Goal: Task Accomplishment & Management: Use online tool/utility

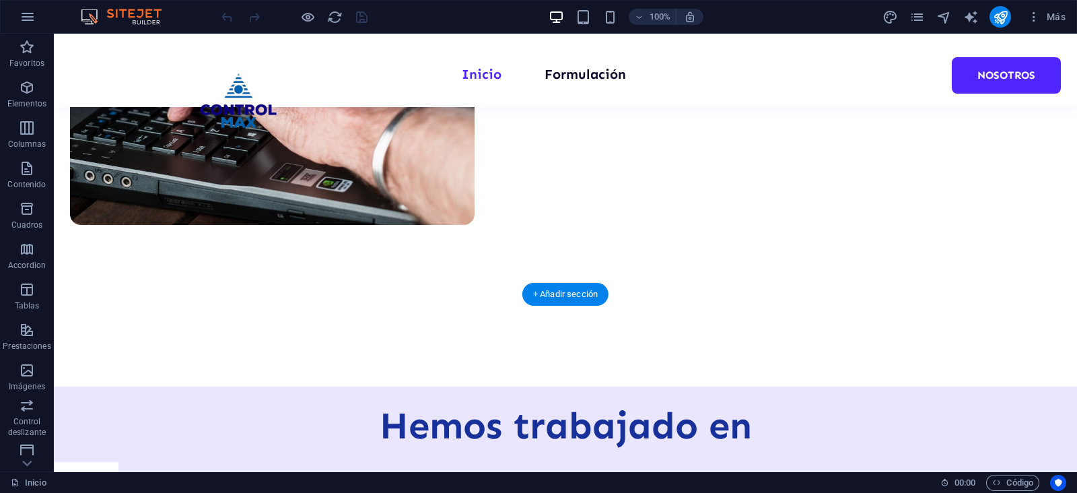
scroll to position [673, 0]
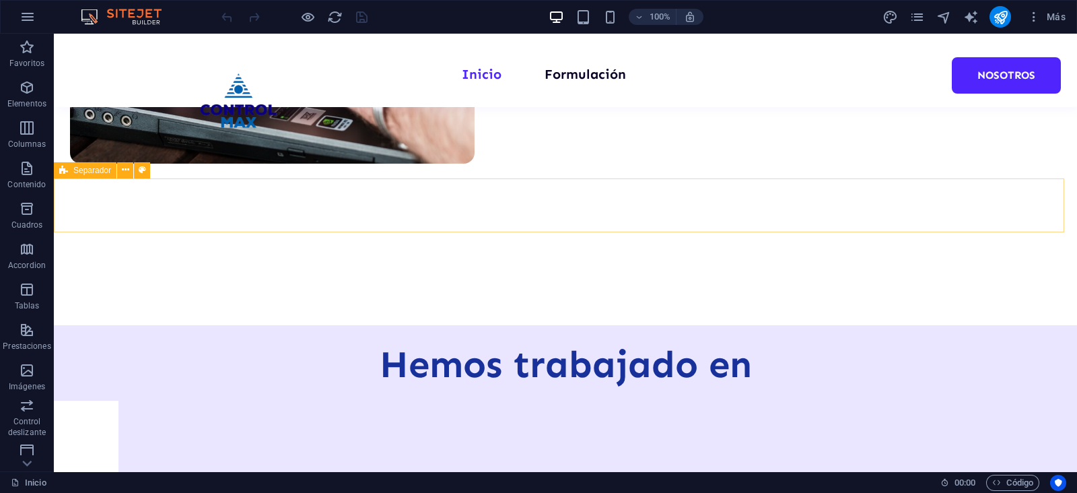
click at [60, 166] on icon at bounding box center [63, 170] width 9 height 16
click at [78, 172] on span "Separador" at bounding box center [92, 170] width 38 height 8
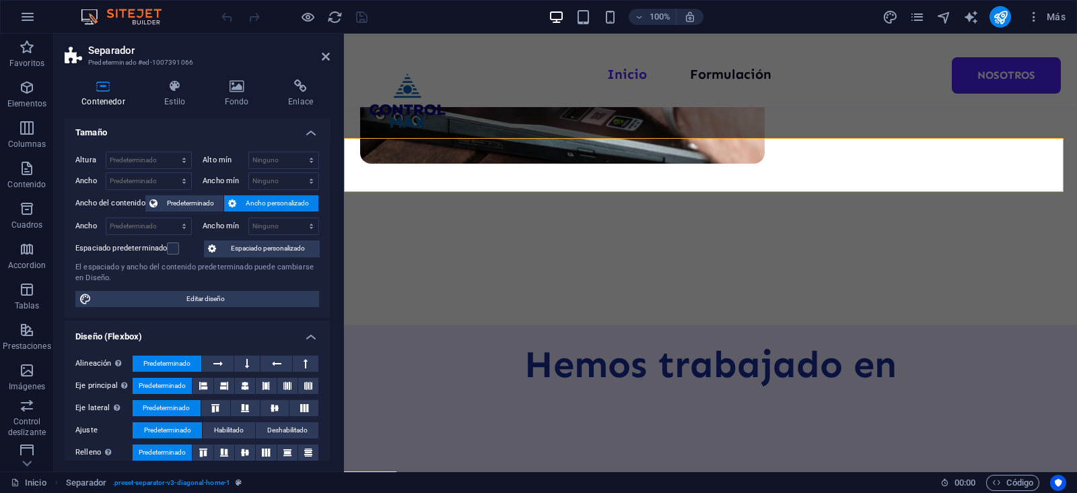
scroll to position [0, 0]
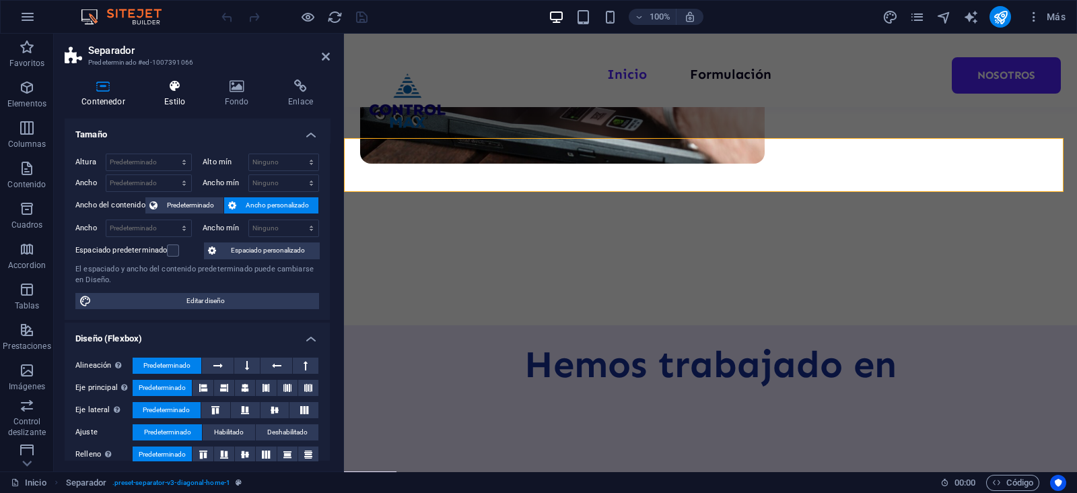
click at [176, 87] on icon at bounding box center [174, 85] width 55 height 13
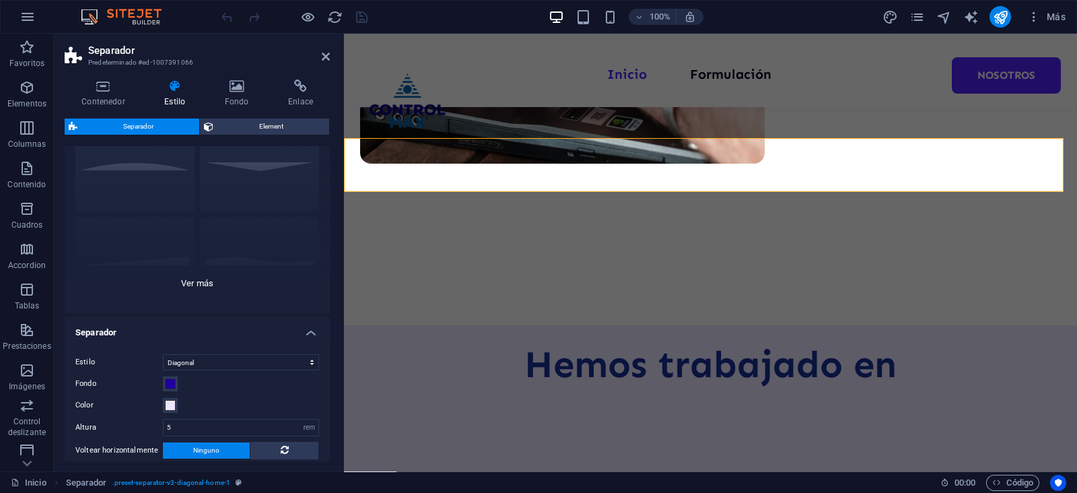
scroll to position [83, 0]
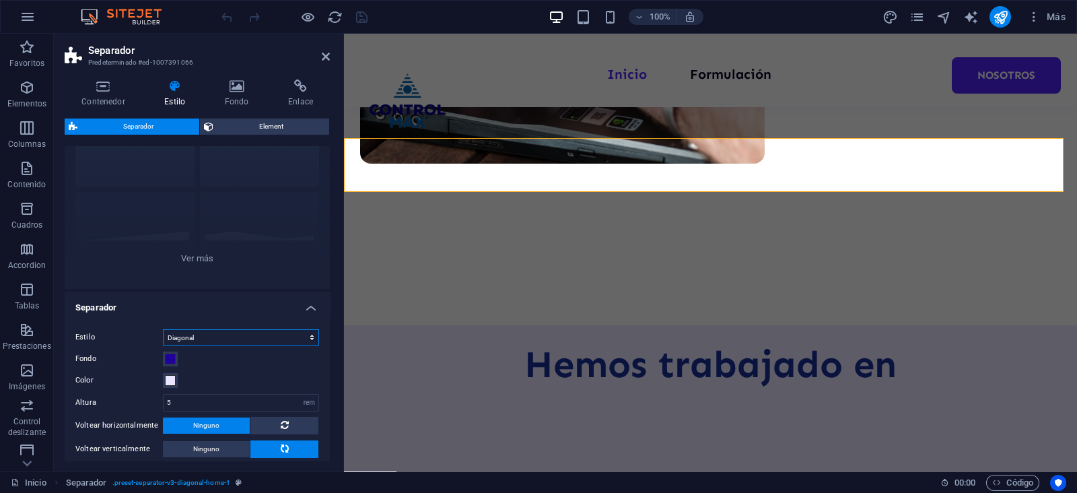
click at [205, 340] on select "Triángulo Círculo Diagonal Zigzag Polígono 1 Polígono 2 Cuadrado" at bounding box center [241, 337] width 156 height 16
select select "circle"
click at [163, 329] on select "Triángulo Círculo Diagonal Zigzag Polígono 1 Polígono 2 Cuadrado" at bounding box center [241, 337] width 156 height 16
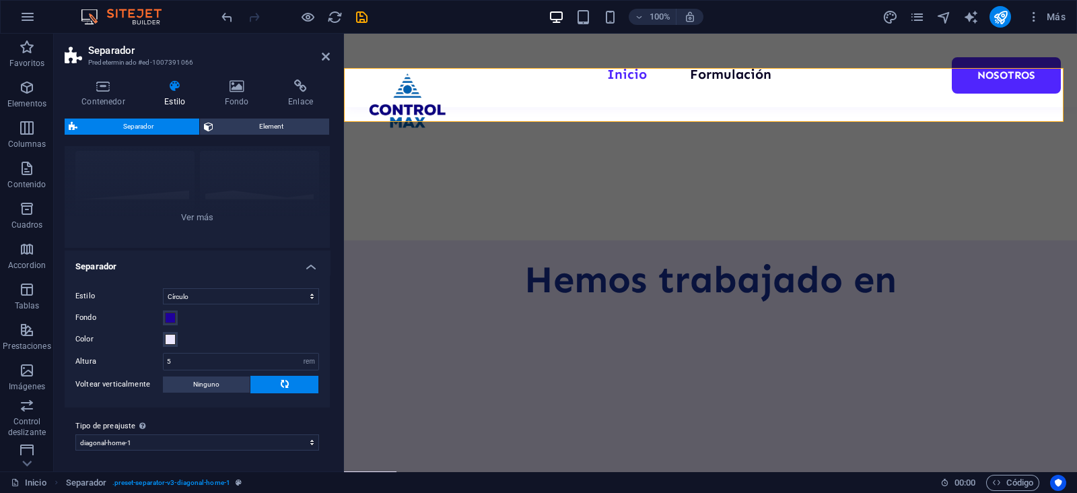
scroll to position [673, 0]
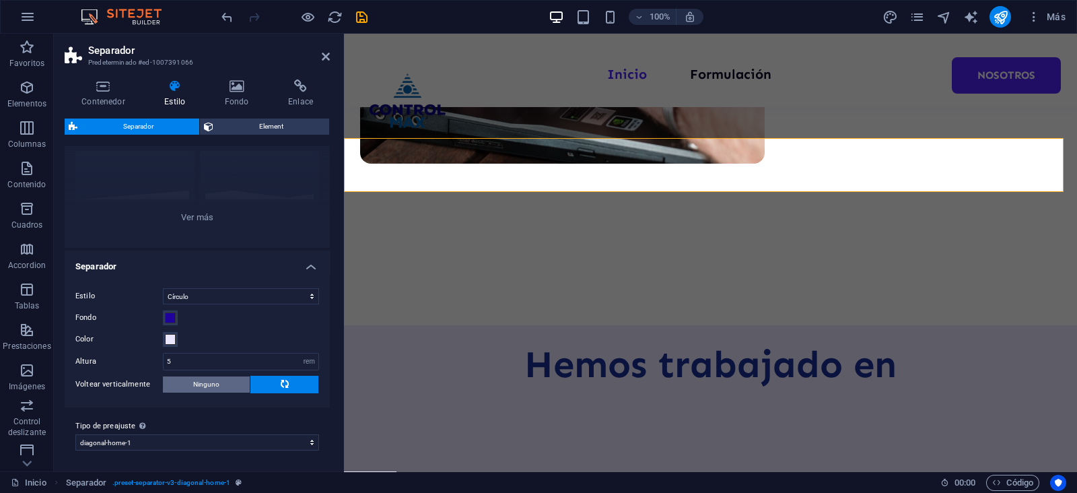
click at [201, 380] on span "Ninguno" at bounding box center [206, 384] width 26 height 16
click at [172, 320] on span at bounding box center [170, 317] width 11 height 11
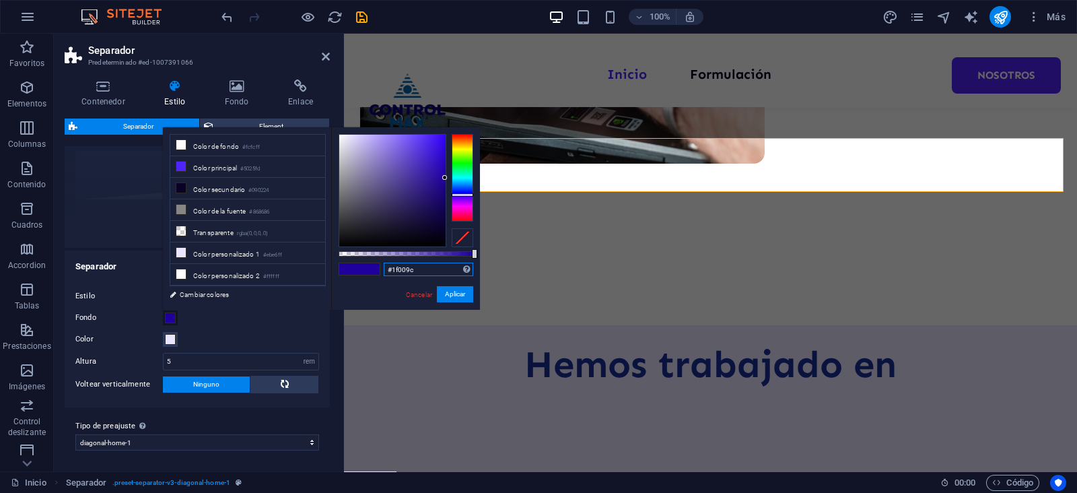
click at [409, 264] on input "#1f009c" at bounding box center [429, 269] width 90 height 13
click at [408, 264] on input "#1f009c" at bounding box center [429, 269] width 90 height 13
click at [408, 299] on link "Cancelar" at bounding box center [419, 294] width 29 height 10
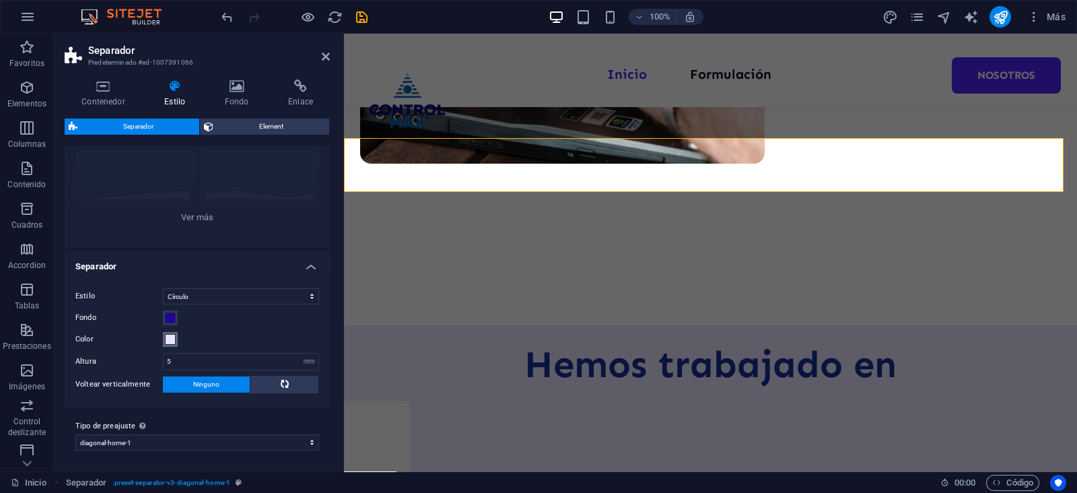
click at [165, 341] on span at bounding box center [170, 339] width 11 height 11
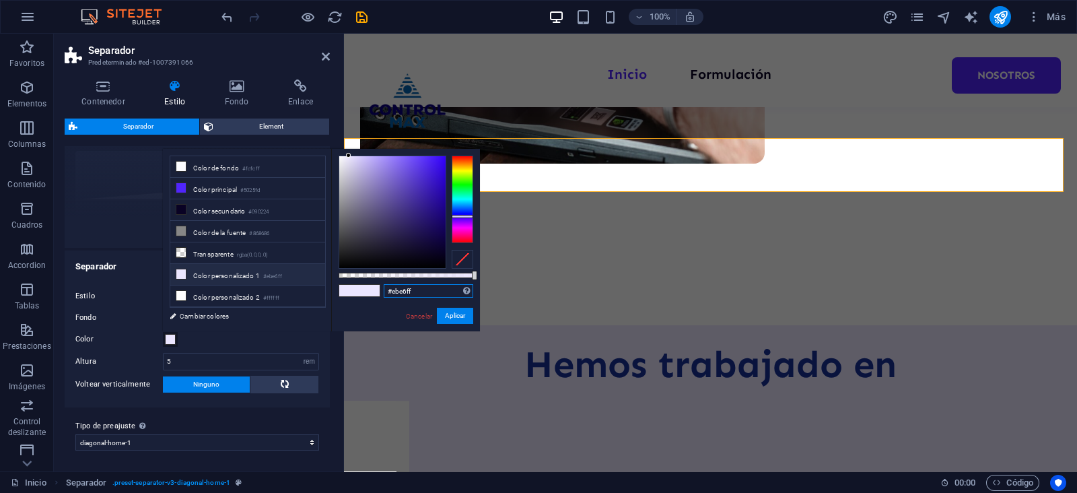
click at [417, 293] on input "#ebe6ff" at bounding box center [429, 290] width 90 height 13
paste input "1f009c"
type input "#1f009c"
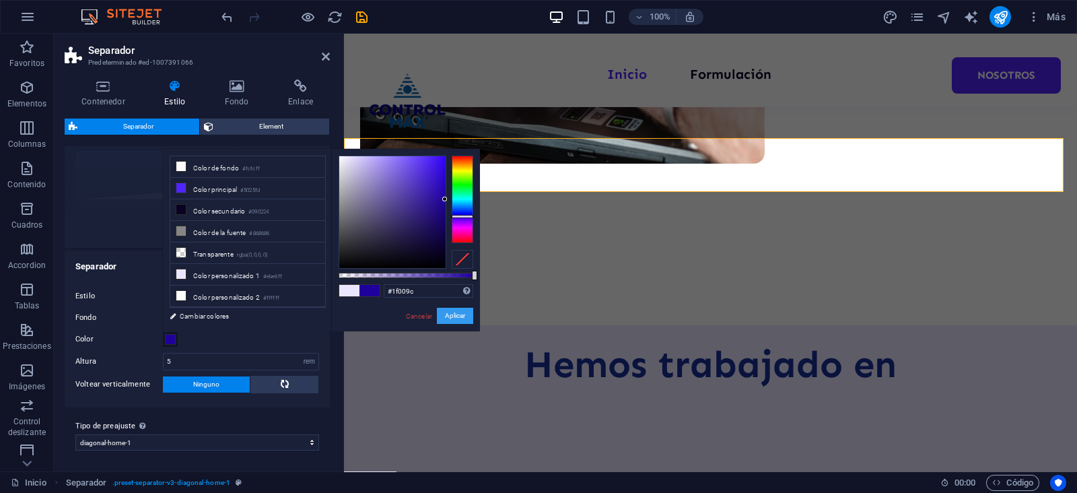
click at [460, 316] on button "Aplicar" at bounding box center [455, 316] width 36 height 16
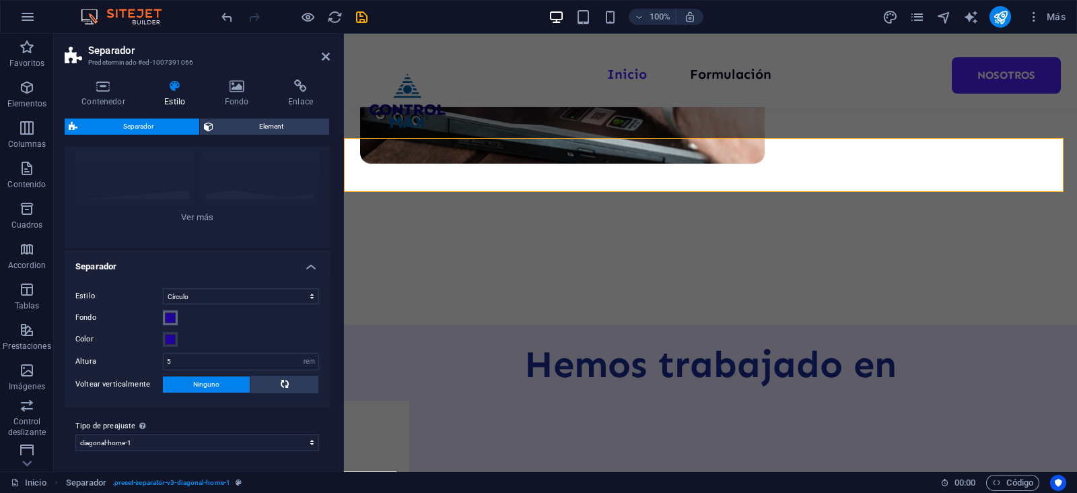
click at [173, 317] on span at bounding box center [170, 317] width 11 height 11
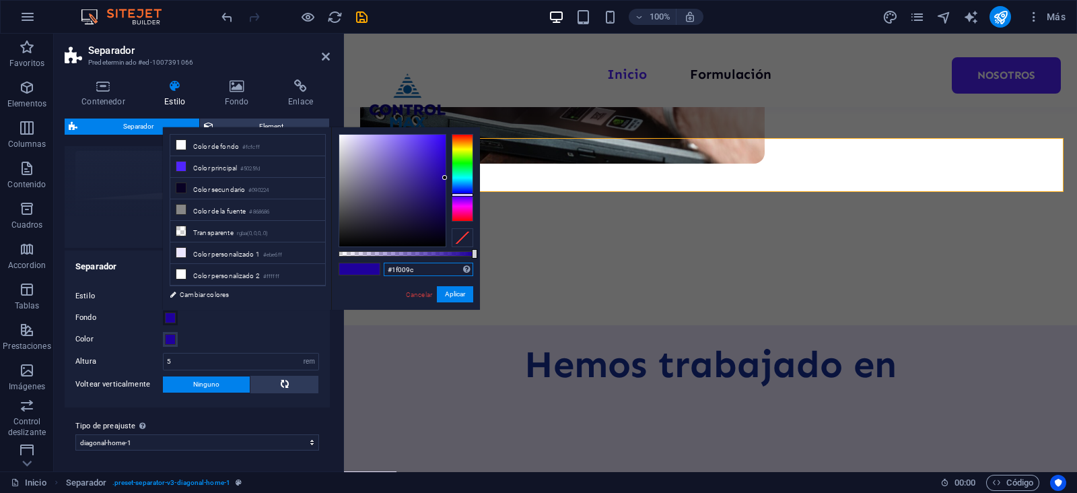
click at [404, 271] on input "#1f009c" at bounding box center [429, 269] width 90 height 13
paste input "ebe6ff"
type input "#ebe6ff"
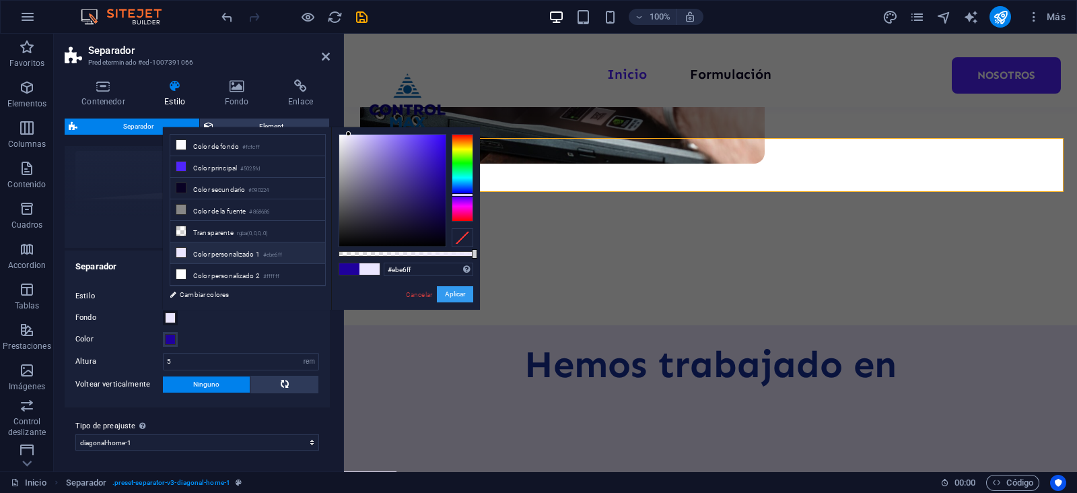
click at [451, 294] on button "Aplicar" at bounding box center [455, 294] width 36 height 16
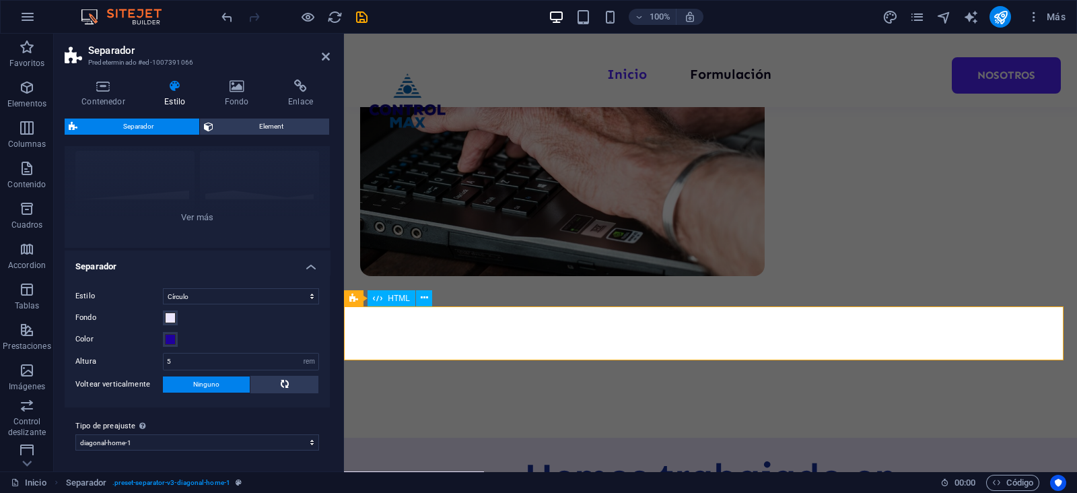
scroll to position [505, 0]
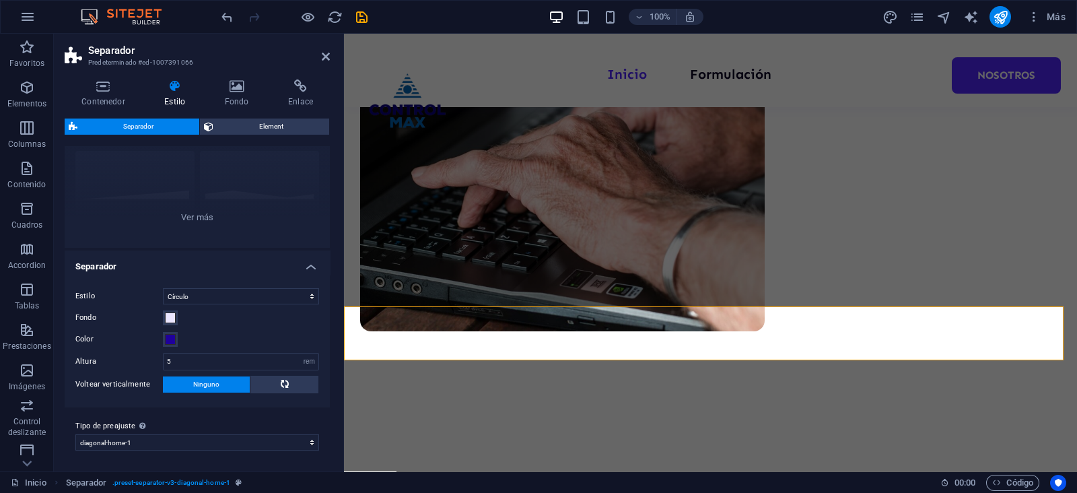
click at [321, 54] on h2 "Separador" at bounding box center [209, 50] width 242 height 12
click at [327, 60] on icon at bounding box center [326, 56] width 8 height 11
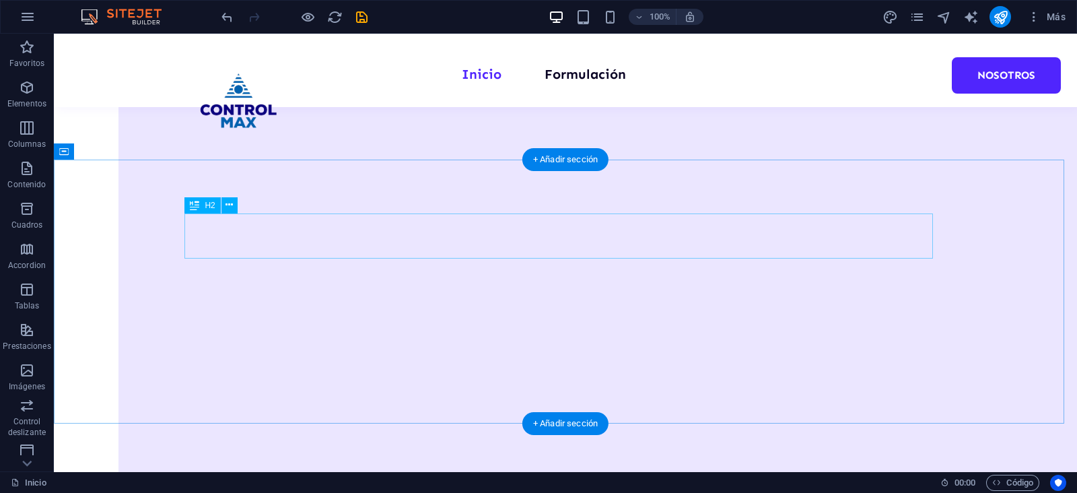
scroll to position [1872, 0]
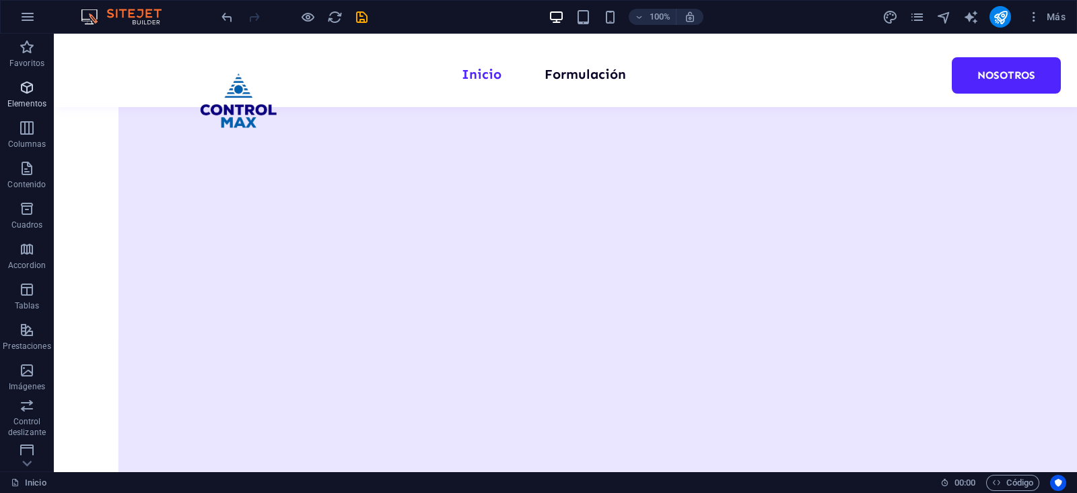
click at [27, 94] on icon "button" at bounding box center [27, 87] width 16 height 16
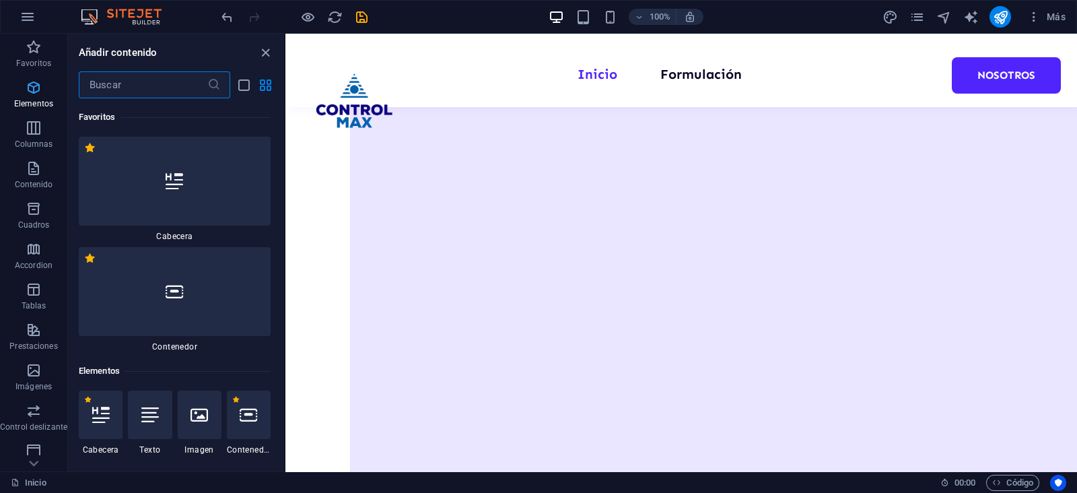
scroll to position [253, 0]
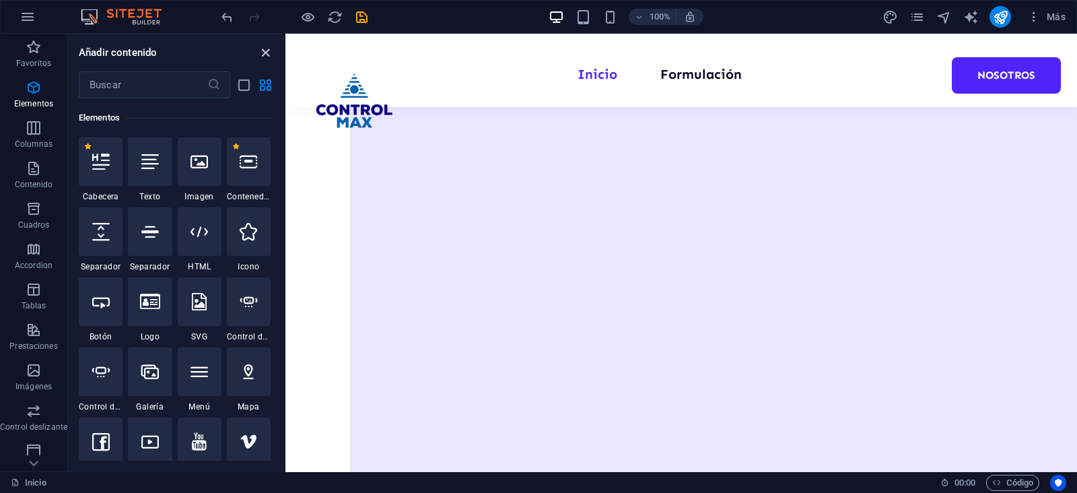
click at [263, 48] on icon "close panel" at bounding box center [265, 52] width 15 height 15
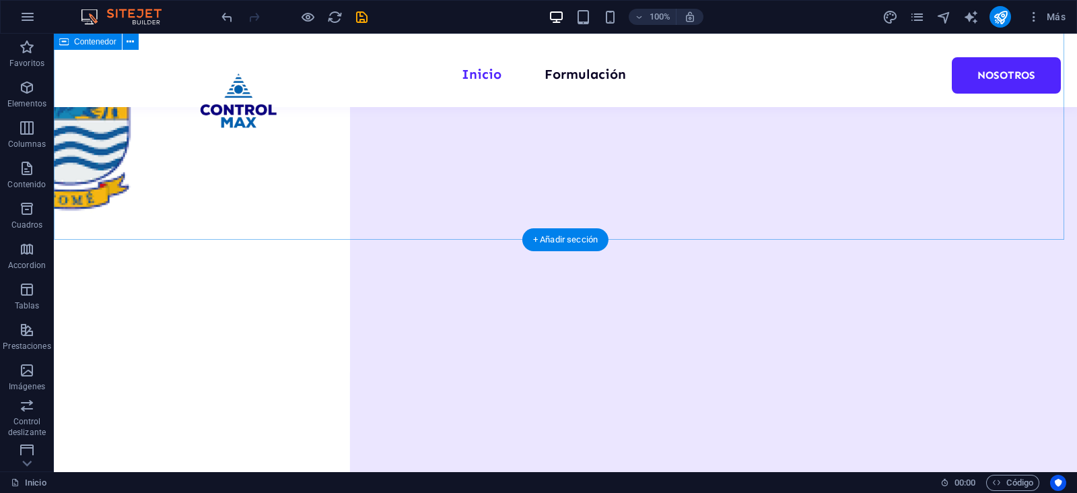
scroll to position [1872, 0]
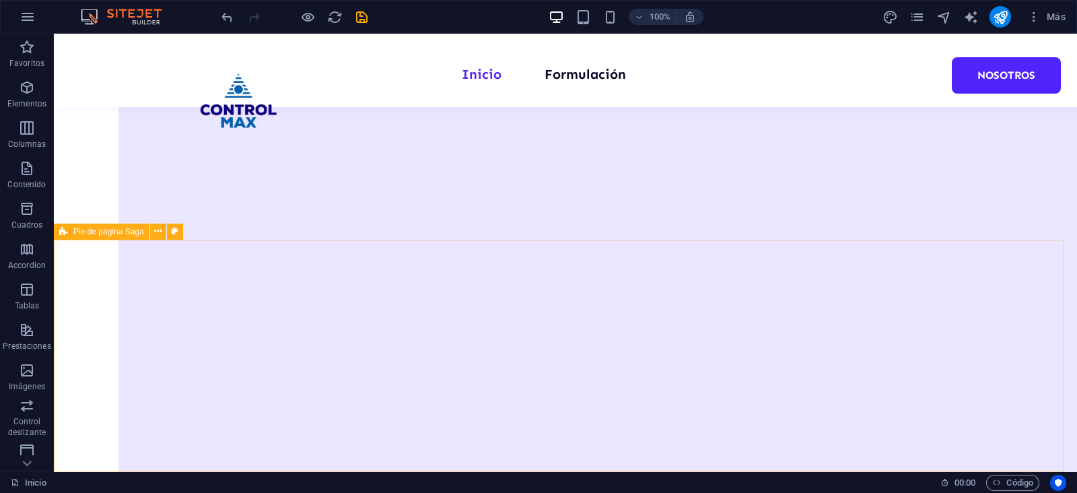
click at [108, 236] on div "Pie de página Saga" at bounding box center [102, 232] width 96 height 16
select select "footer"
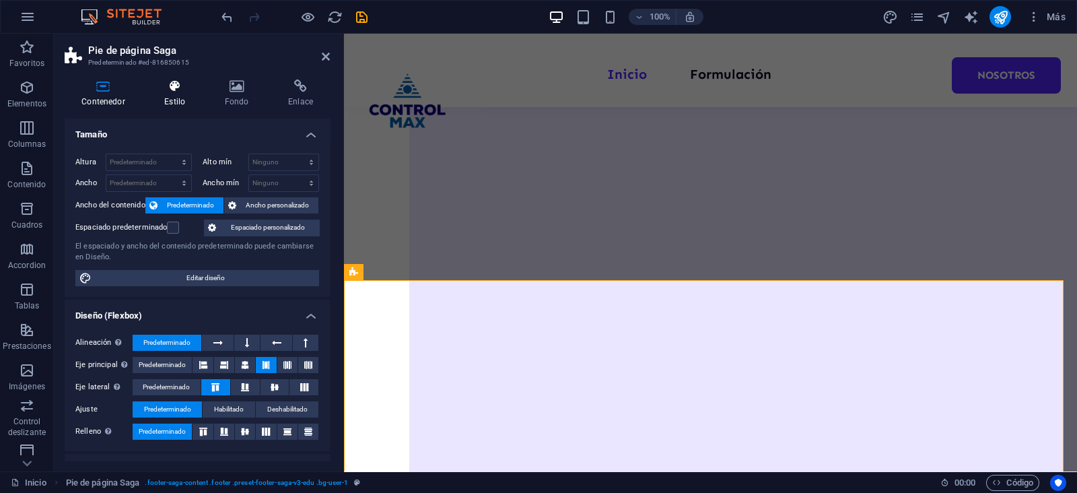
scroll to position [1832, 0]
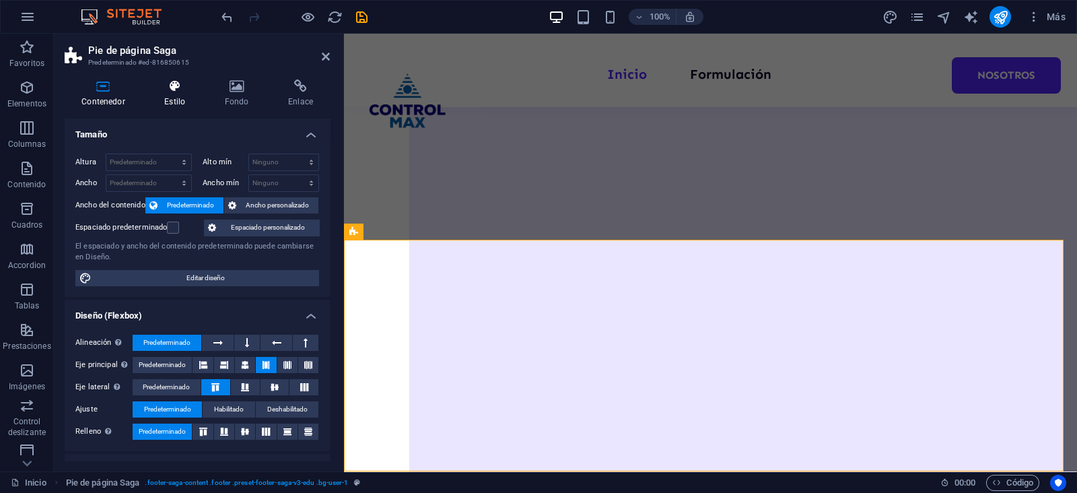
click at [178, 94] on h4 "Estilo" at bounding box center [177, 93] width 60 height 28
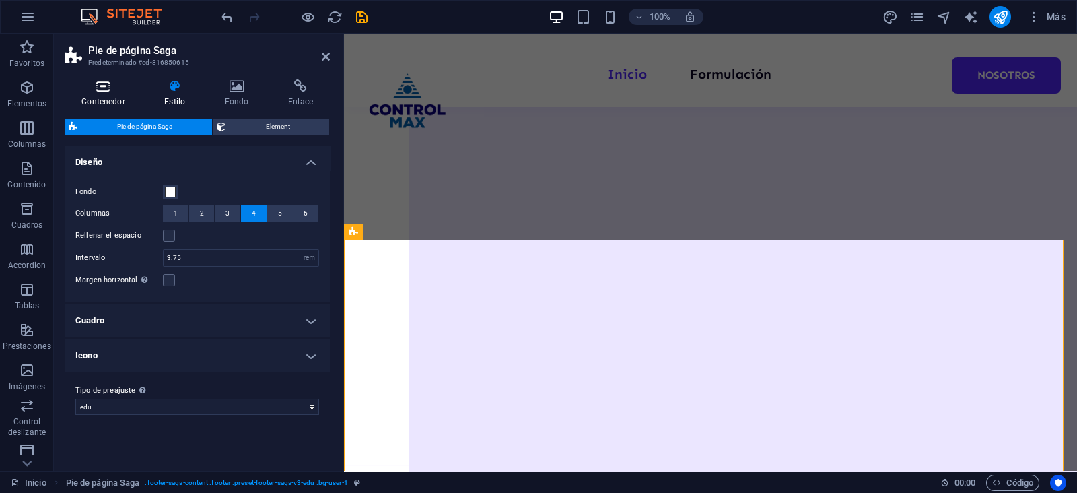
click at [100, 92] on icon at bounding box center [103, 85] width 77 height 13
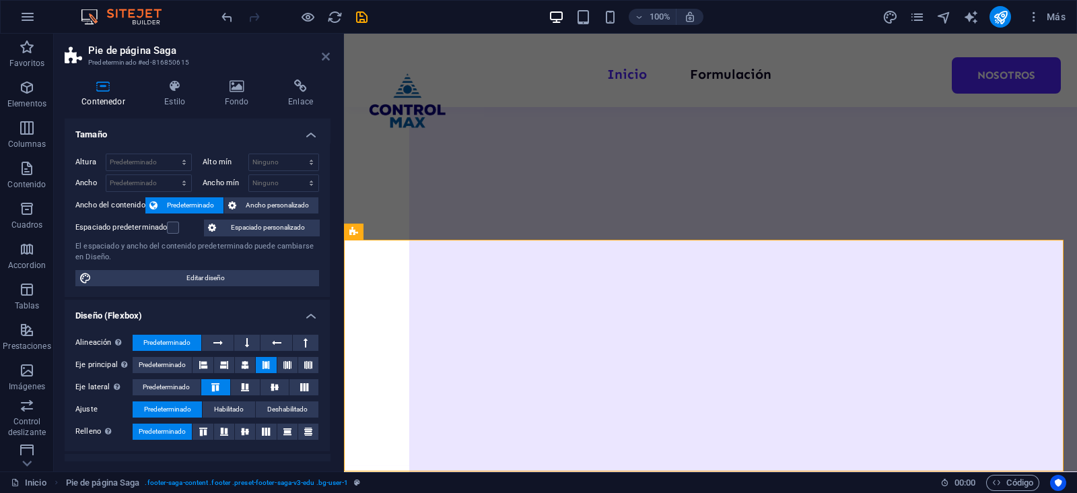
click at [329, 55] on icon at bounding box center [326, 56] width 8 height 11
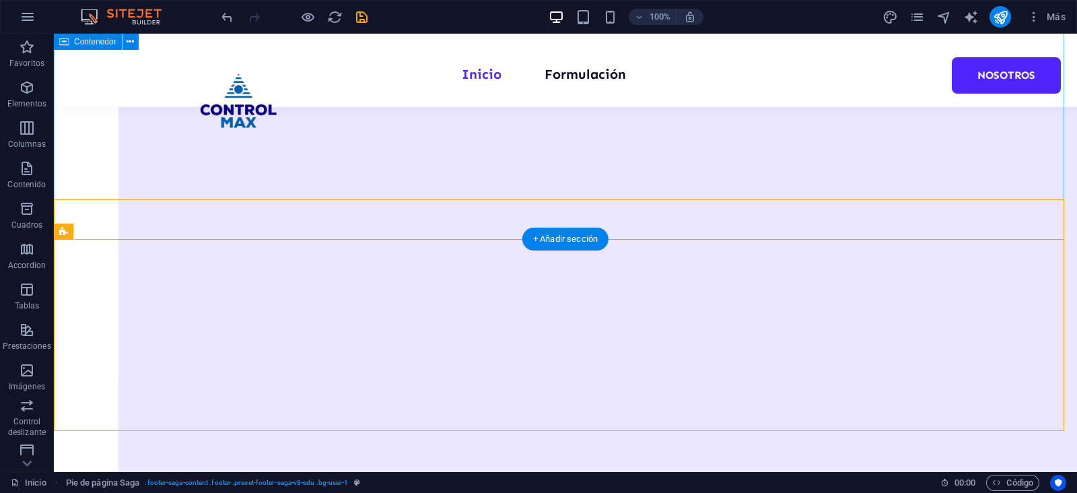
scroll to position [1872, 0]
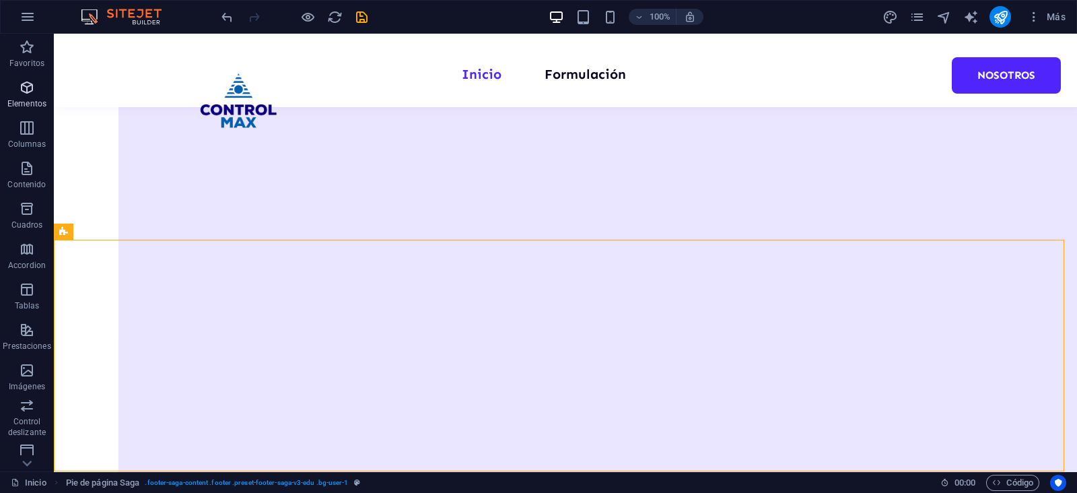
click at [22, 95] on icon "button" at bounding box center [27, 87] width 16 height 16
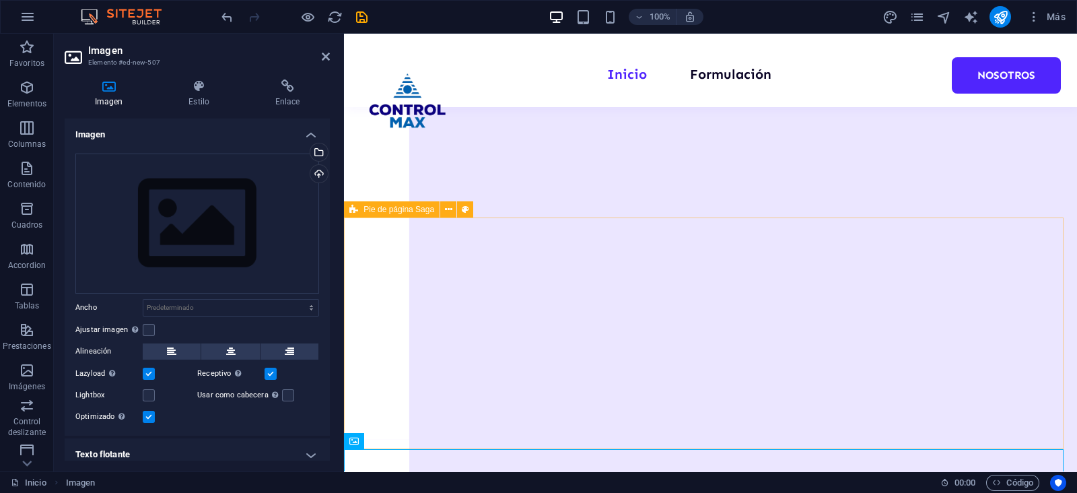
scroll to position [1908, 0]
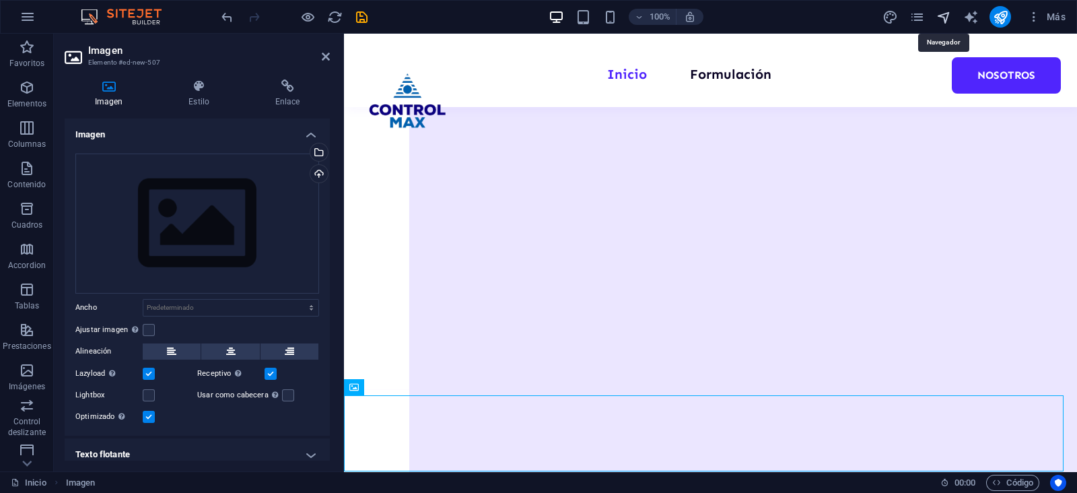
click at [942, 18] on icon "navigator" at bounding box center [943, 16] width 15 height 15
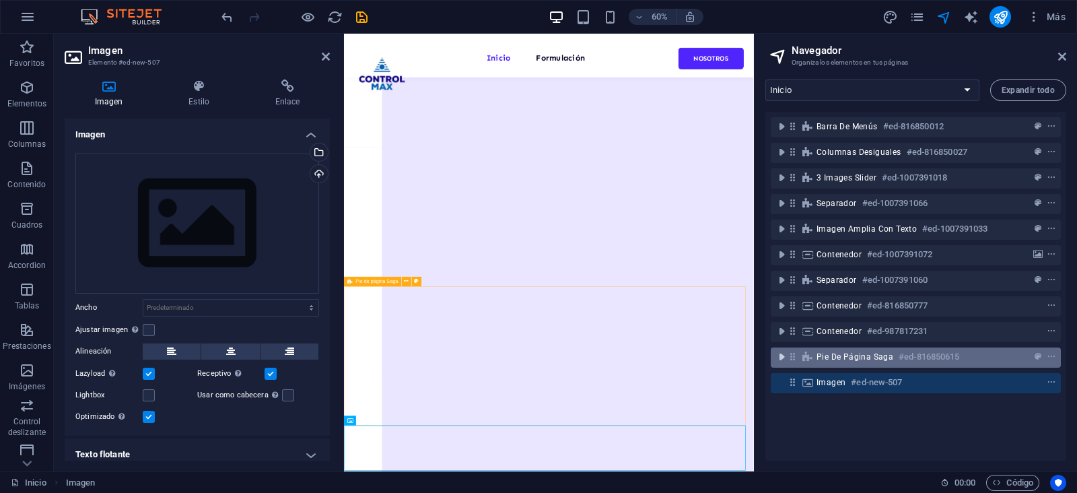
click at [781, 355] on icon "toggle-expand" at bounding box center [781, 356] width 13 height 13
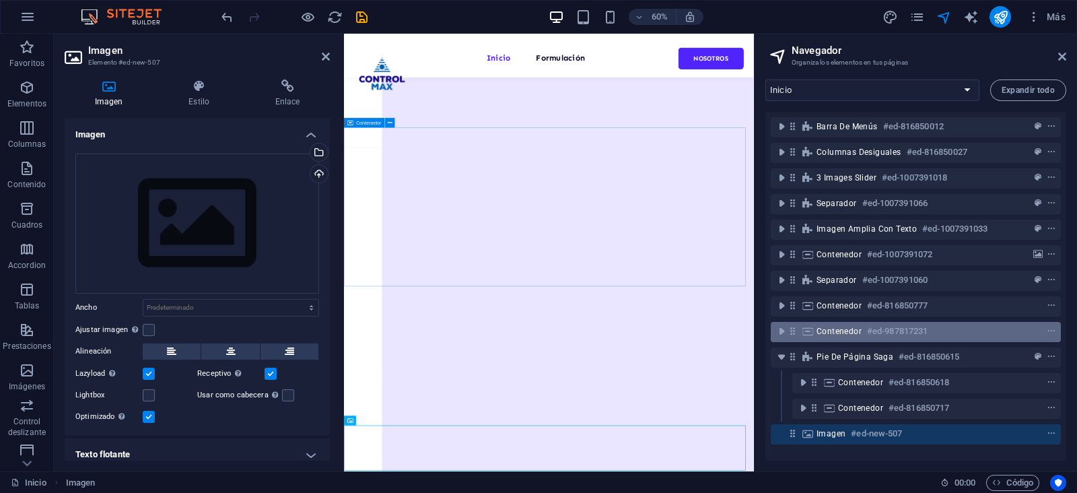
scroll to position [2, 0]
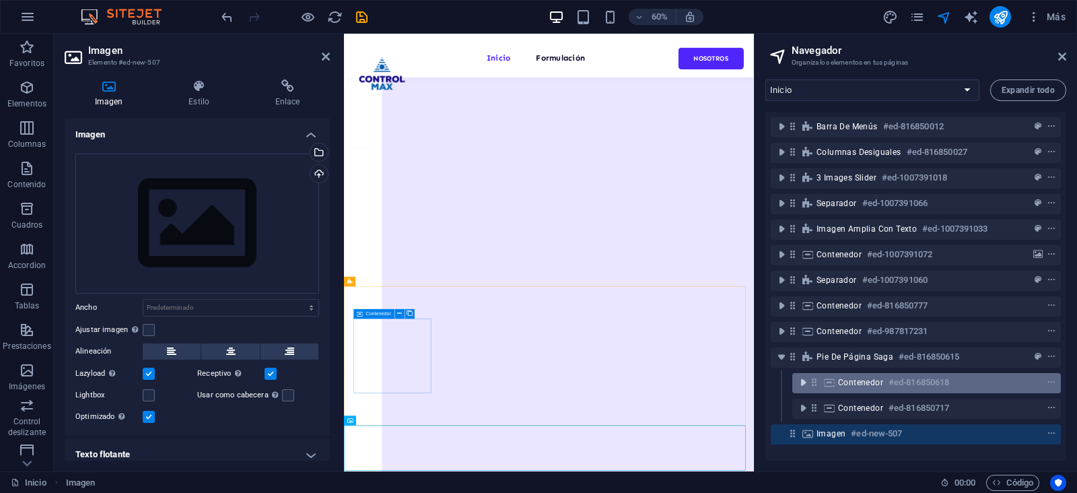
click at [806, 380] on icon "toggle-expand" at bounding box center [802, 382] width 13 height 13
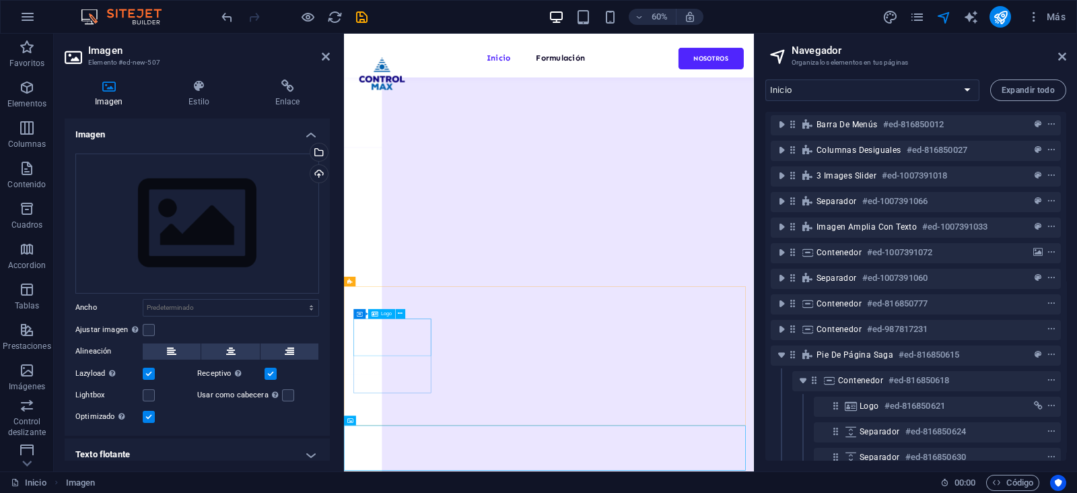
scroll to position [104, 0]
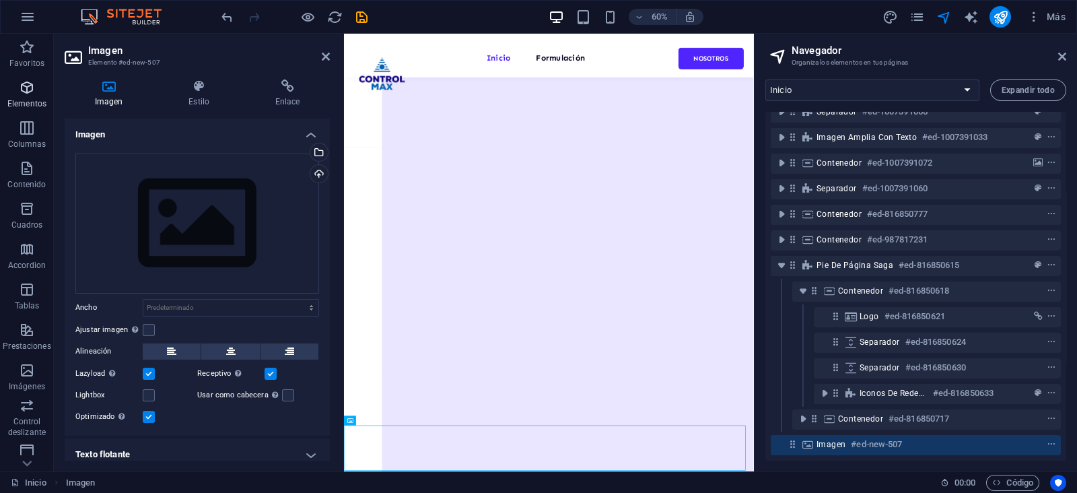
click at [26, 102] on p "Elementos" at bounding box center [26, 103] width 39 height 11
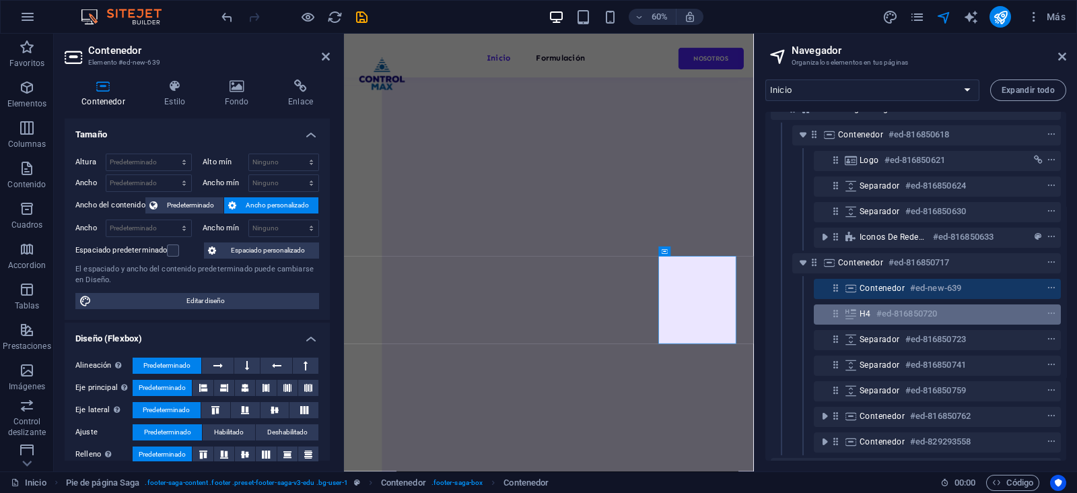
scroll to position [272, 0]
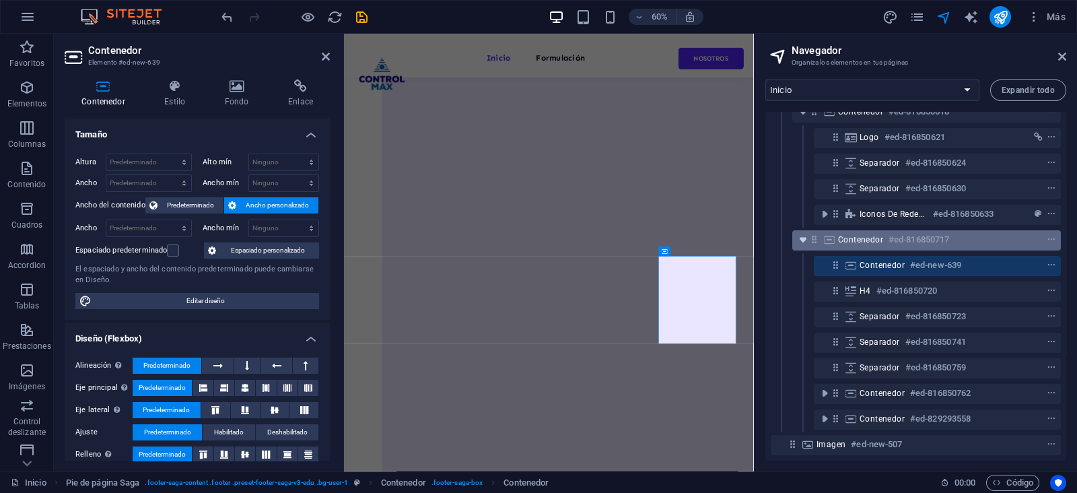
click at [801, 237] on icon "toggle-expand" at bounding box center [802, 239] width 13 height 13
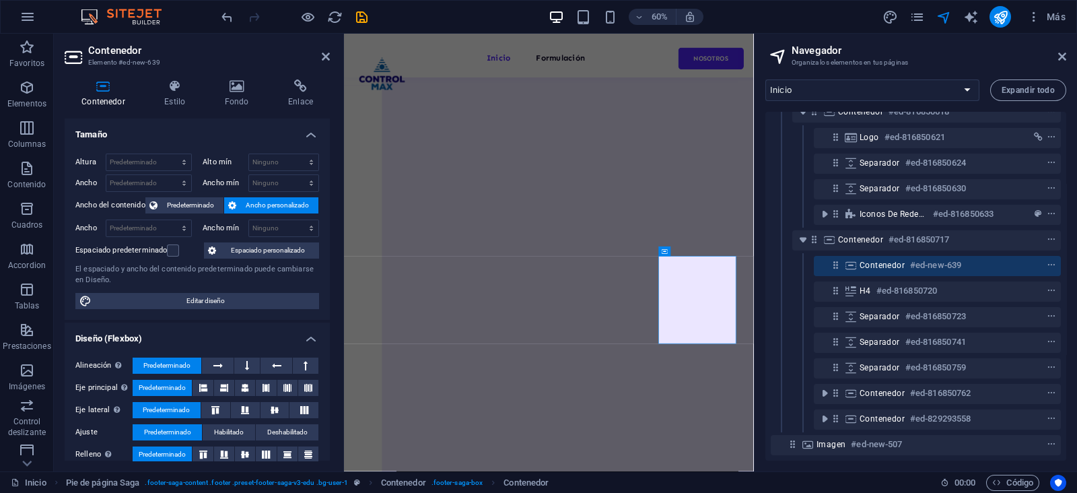
scroll to position [104, 0]
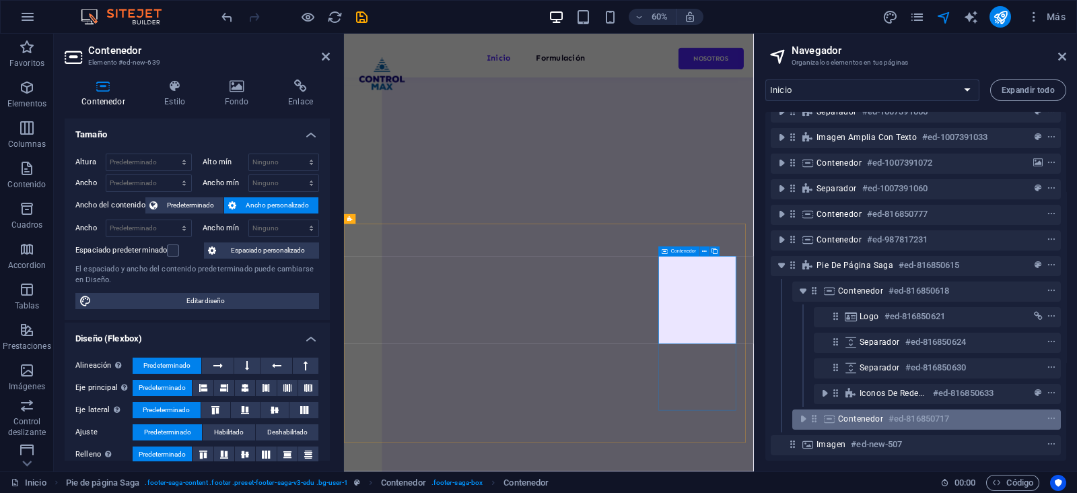
click at [889, 411] on h6 "#ed-816850717" at bounding box center [919, 419] width 61 height 16
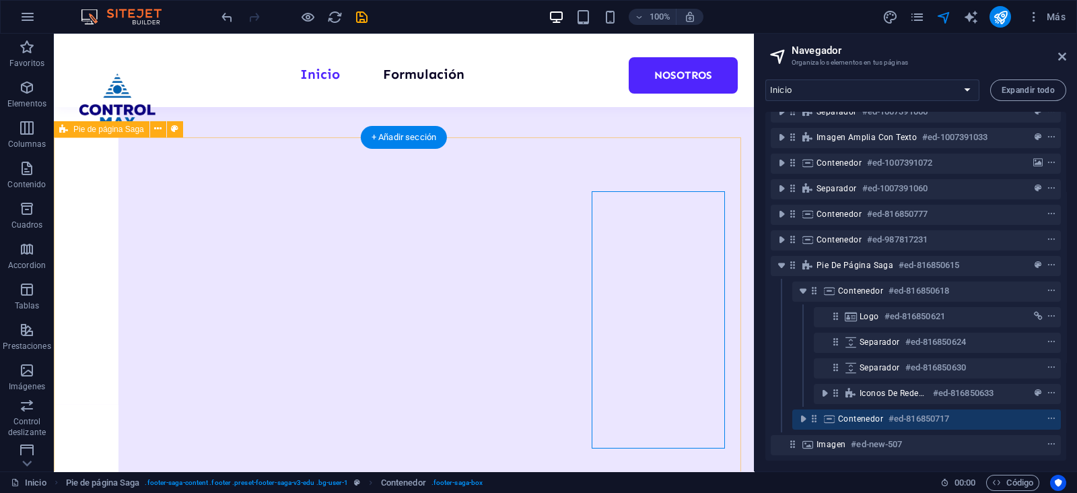
scroll to position [1997, 0]
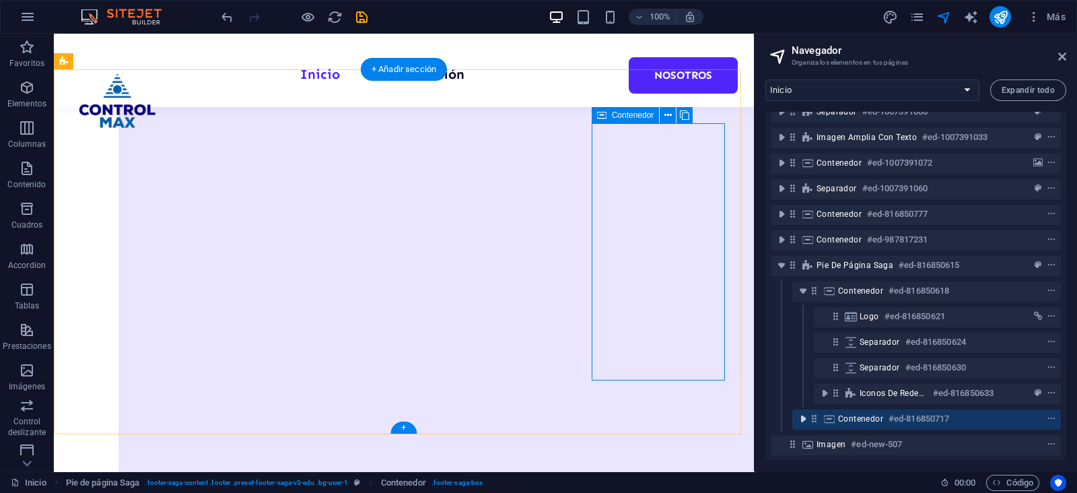
click at [804, 412] on icon "toggle-expand" at bounding box center [802, 418] width 13 height 13
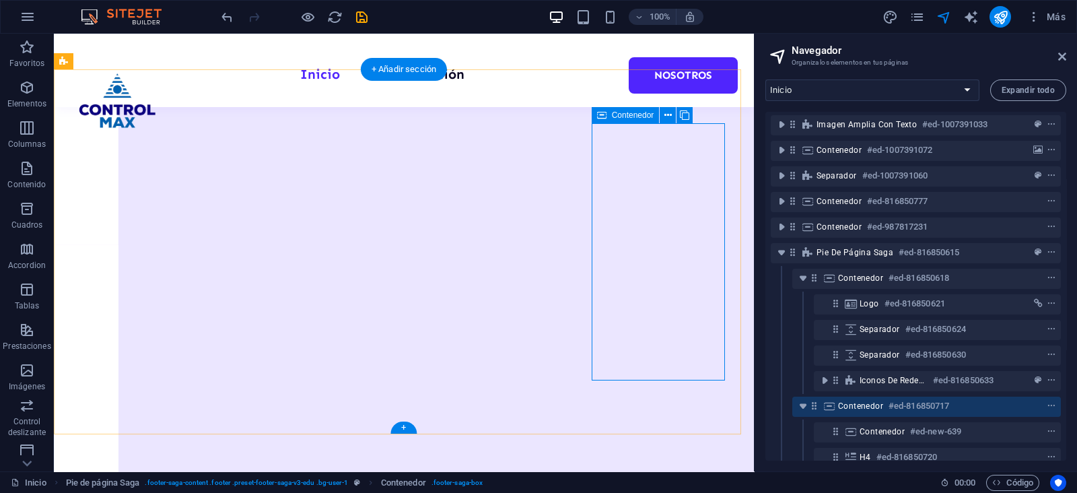
scroll to position [188, 0]
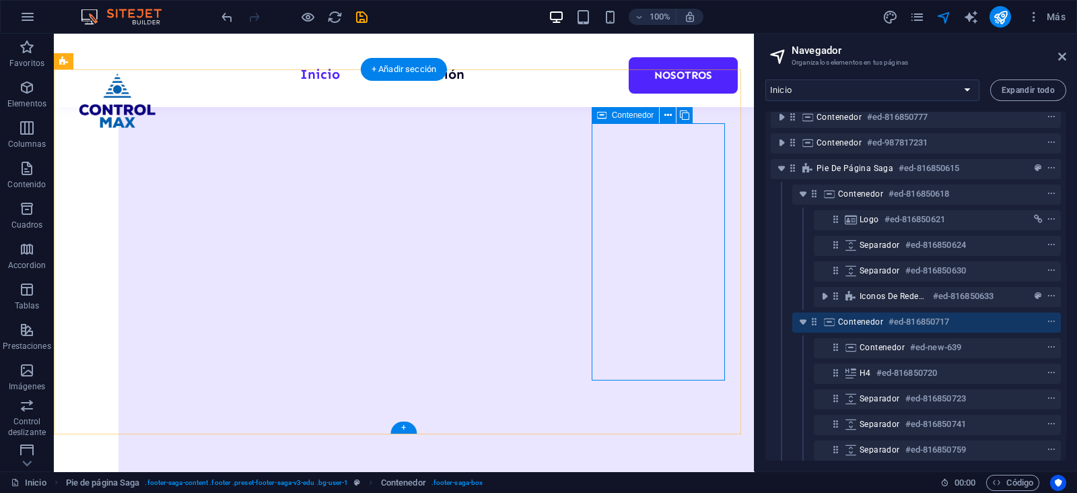
drag, startPoint x: 867, startPoint y: 347, endPoint x: 828, endPoint y: 326, distance: 44.6
click at [828, 329] on div "Barra de menús #ed-816850012 Columnas desiguales #ed-816850027 3 Images Slider …" at bounding box center [915, 286] width 301 height 349
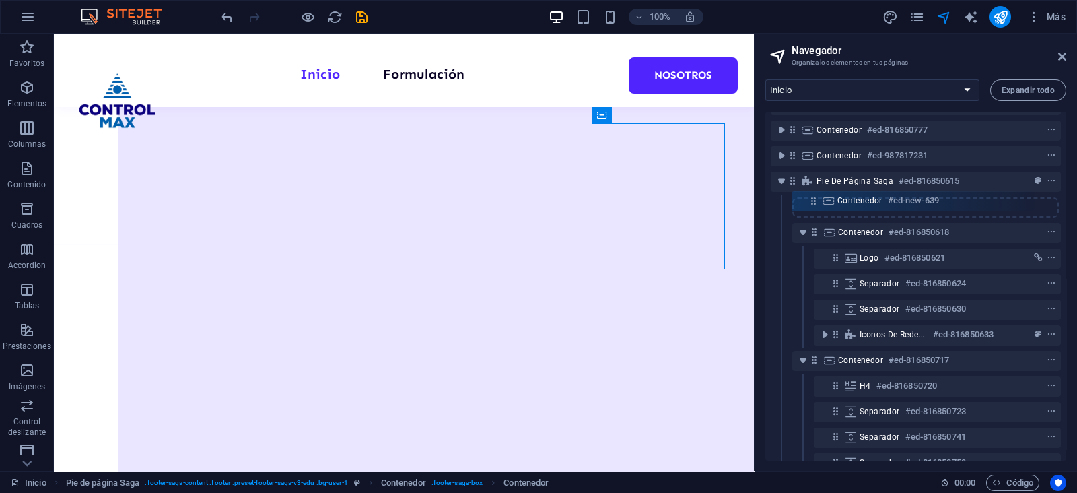
scroll to position [175, 0]
drag, startPoint x: 835, startPoint y: 347, endPoint x: 815, endPoint y: 209, distance: 139.6
click at [815, 209] on div "Barra de menús #ed-816850012 Columnas desiguales #ed-816850027 3 Images Slider …" at bounding box center [915, 286] width 301 height 349
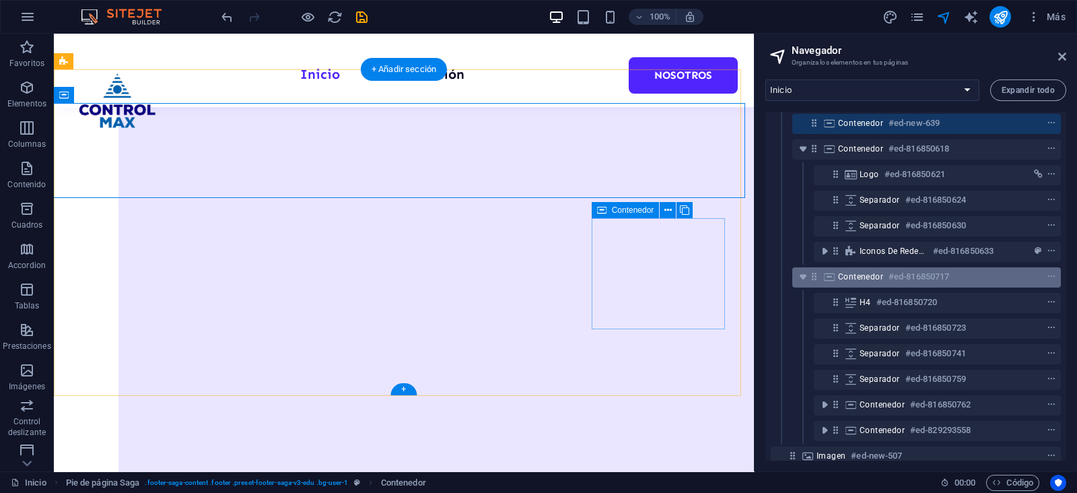
scroll to position [283, 0]
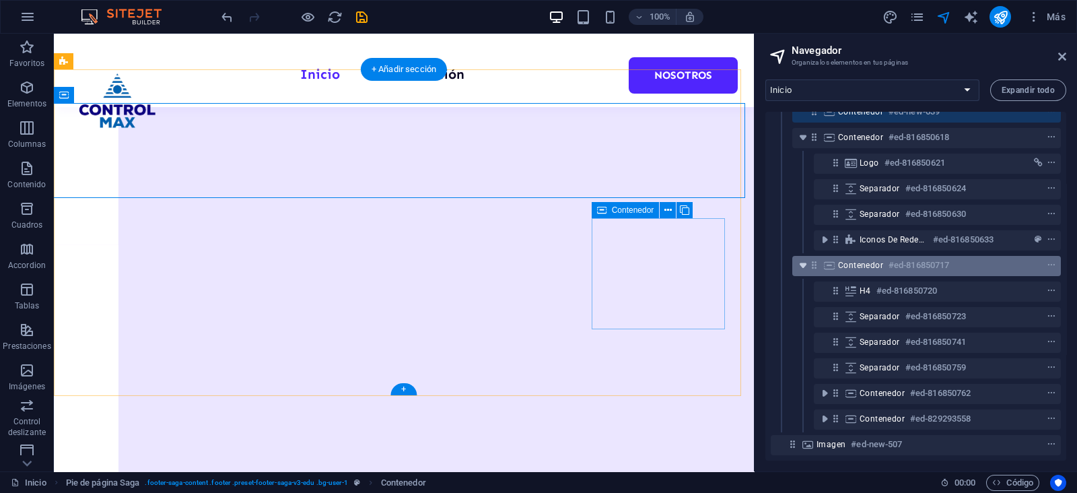
click at [806, 259] on icon "toggle-expand" at bounding box center [802, 265] width 13 height 13
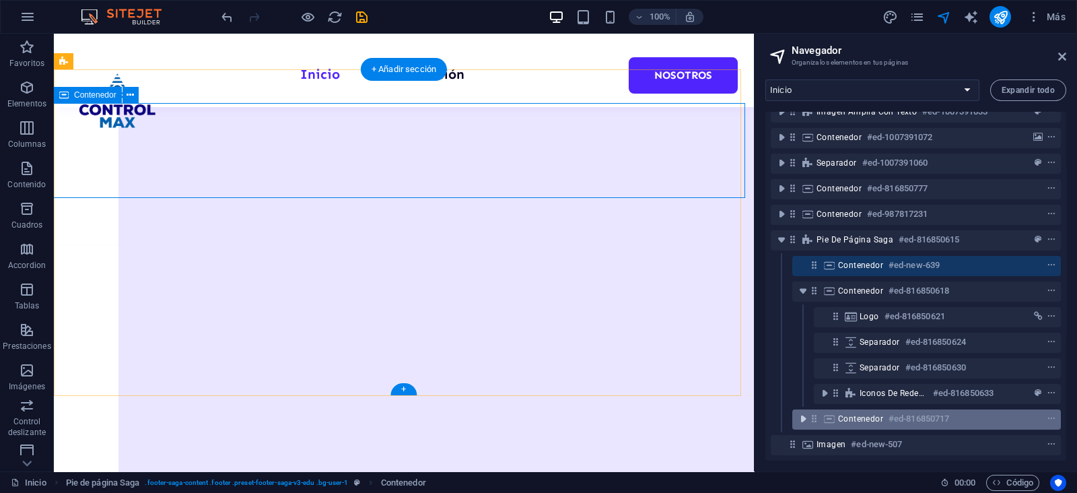
scroll to position [130, 0]
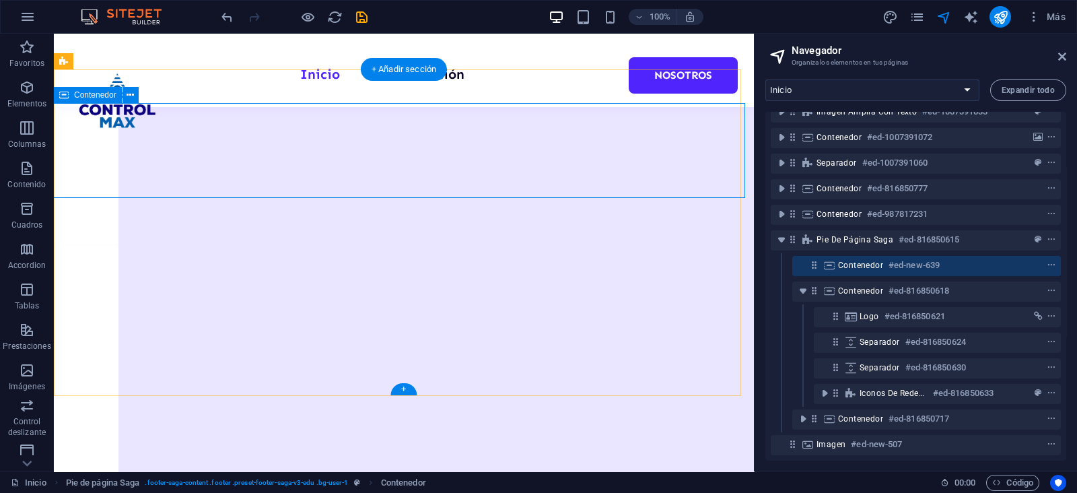
click at [865, 260] on span "Contenedor" at bounding box center [860, 265] width 45 height 11
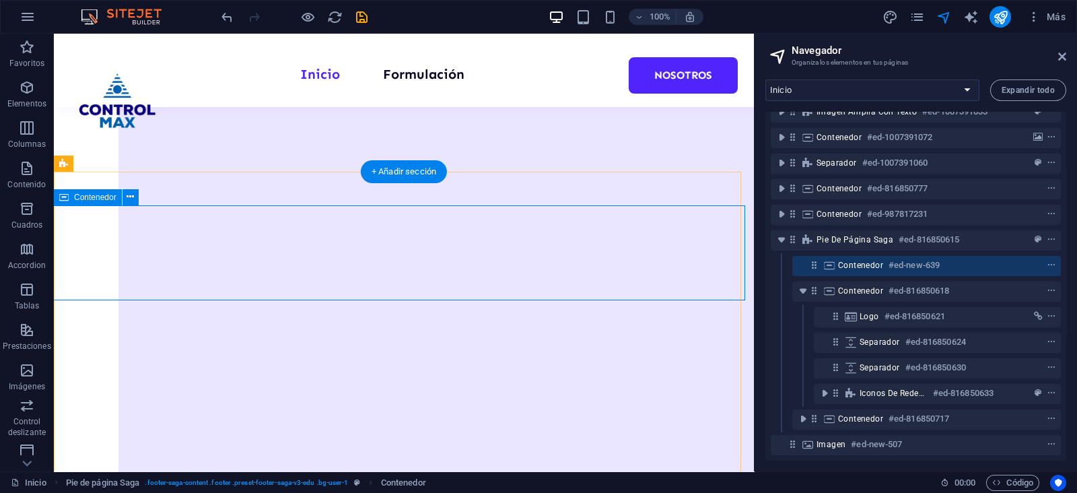
scroll to position [1895, 0]
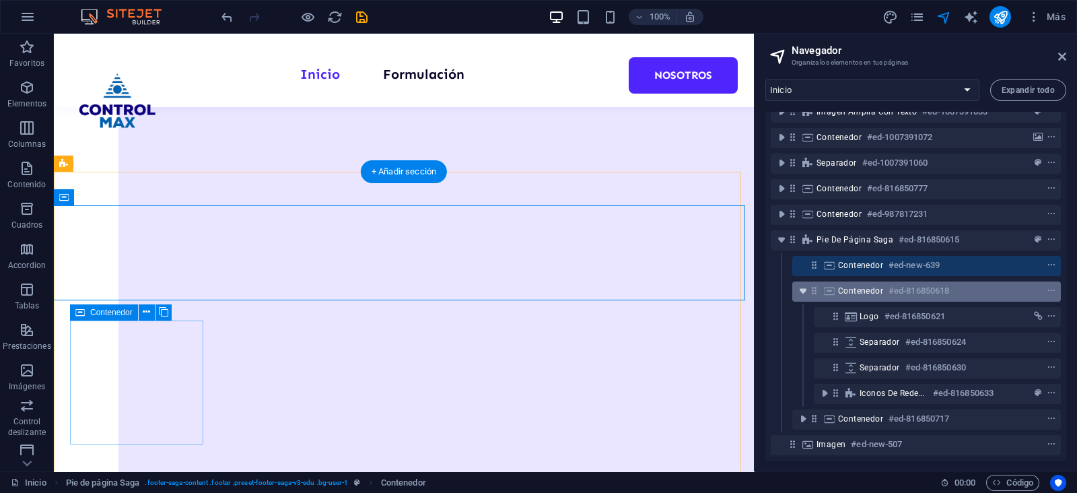
click at [810, 284] on span "toggle-expand" at bounding box center [803, 290] width 16 height 13
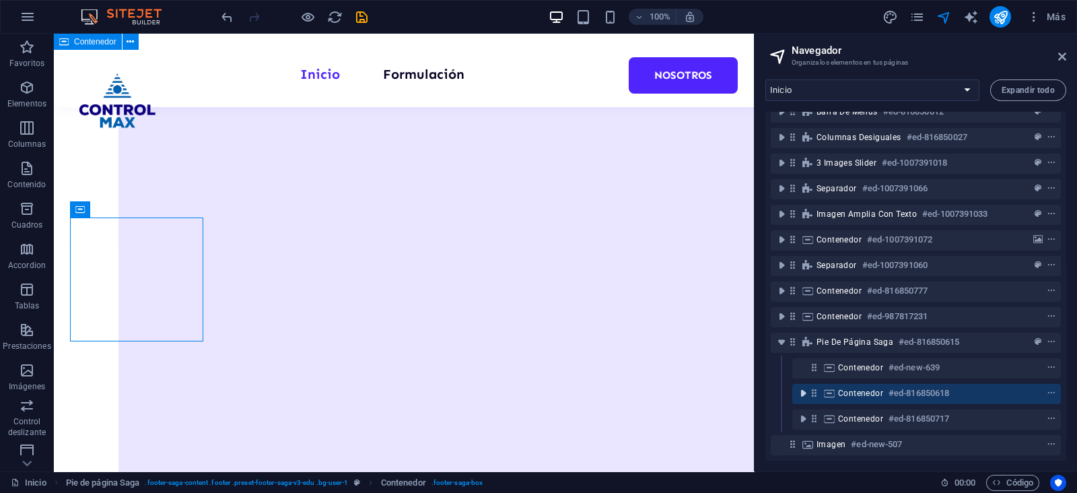
scroll to position [27, 0]
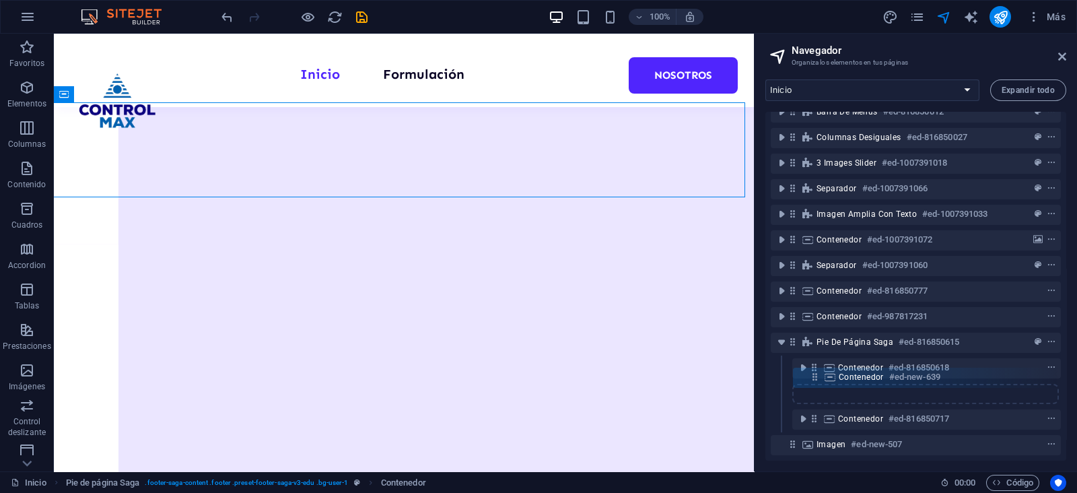
drag, startPoint x: 819, startPoint y: 355, endPoint x: 820, endPoint y: 382, distance: 26.9
click at [820, 382] on div "Barra de menús #ed-816850012 Columnas desiguales #ed-816850027 3 Images Slider …" at bounding box center [915, 286] width 301 height 349
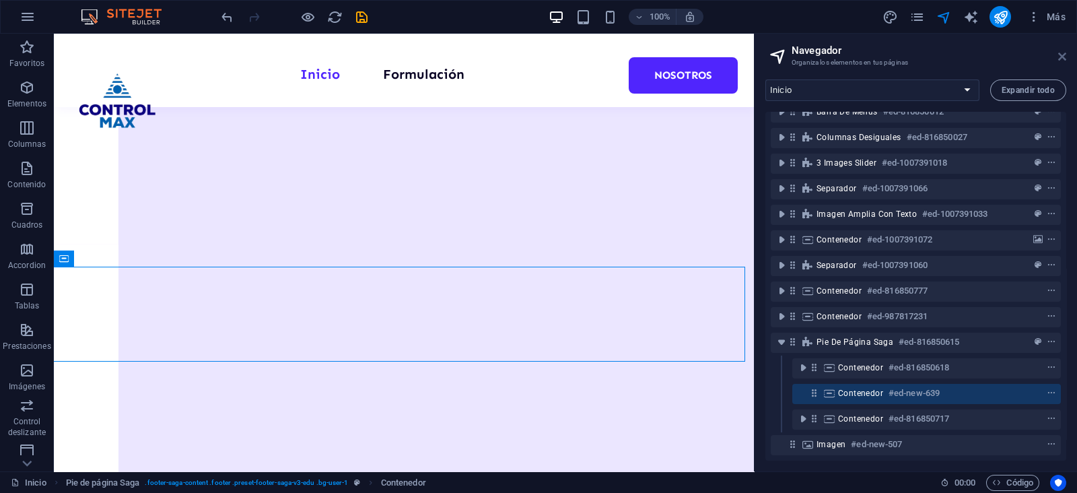
click at [1062, 57] on icon at bounding box center [1062, 56] width 8 height 11
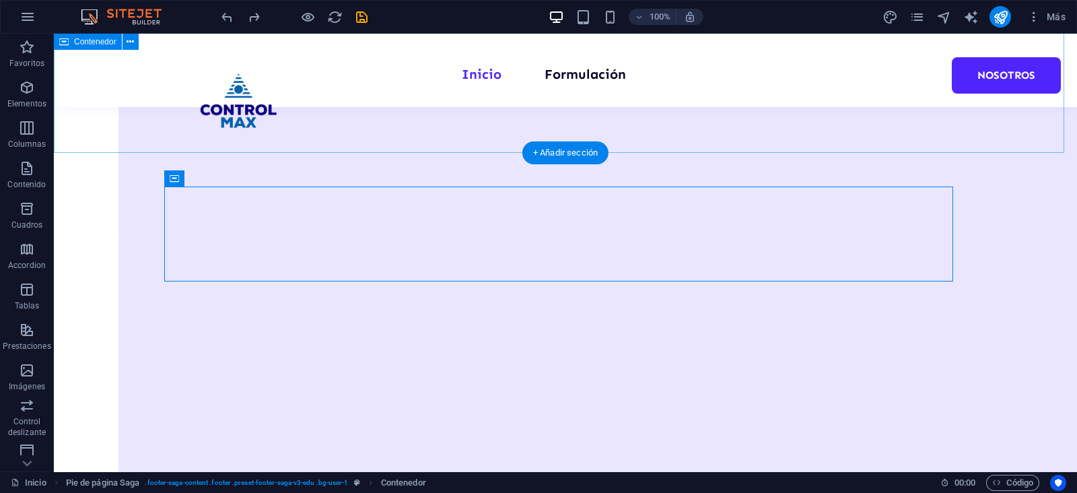
scroll to position [1959, 0]
drag, startPoint x: 244, startPoint y: 217, endPoint x: 387, endPoint y: 353, distance: 198.1
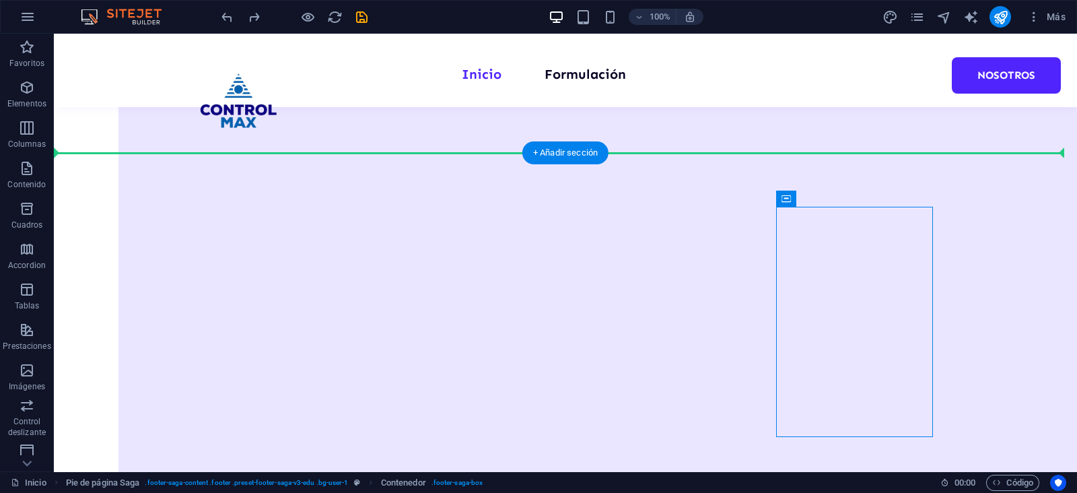
drag, startPoint x: 843, startPoint y: 237, endPoint x: 473, endPoint y: 283, distance: 372.4
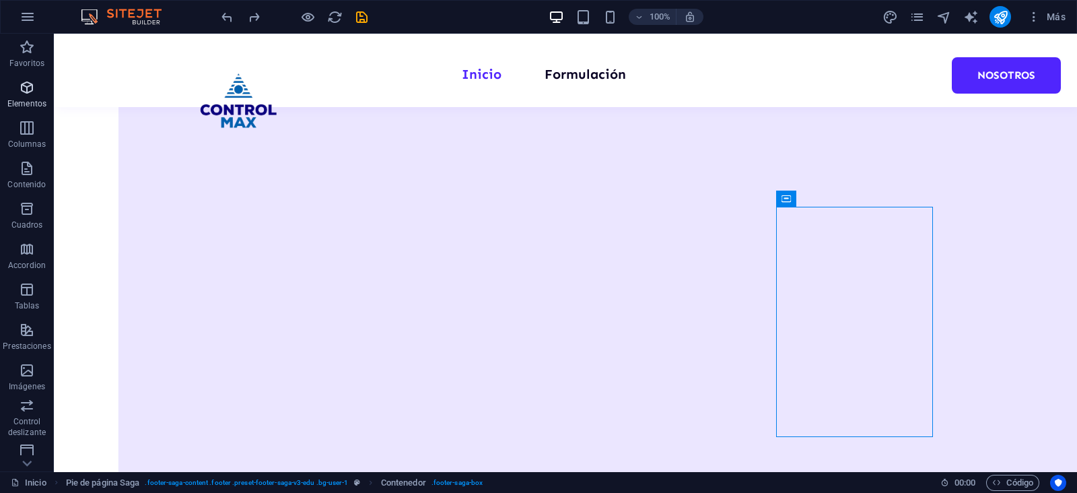
click at [20, 93] on icon "button" at bounding box center [27, 87] width 16 height 16
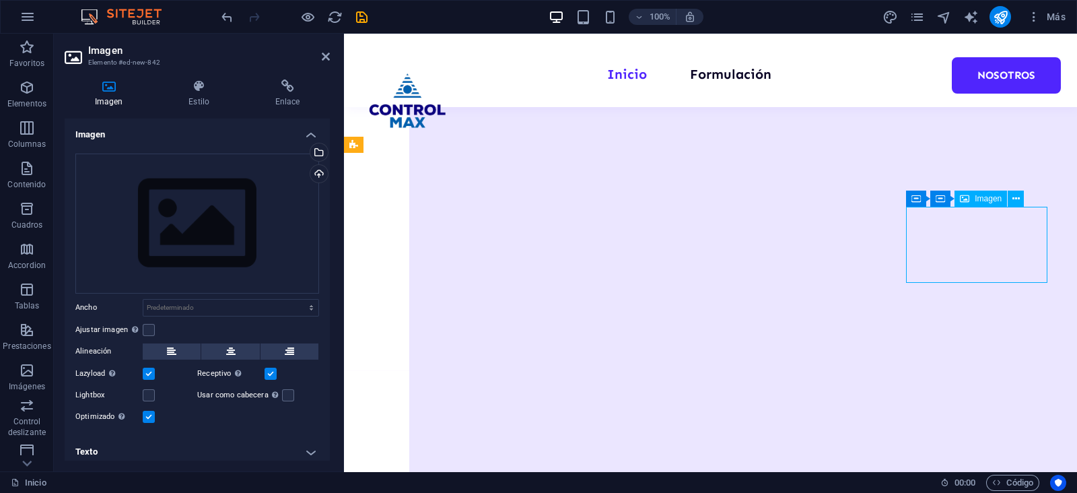
scroll to position [1919, 0]
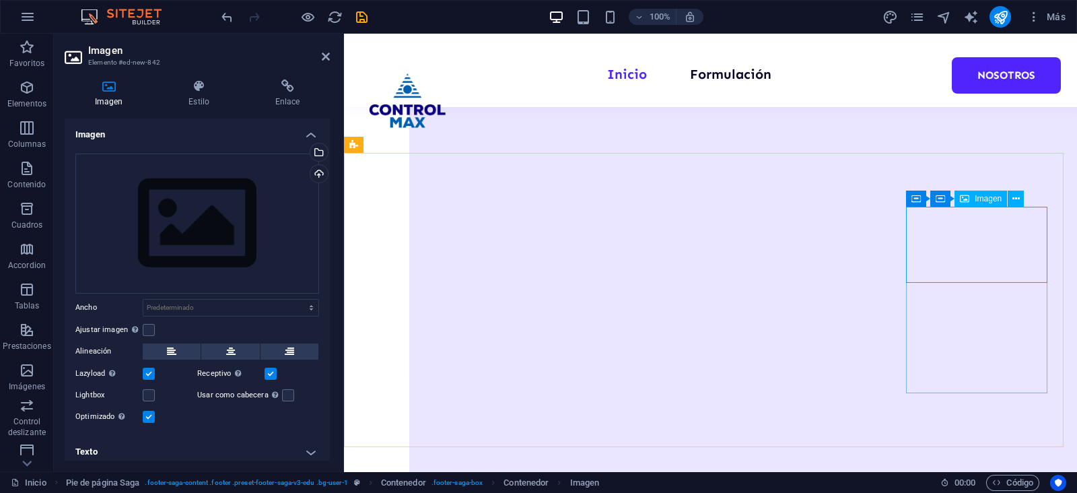
click at [967, 195] on icon at bounding box center [964, 199] width 9 height 16
click at [202, 256] on div "Arrastra archivos aquí, haz clic para escoger archivos o selecciona archivos de…" at bounding box center [197, 223] width 244 height 140
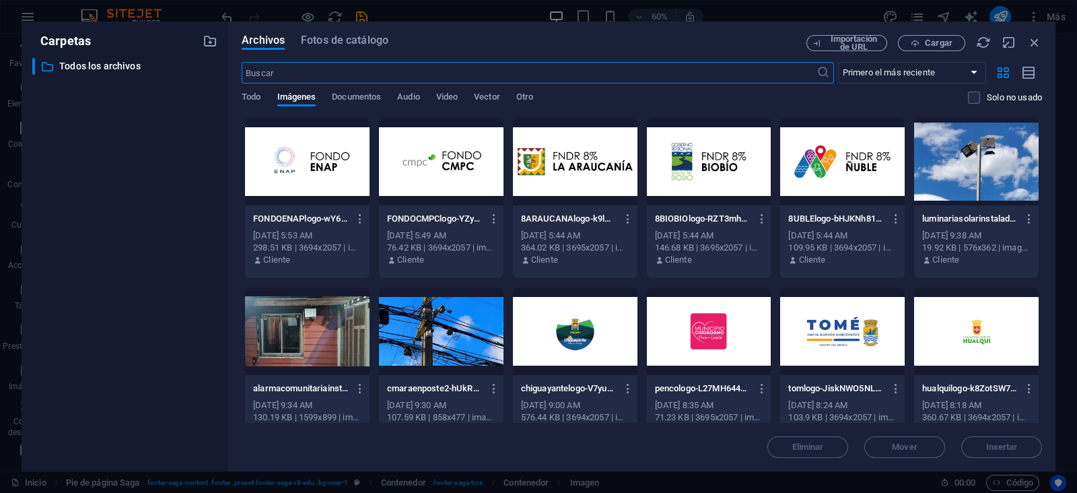
scroll to position [1666, 0]
click at [944, 43] on span "Cargar" at bounding box center [939, 43] width 28 height 8
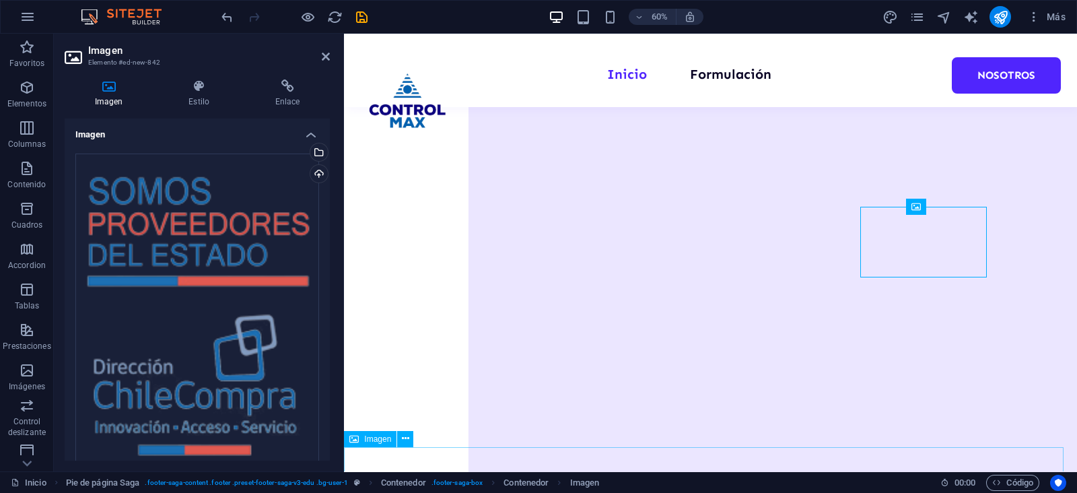
scroll to position [1919, 0]
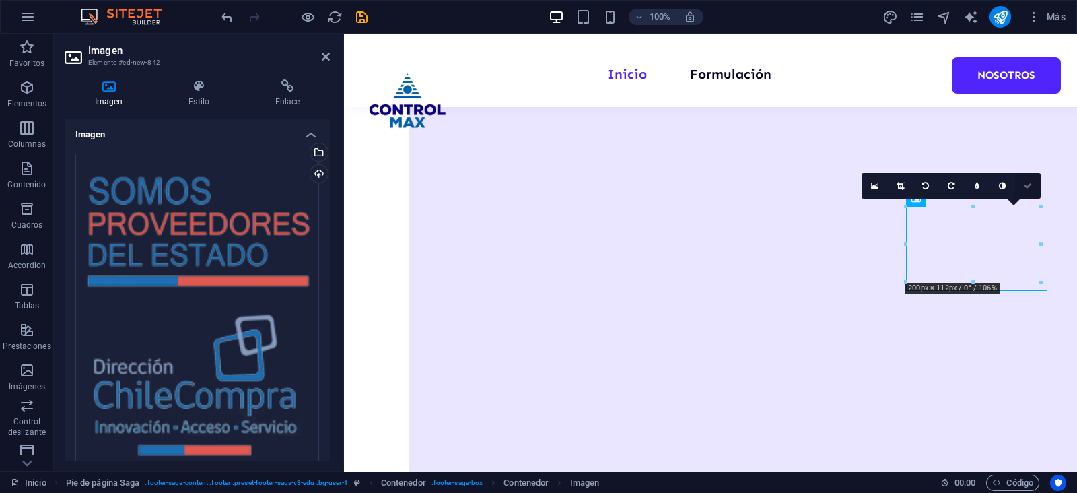
drag, startPoint x: 1028, startPoint y: 186, endPoint x: 973, endPoint y: 146, distance: 67.9
click at [1028, 186] on icon at bounding box center [1028, 186] width 8 height 8
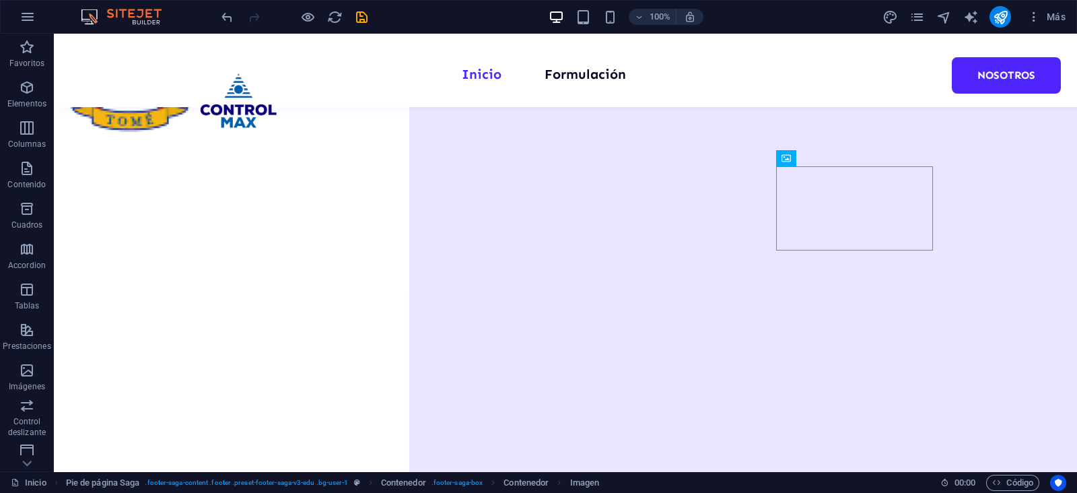
scroll to position [1959, 0]
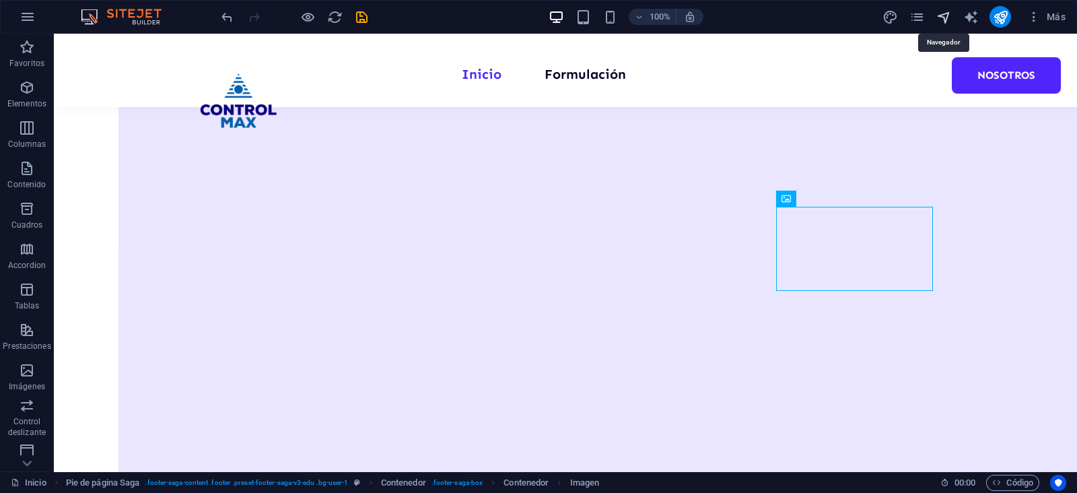
click at [946, 18] on icon "navigator" at bounding box center [943, 16] width 15 height 15
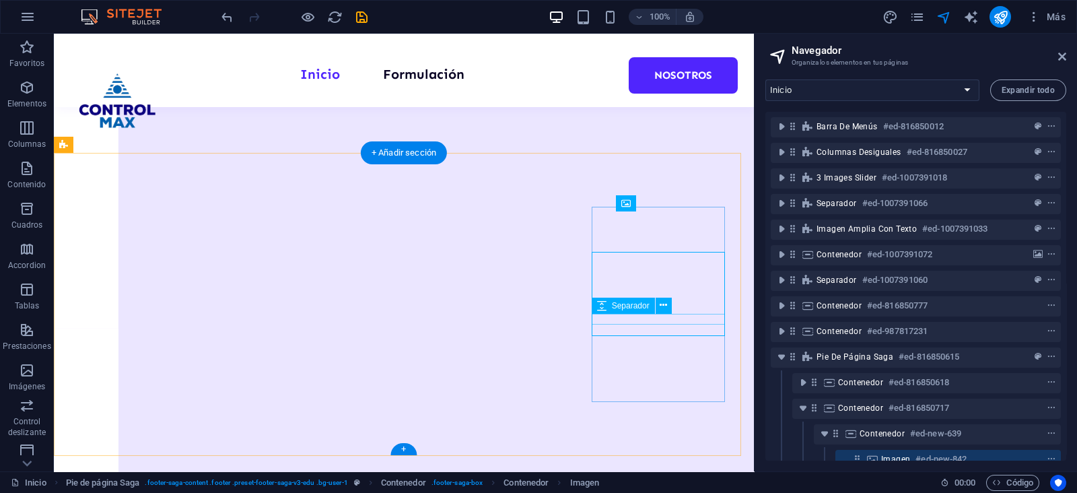
scroll to position [180, 0]
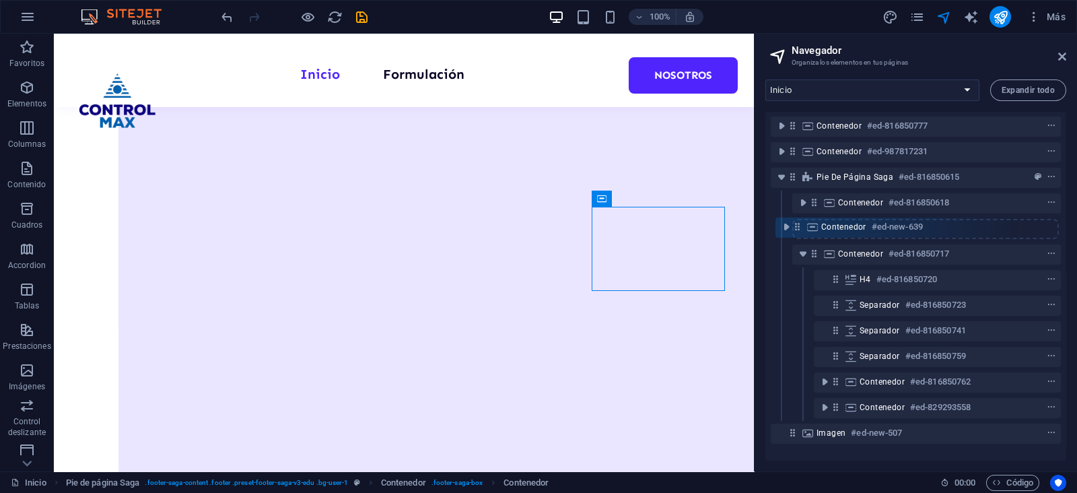
drag, startPoint x: 833, startPoint y: 251, endPoint x: 790, endPoint y: 225, distance: 51.0
click at [790, 225] on div "Barra de menús #ed-816850012 Columnas desiguales #ed-816850027 3 Images Slider …" at bounding box center [915, 286] width 301 height 349
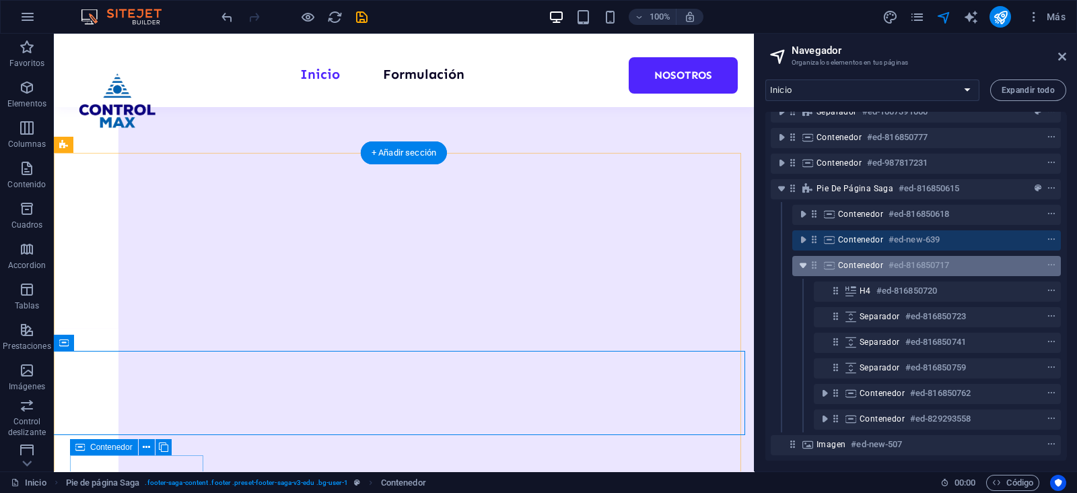
click at [805, 259] on icon "toggle-expand" at bounding box center [802, 265] width 13 height 13
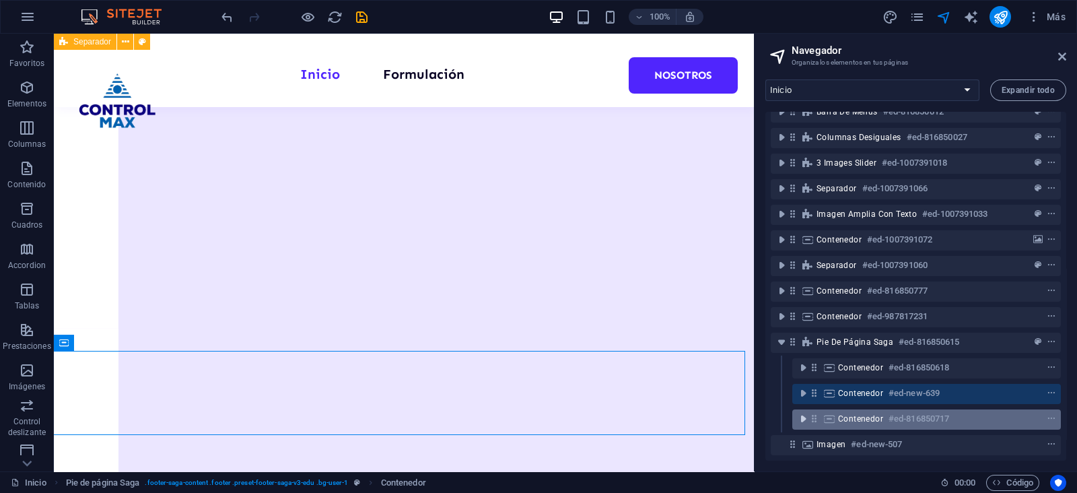
scroll to position [27, 0]
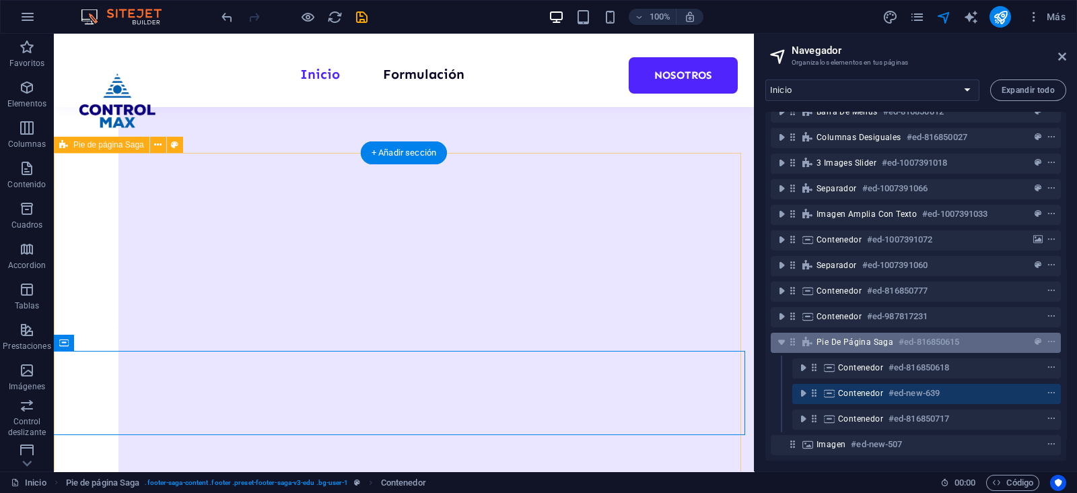
click at [851, 337] on span "Pie de página Saga" at bounding box center [855, 342] width 77 height 11
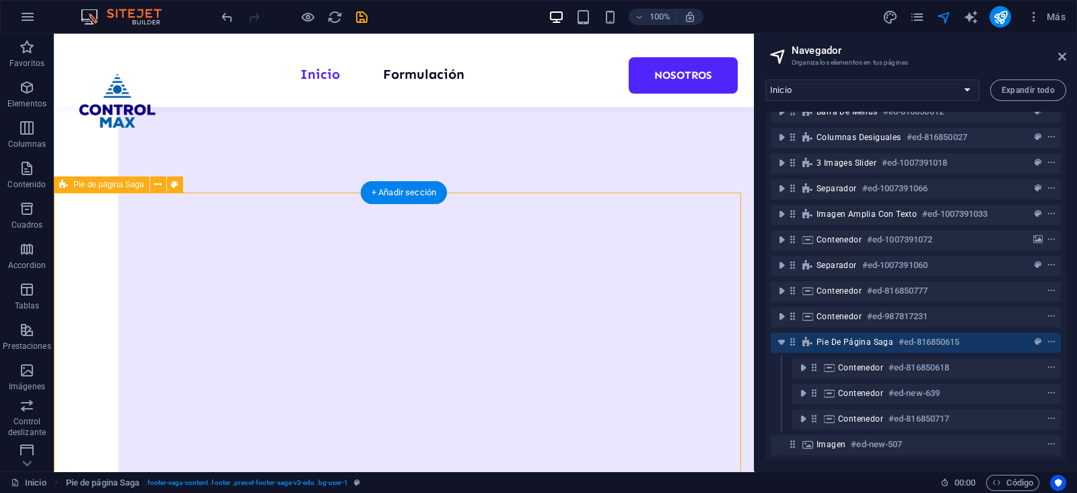
scroll to position [1795, 0]
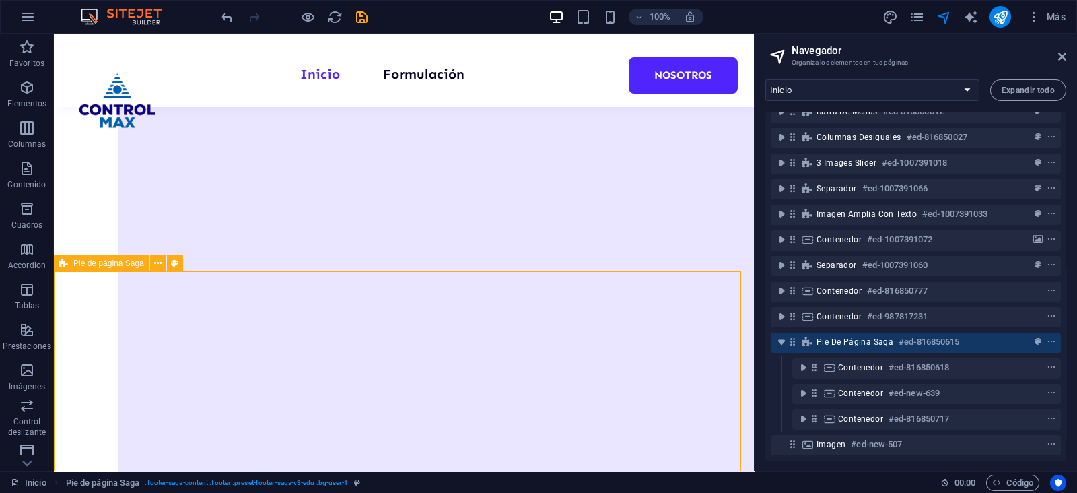
click at [103, 271] on div "Pie de página Saga" at bounding box center [102, 263] width 96 height 16
select select "footer"
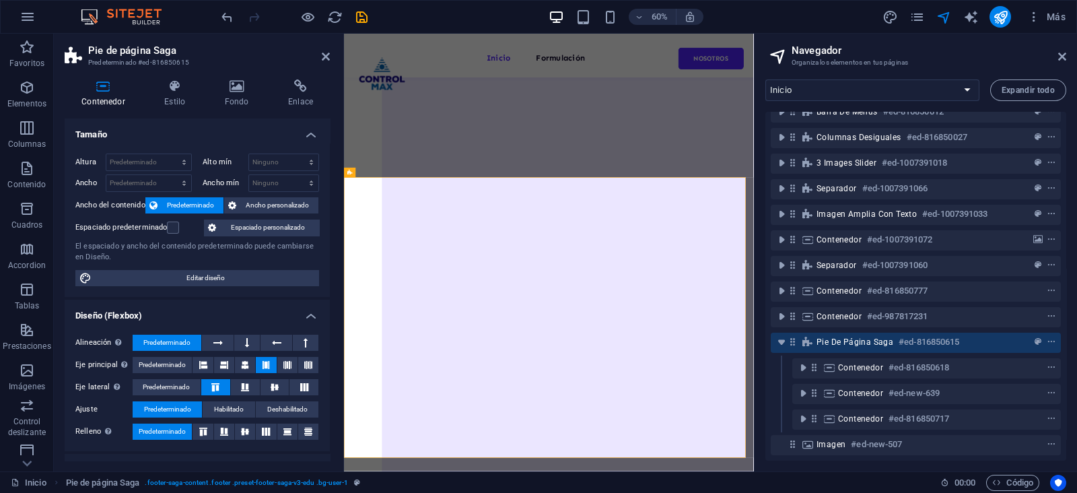
scroll to position [1793, 0]
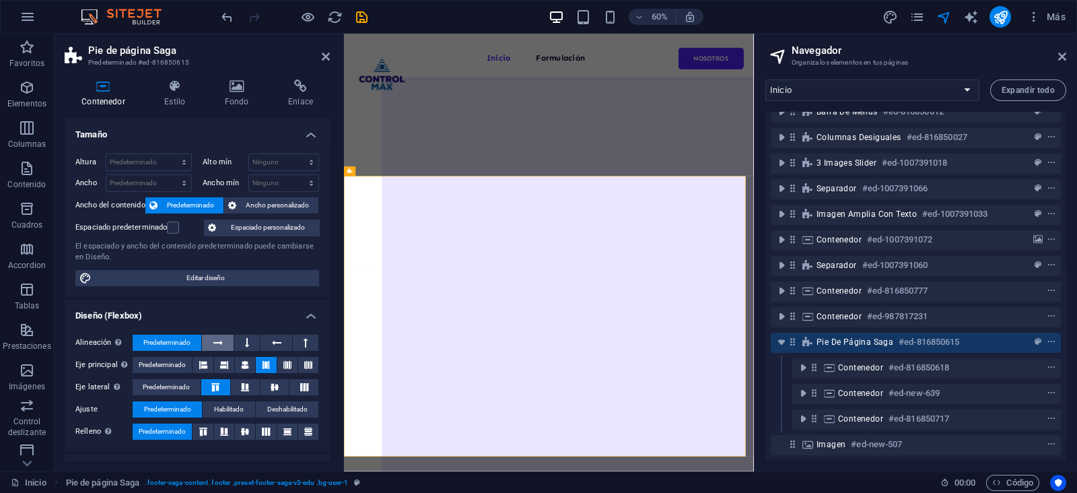
click at [215, 337] on icon at bounding box center [217, 343] width 9 height 16
click at [285, 362] on icon at bounding box center [287, 365] width 8 height 16
click at [301, 362] on button at bounding box center [308, 365] width 20 height 16
click at [212, 364] on button at bounding box center [203, 365] width 20 height 16
click at [228, 406] on span "Habilitado" at bounding box center [229, 409] width 30 height 16
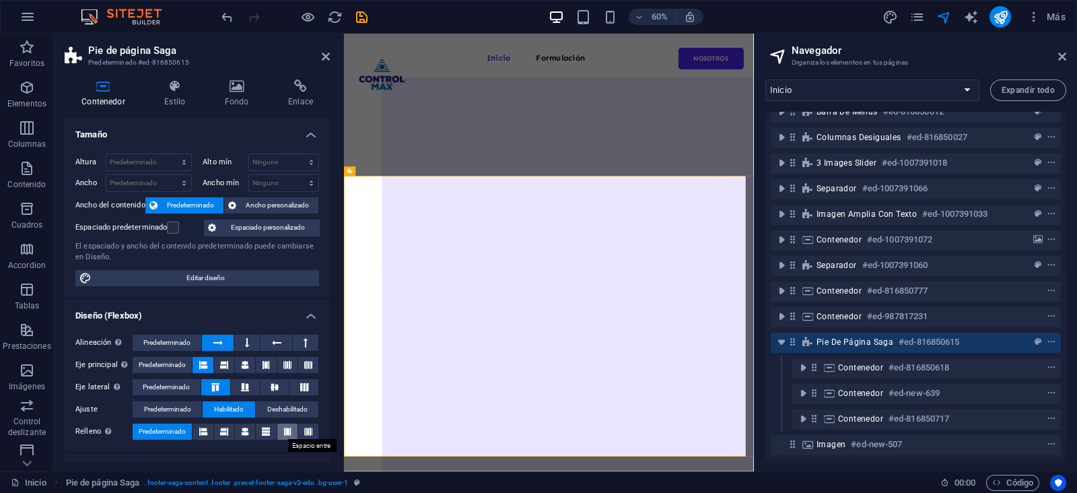
click at [283, 434] on icon at bounding box center [287, 431] width 8 height 16
click at [1061, 62] on link at bounding box center [1062, 56] width 8 height 11
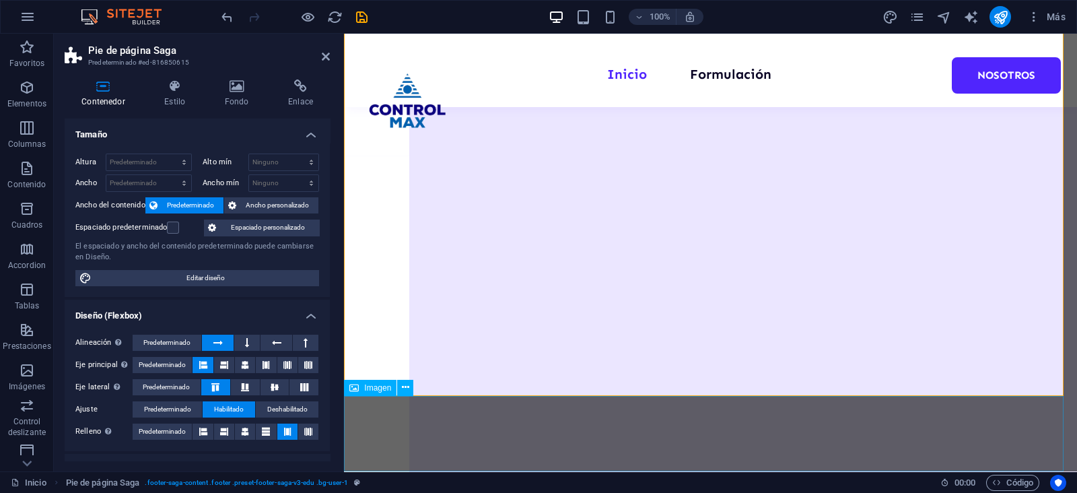
scroll to position [2143, 0]
click at [405, 388] on icon at bounding box center [405, 387] width 7 height 14
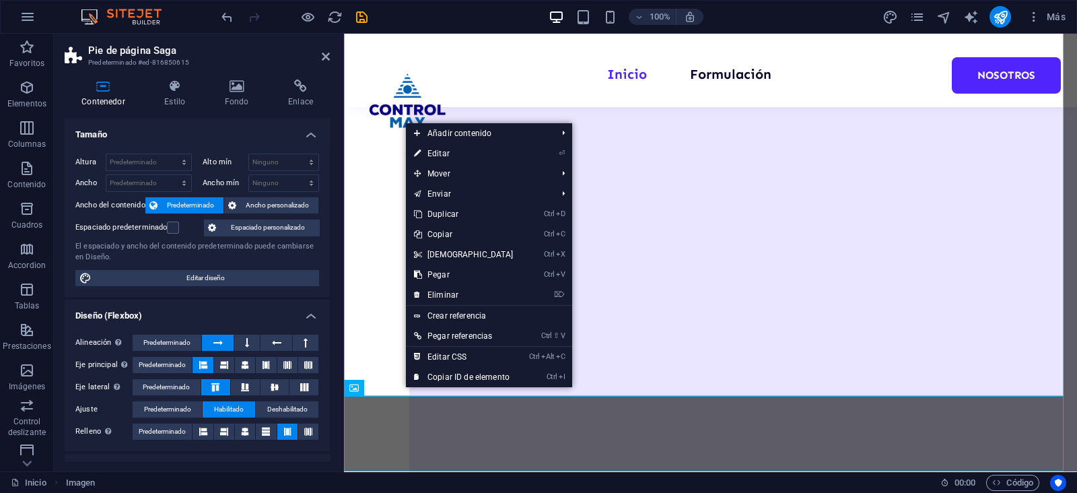
scroll to position [2183, 0]
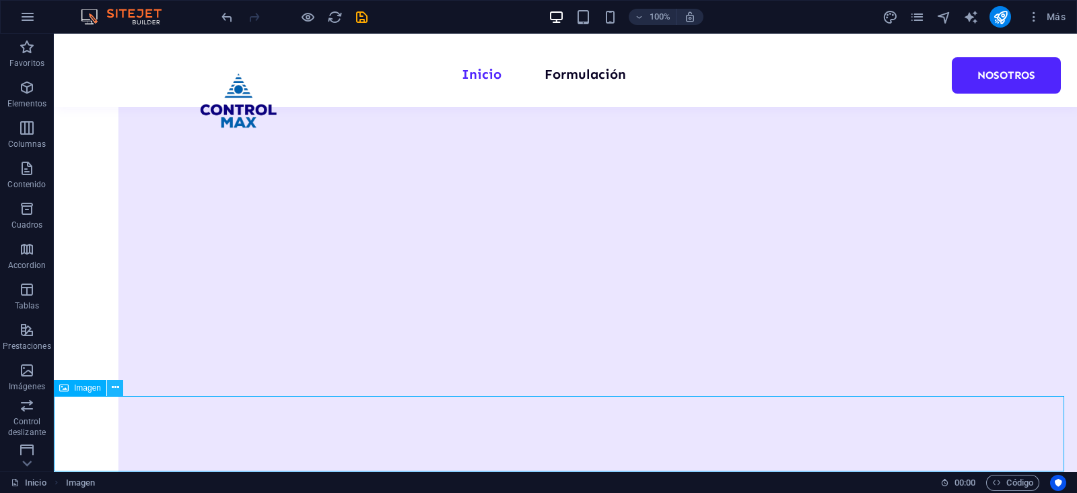
click at [114, 382] on icon at bounding box center [115, 387] width 7 height 14
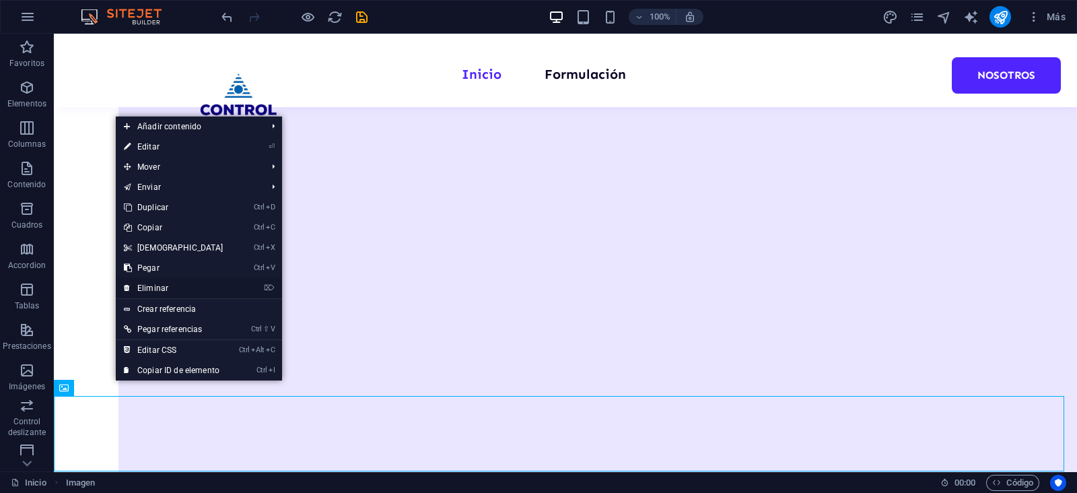
click at [186, 289] on link "⌦ Eliminar" at bounding box center [174, 288] width 116 height 20
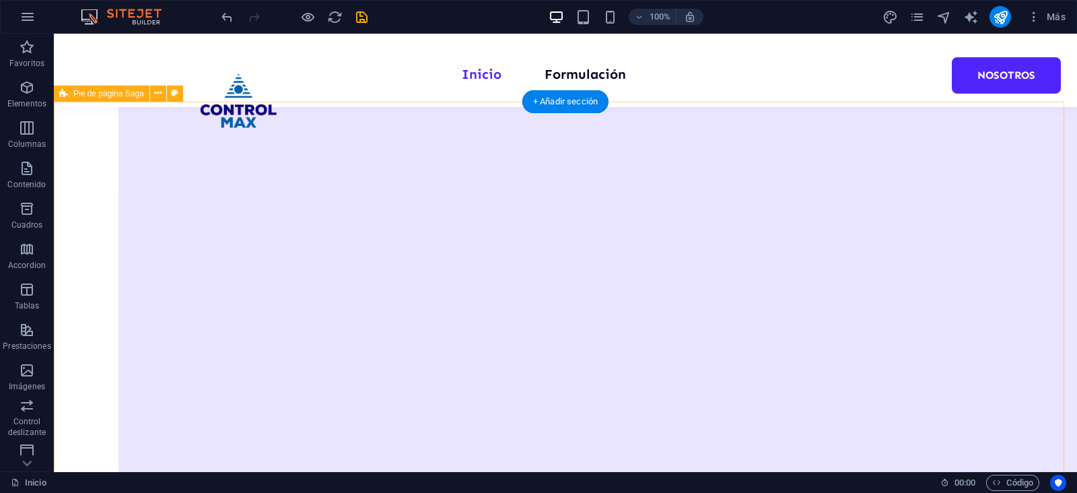
scroll to position [1939, 0]
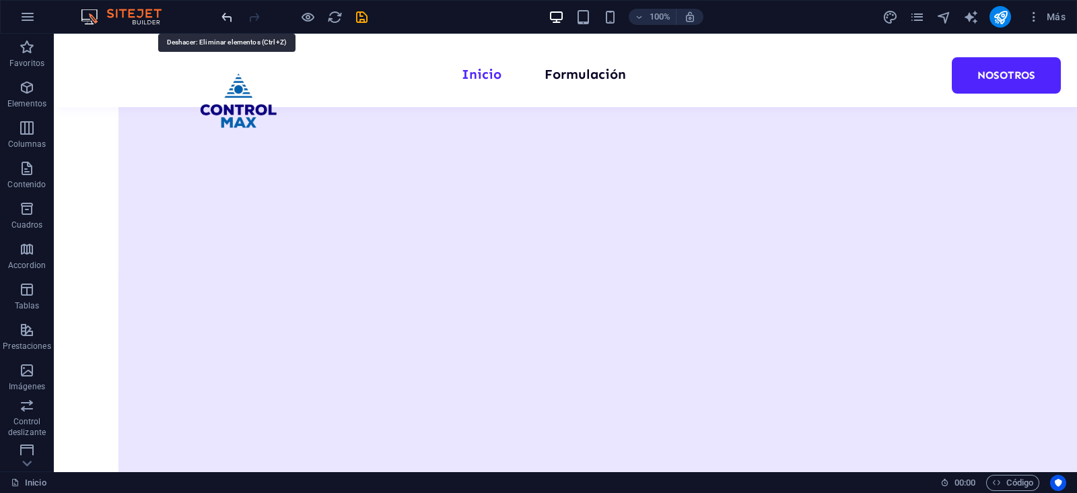
click at [222, 15] on icon "undo" at bounding box center [226, 16] width 15 height 15
click at [221, 15] on icon "undo" at bounding box center [226, 16] width 15 height 15
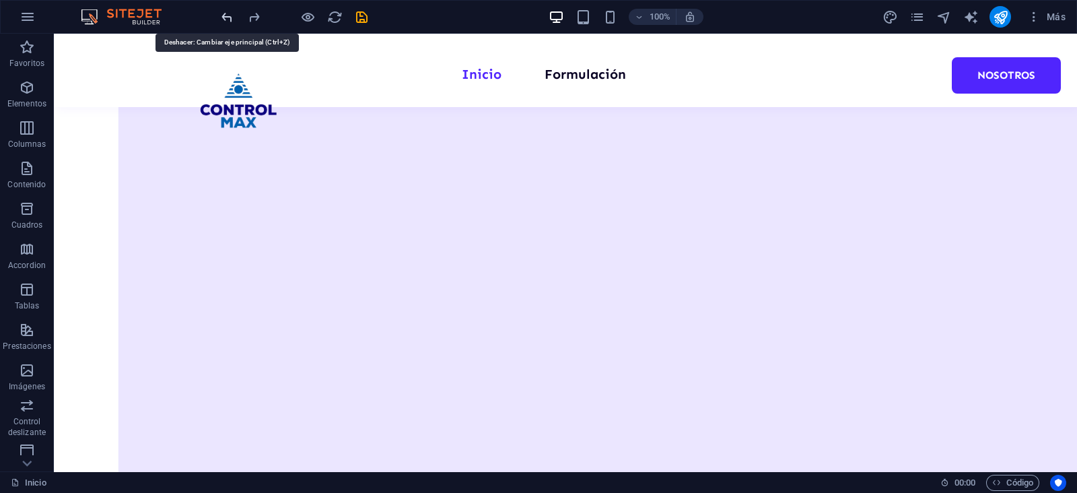
click at [221, 15] on icon "undo" at bounding box center [226, 16] width 15 height 15
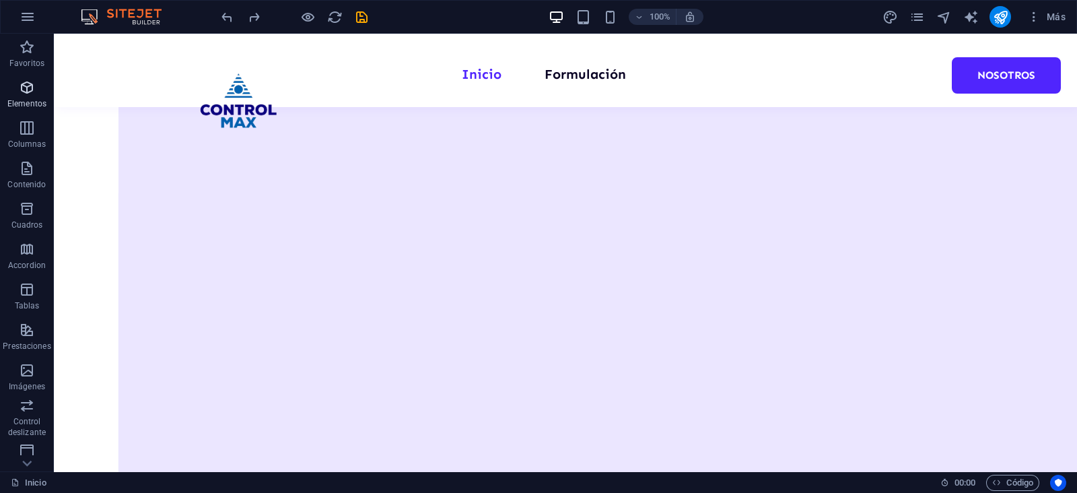
click at [28, 96] on span "Elementos" at bounding box center [27, 95] width 54 height 32
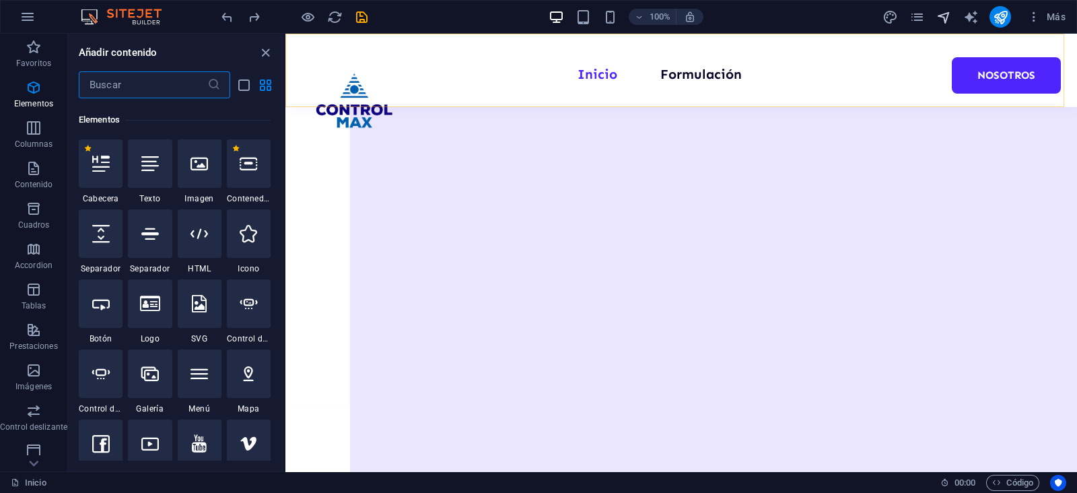
scroll to position [253, 0]
click at [948, 15] on icon "navigator" at bounding box center [943, 16] width 15 height 15
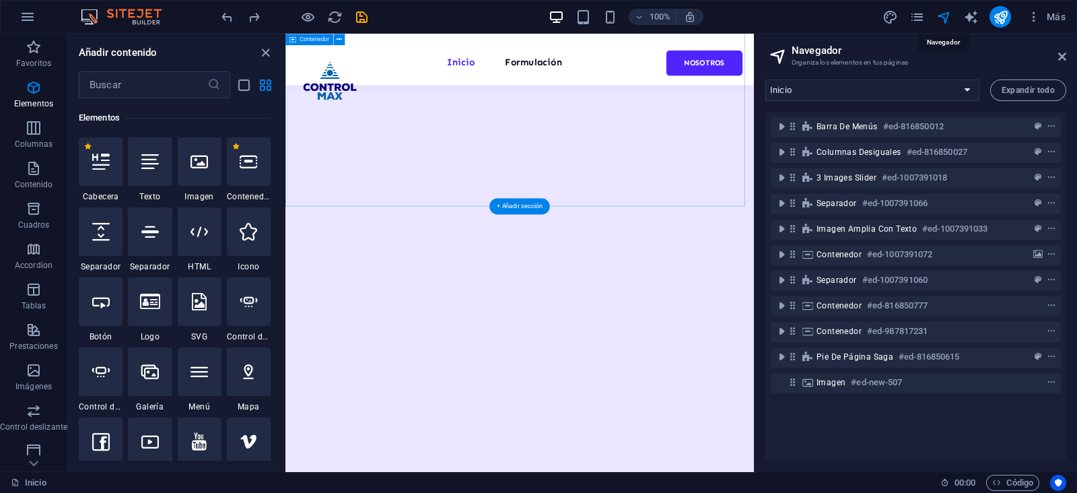
scroll to position [1783, 0]
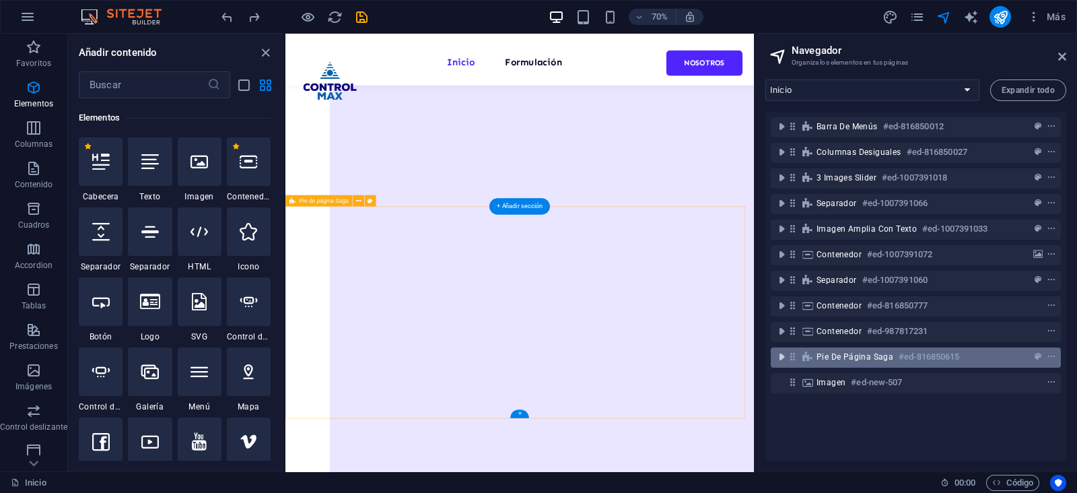
click at [784, 357] on icon "toggle-expand" at bounding box center [781, 356] width 13 height 13
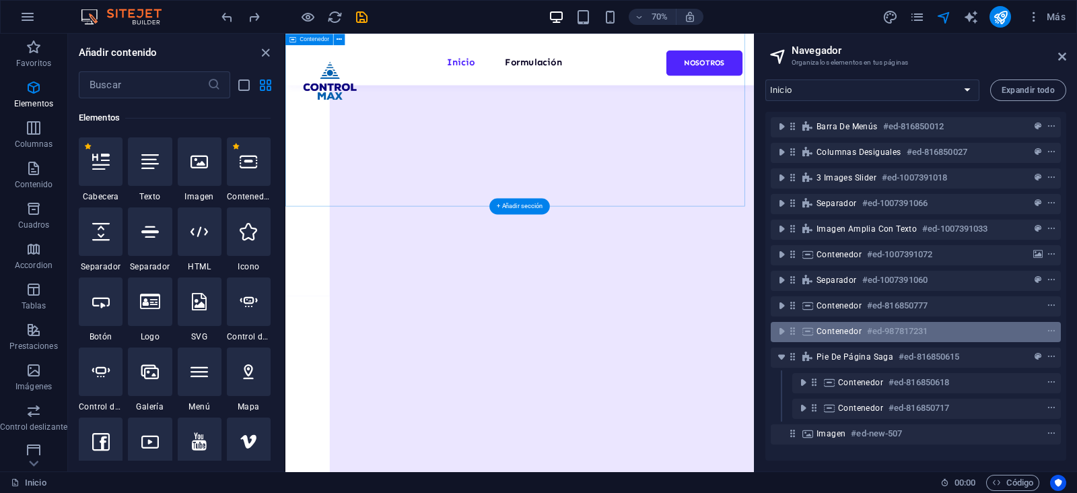
scroll to position [2, 0]
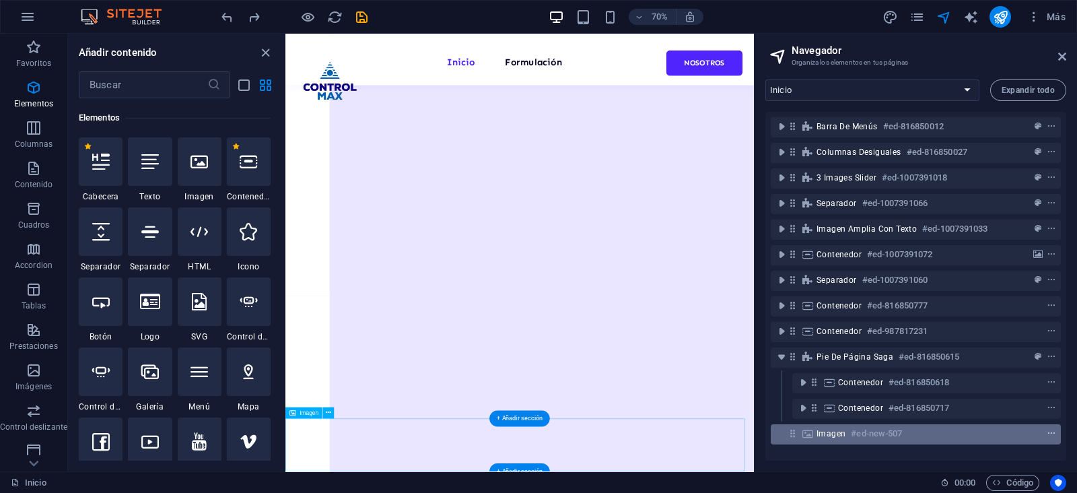
click at [1050, 432] on icon "context-menu" at bounding box center [1051, 433] width 9 height 9
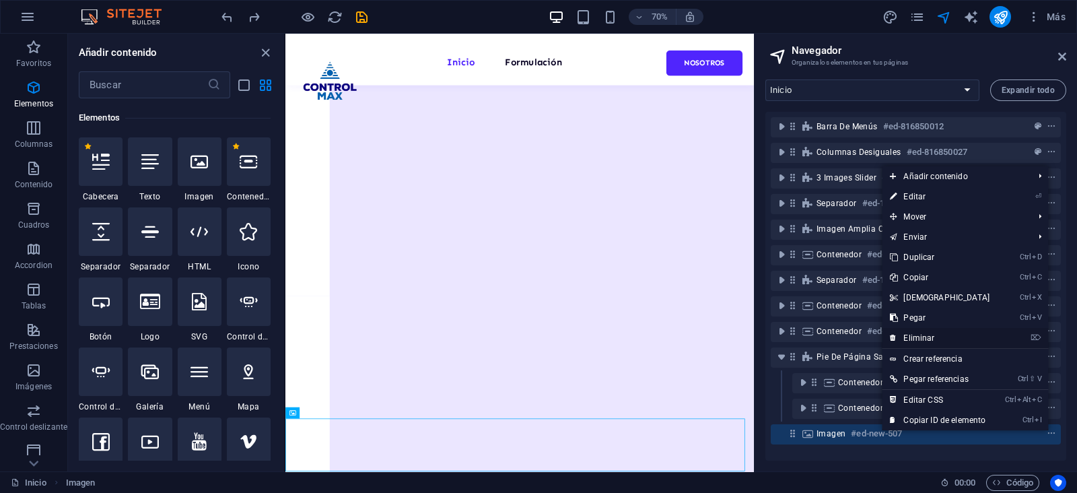
click at [928, 335] on link "⌦ Eliminar" at bounding box center [940, 338] width 116 height 20
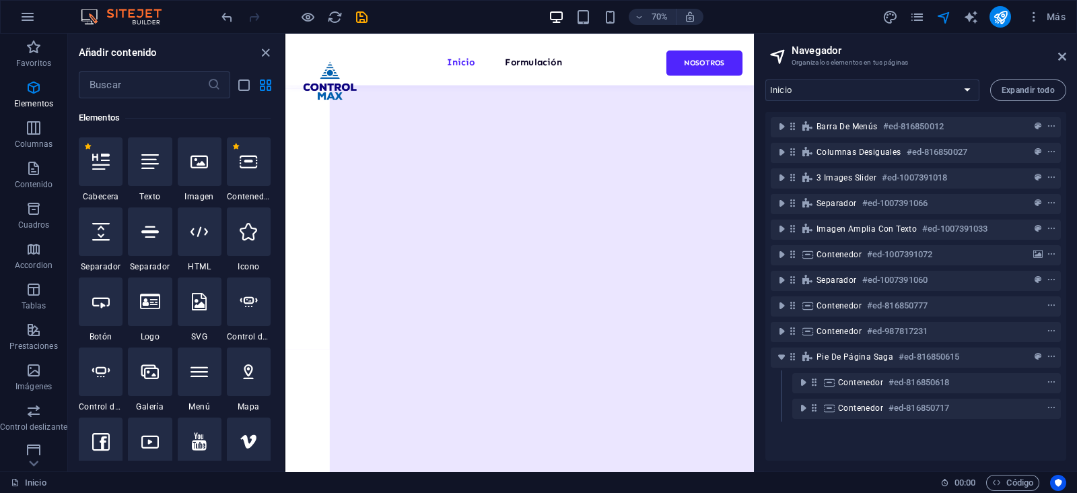
scroll to position [0, 0]
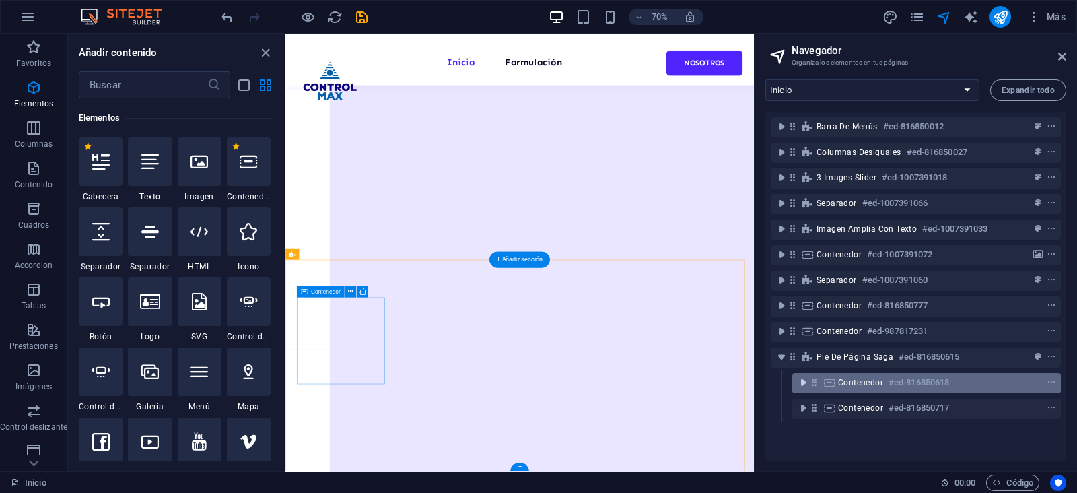
click at [802, 384] on icon "toggle-expand" at bounding box center [802, 382] width 13 height 13
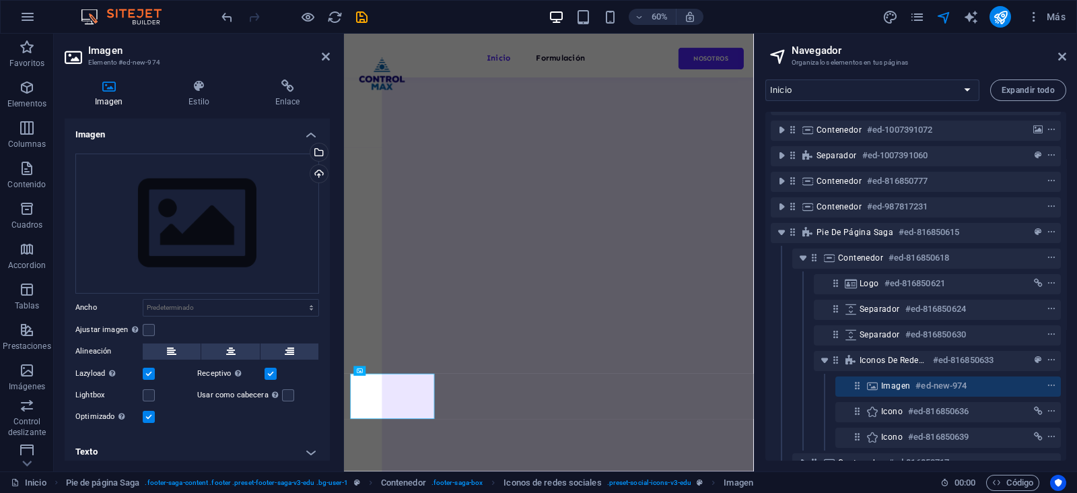
scroll to position [155, 0]
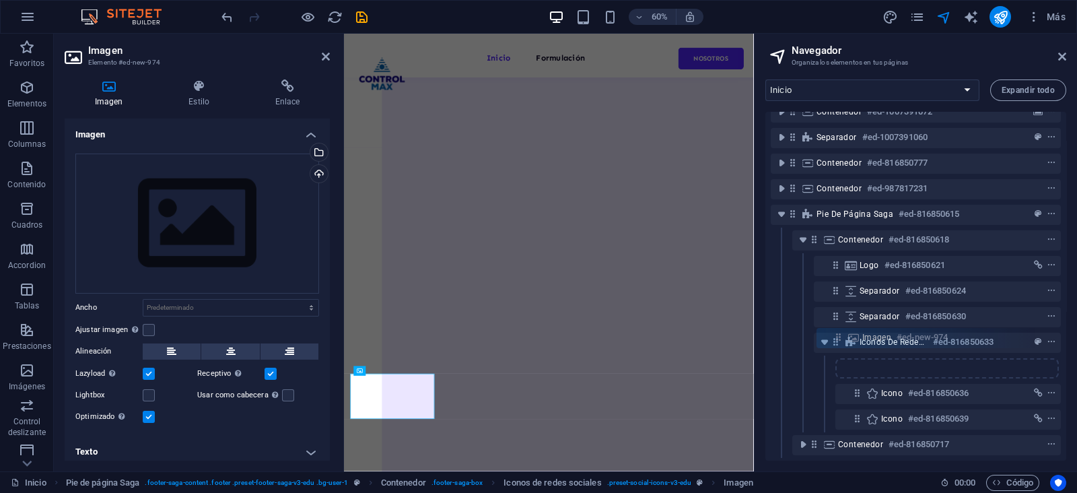
drag, startPoint x: 858, startPoint y: 357, endPoint x: 825, endPoint y: 328, distance: 44.4
click at [830, 333] on div "Barra de menús #ed-816850012 Columnas desiguales #ed-816850027 3 Images Slider …" at bounding box center [915, 286] width 301 height 349
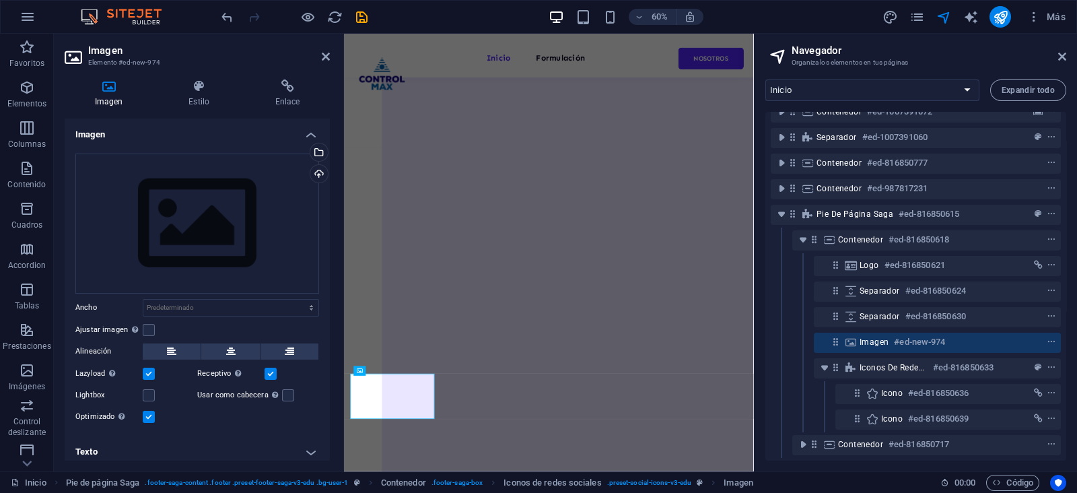
scroll to position [1606, 0]
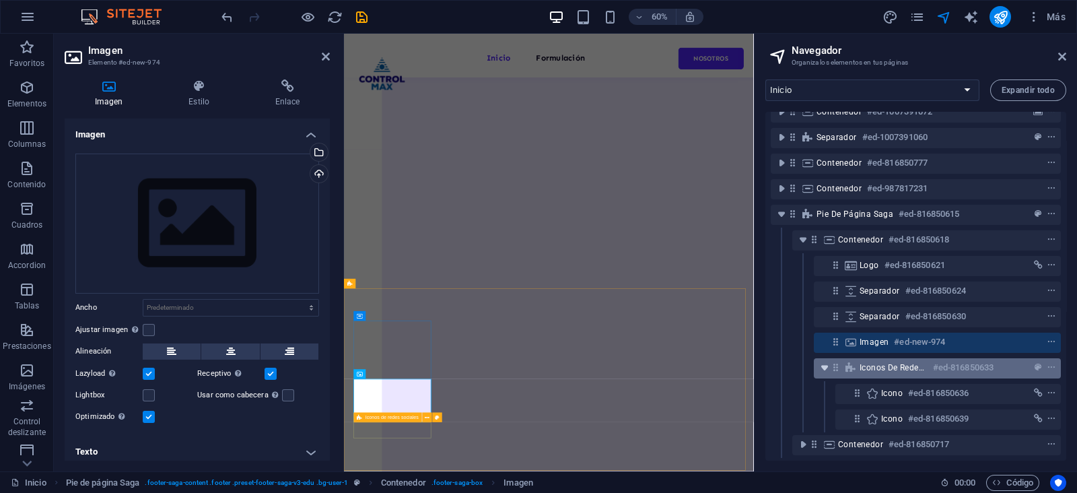
click at [825, 361] on icon "toggle-expand" at bounding box center [824, 367] width 13 height 13
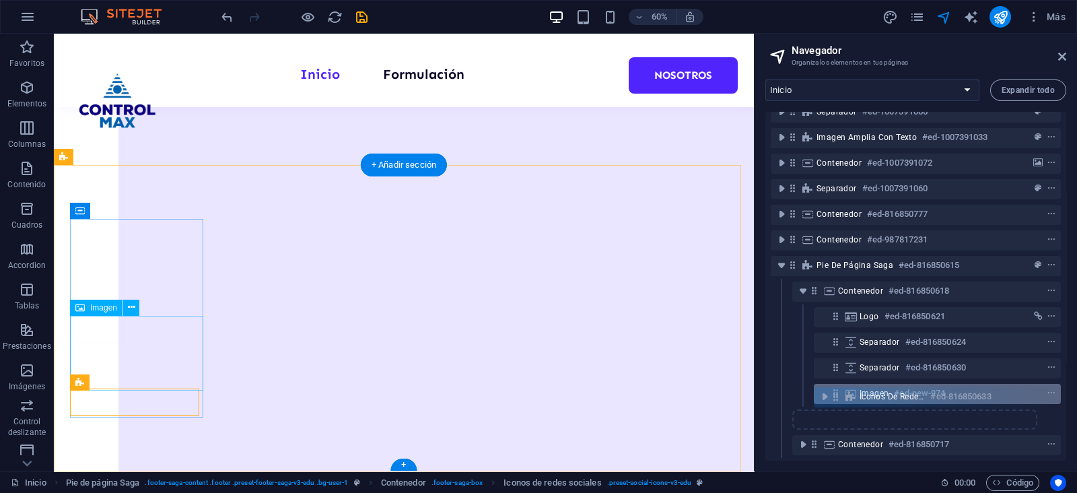
scroll to position [1902, 0]
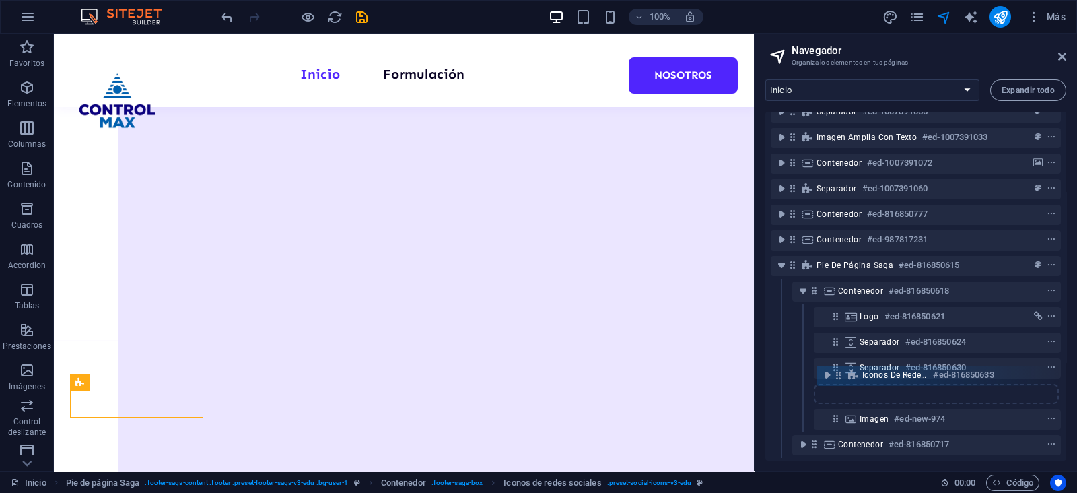
drag, startPoint x: 839, startPoint y: 403, endPoint x: 841, endPoint y: 367, distance: 36.5
click at [841, 367] on div "Barra de menús #ed-816850012 Columnas desiguales #ed-816850027 3 Images Slider …" at bounding box center [915, 286] width 301 height 349
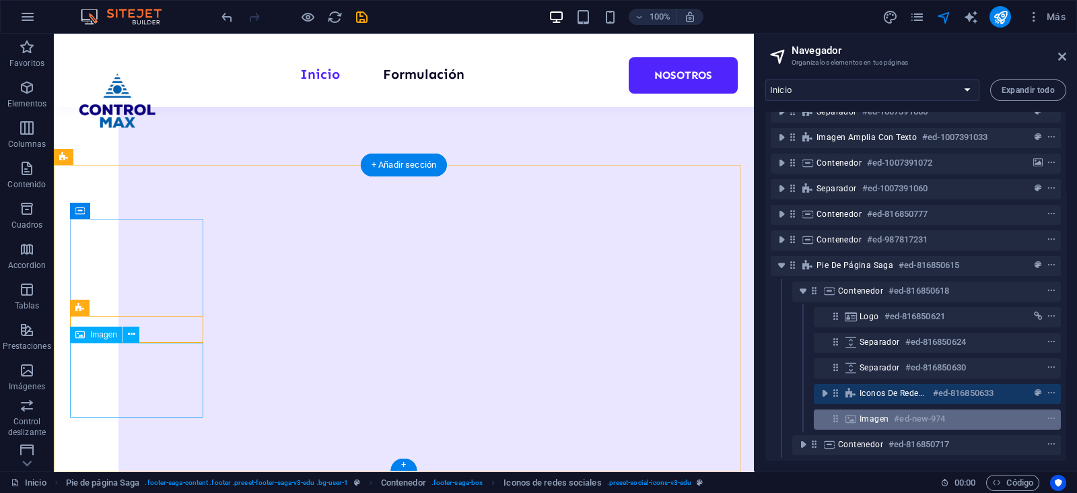
click at [875, 413] on span "Imagen" at bounding box center [874, 418] width 29 height 11
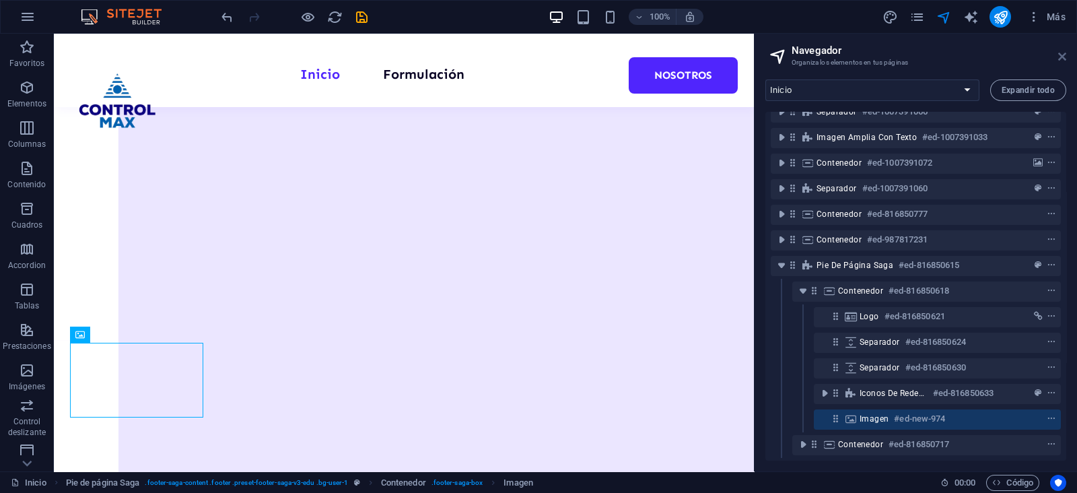
click at [1060, 58] on icon at bounding box center [1062, 56] width 8 height 11
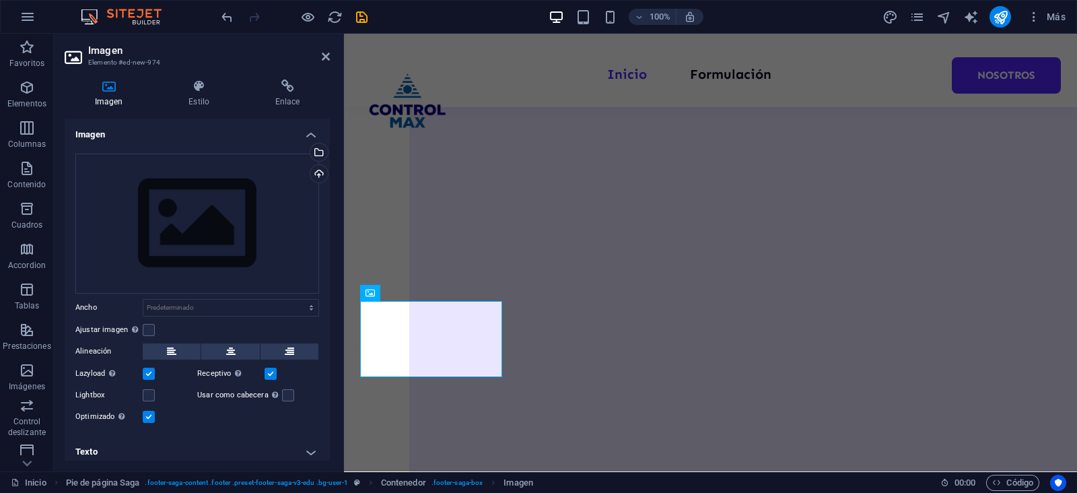
scroll to position [1908, 0]
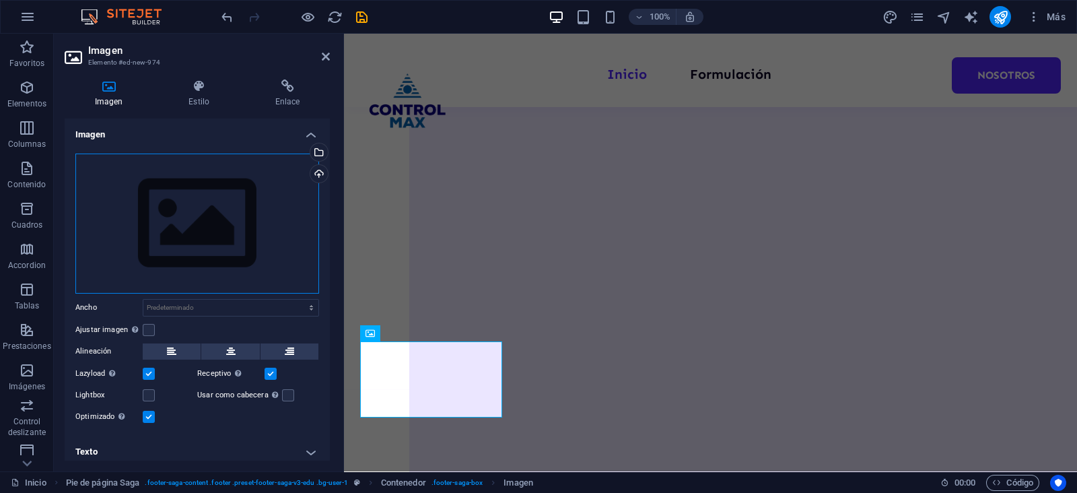
click at [216, 227] on div "Arrastra archivos aquí, haz clic para escoger archivos o selecciona archivos de…" at bounding box center [197, 223] width 244 height 140
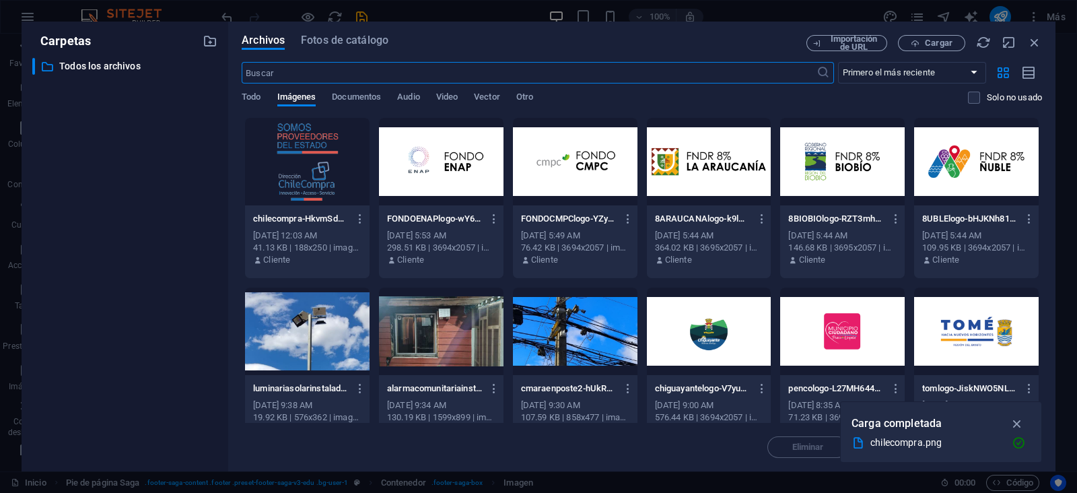
scroll to position [1604, 0]
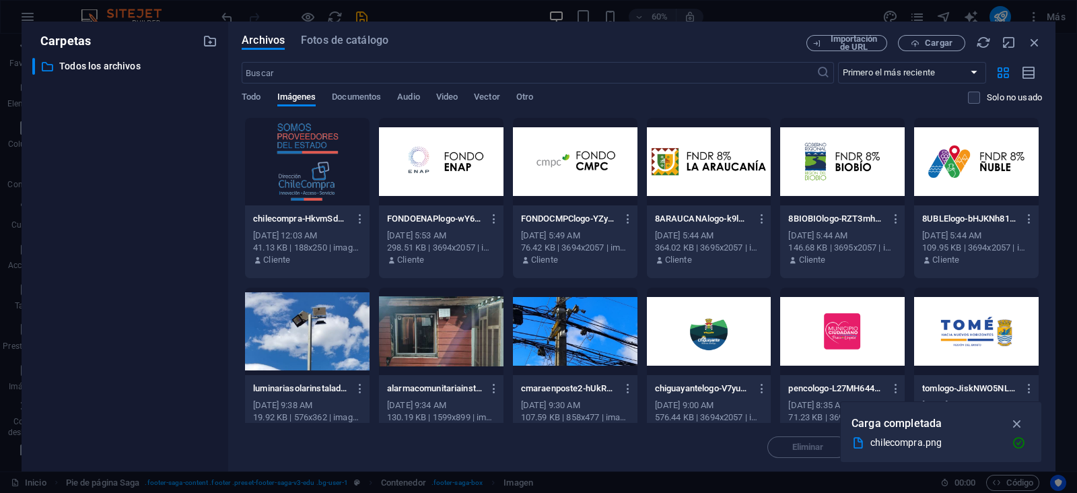
click at [252, 179] on div at bounding box center [307, 162] width 125 height 88
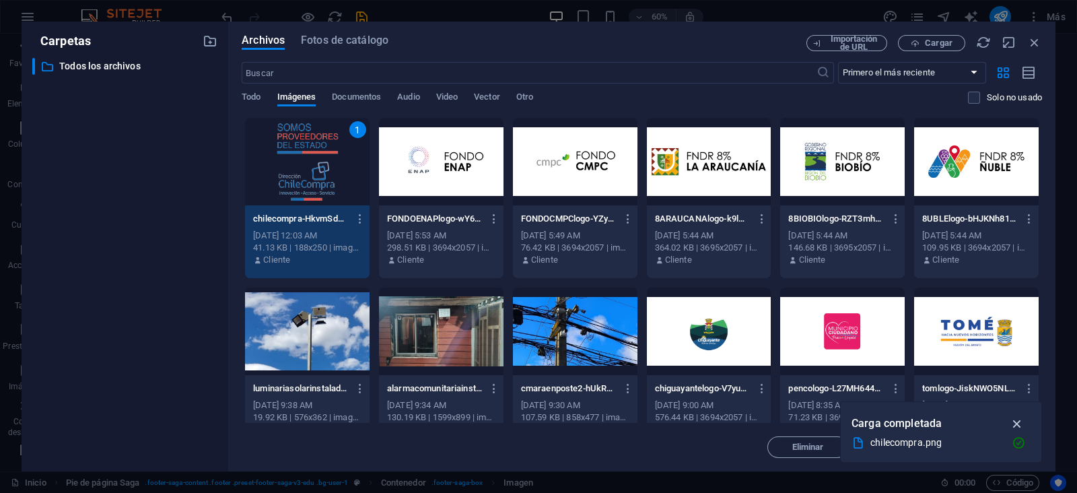
click at [1017, 422] on icon "button" at bounding box center [1017, 423] width 15 height 15
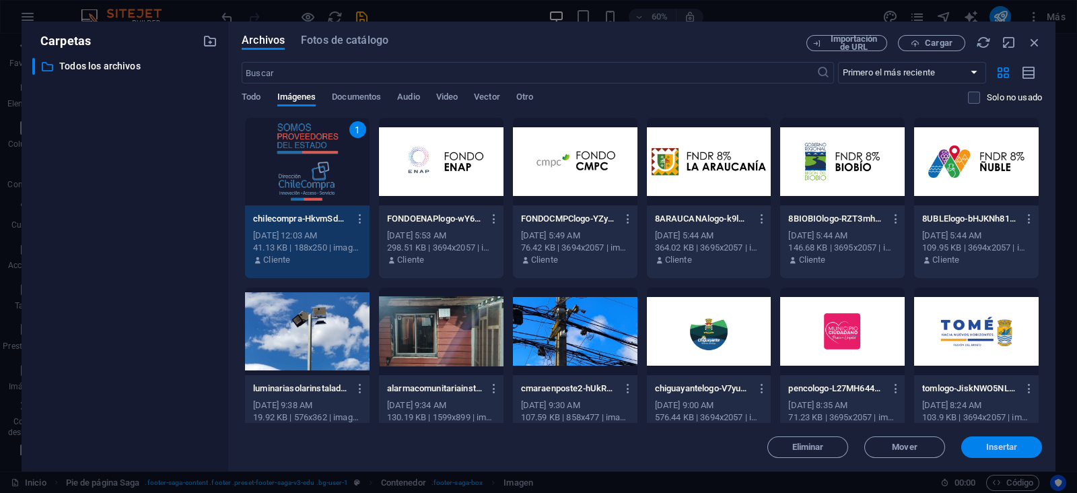
click at [998, 454] on button "Insertar" at bounding box center [1001, 447] width 81 height 22
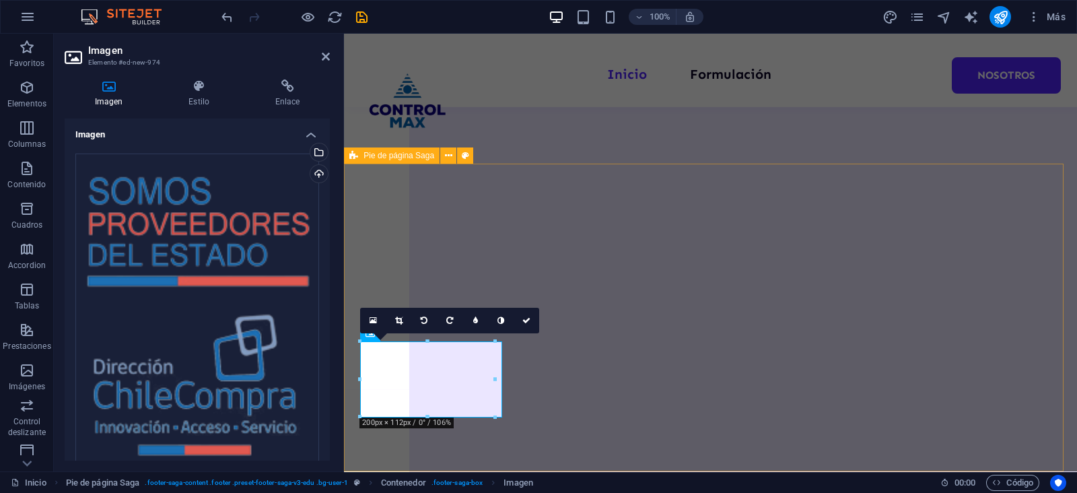
scroll to position [1916, 0]
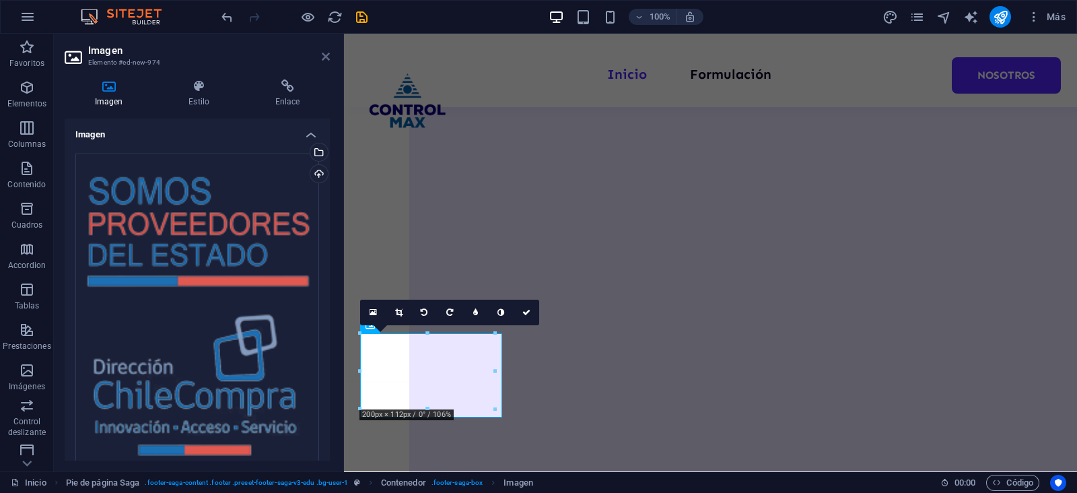
click at [329, 57] on icon at bounding box center [326, 56] width 8 height 11
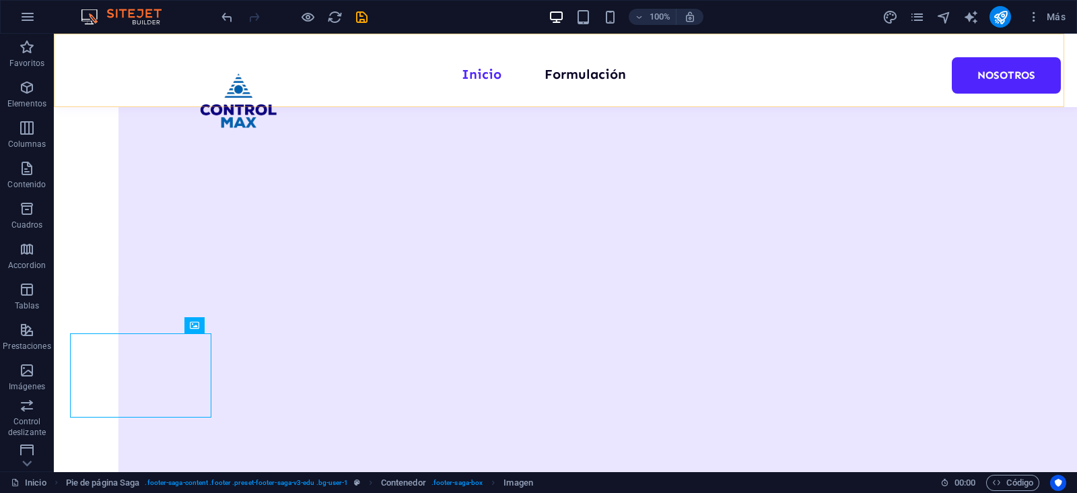
scroll to position [1956, 0]
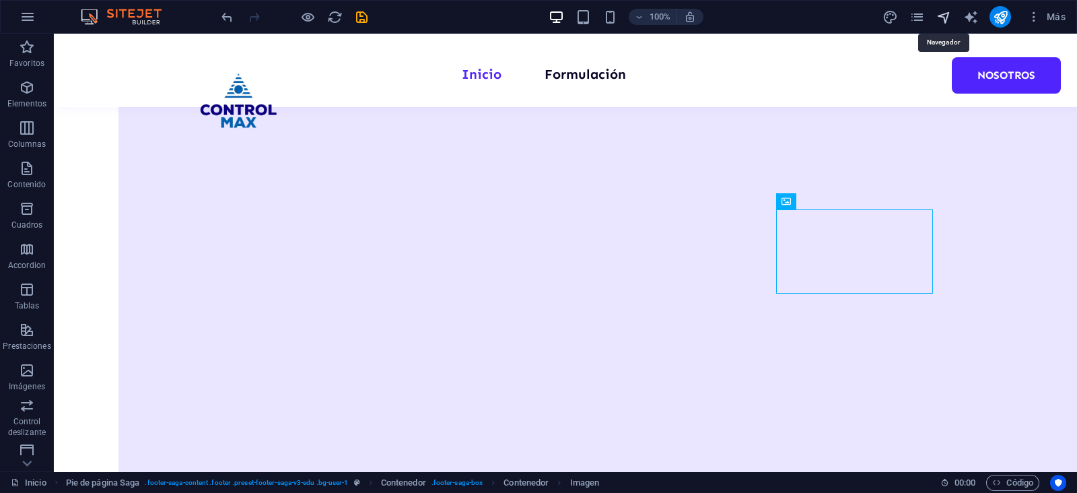
click at [945, 24] on icon "navigator" at bounding box center [943, 16] width 15 height 15
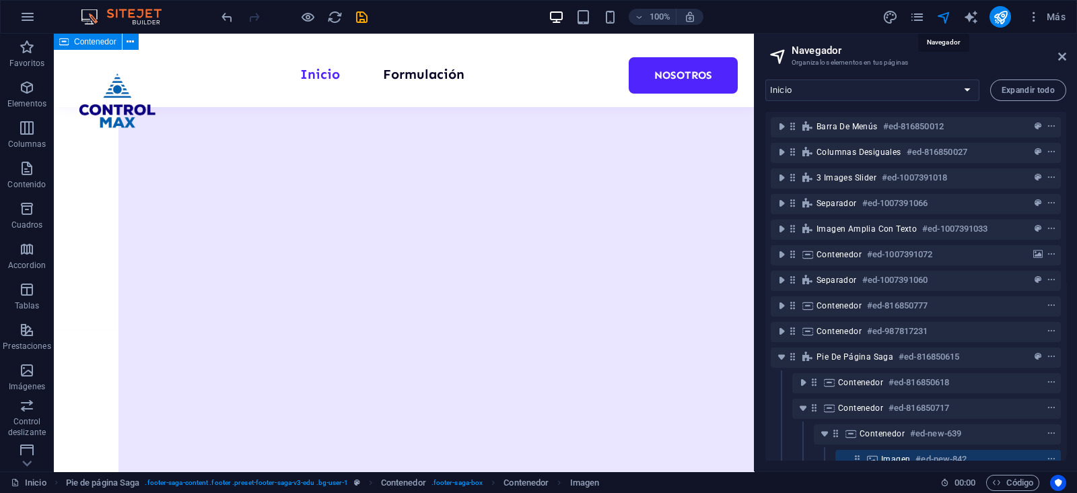
scroll to position [180, 0]
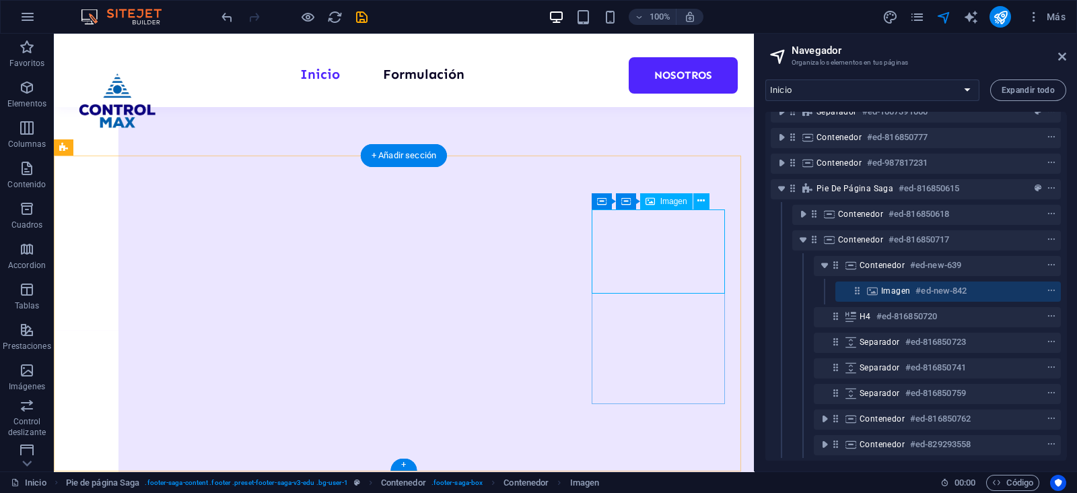
click at [875, 285] on icon at bounding box center [872, 290] width 15 height 11
click at [1052, 286] on icon "context-menu" at bounding box center [1051, 290] width 9 height 9
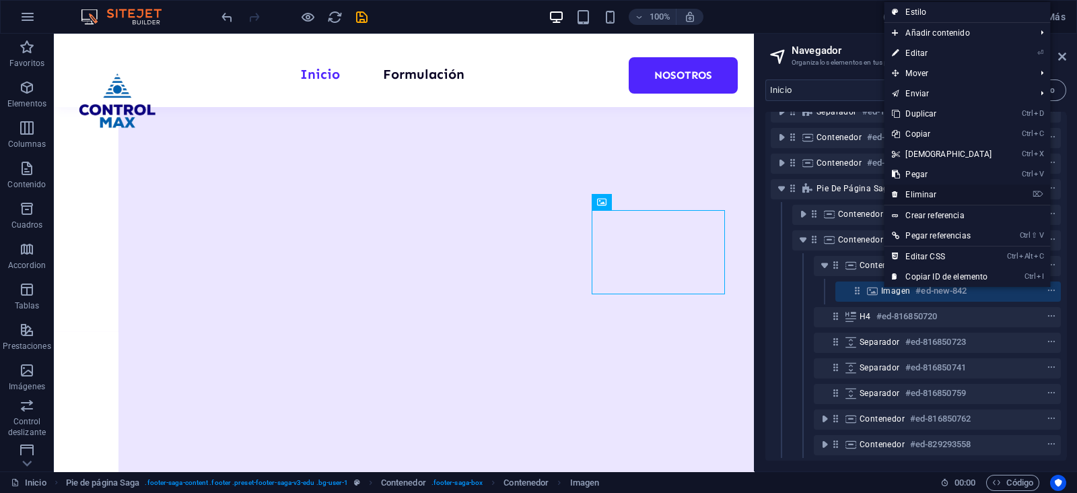
click at [949, 192] on link "⌦ Eliminar" at bounding box center [942, 194] width 116 height 20
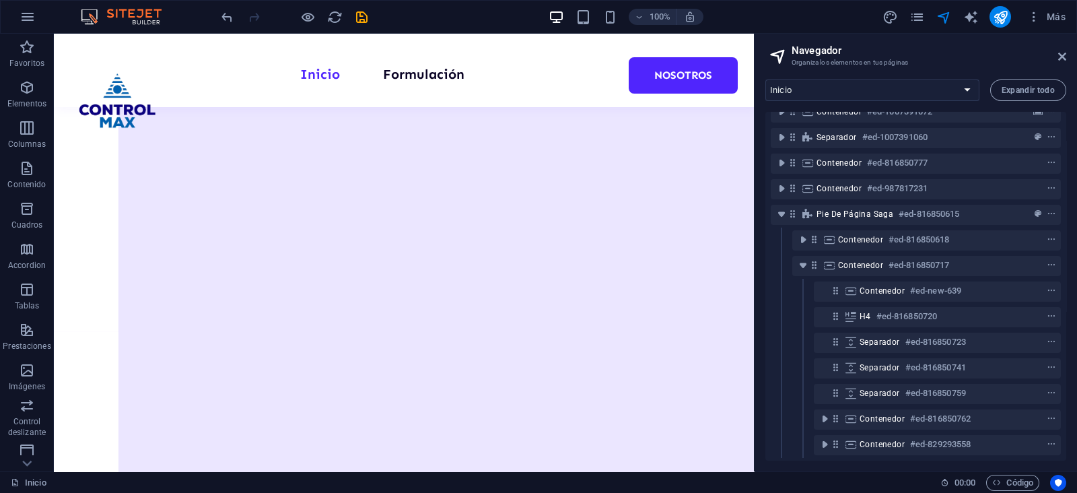
scroll to position [155, 0]
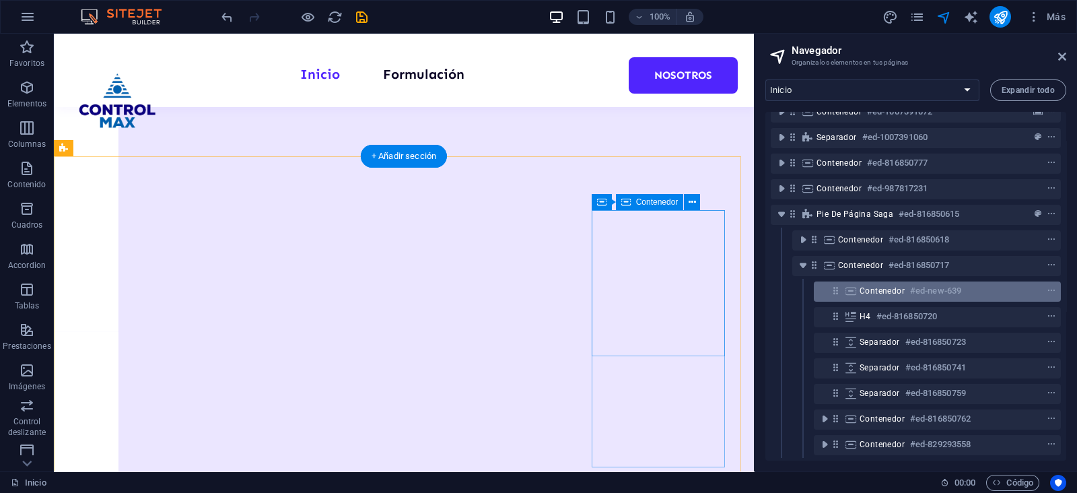
click at [982, 283] on div "Contenedor #ed-new-639" at bounding box center [927, 291] width 134 height 16
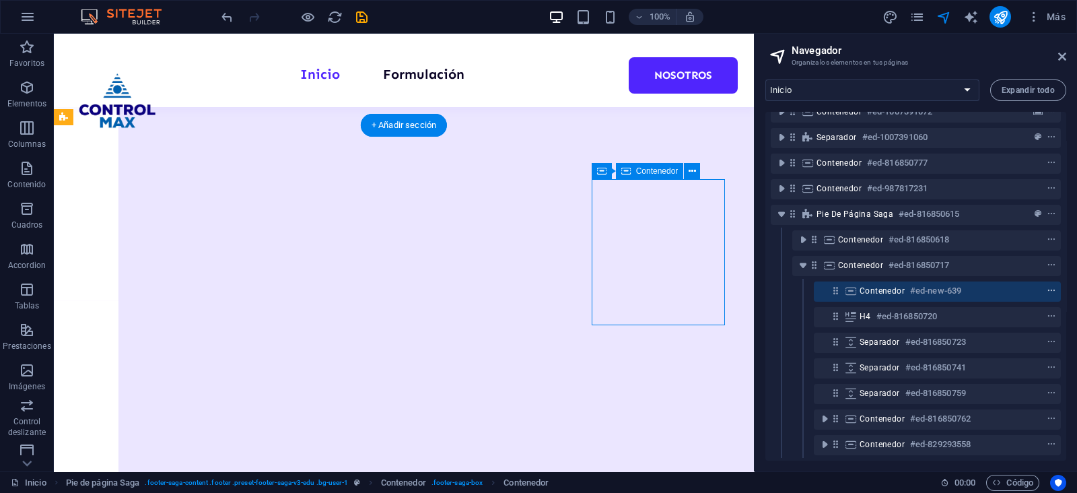
click at [1047, 286] on icon "context-menu" at bounding box center [1051, 290] width 9 height 9
click at [1048, 286] on icon "context-menu" at bounding box center [1051, 290] width 9 height 9
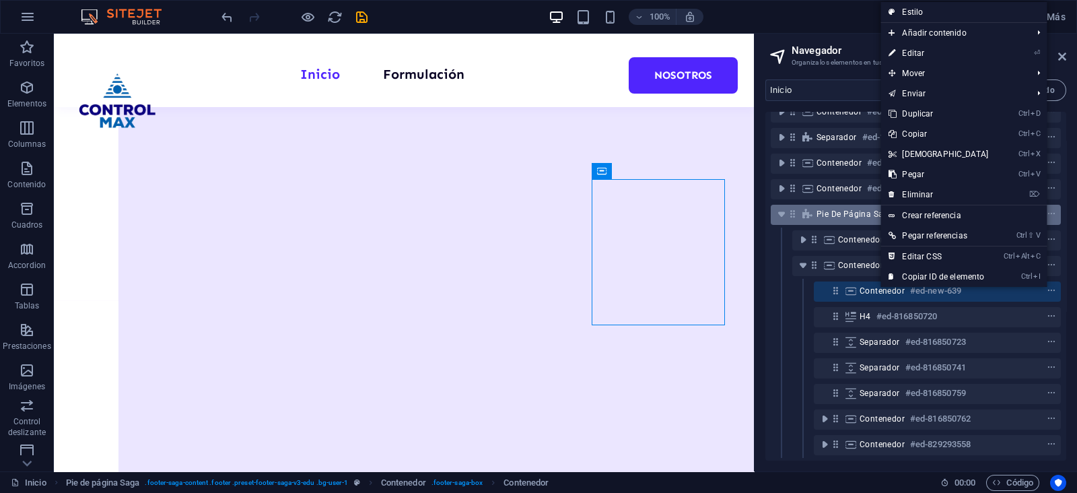
click at [947, 197] on link "⌦ Eliminar" at bounding box center [939, 194] width 116 height 20
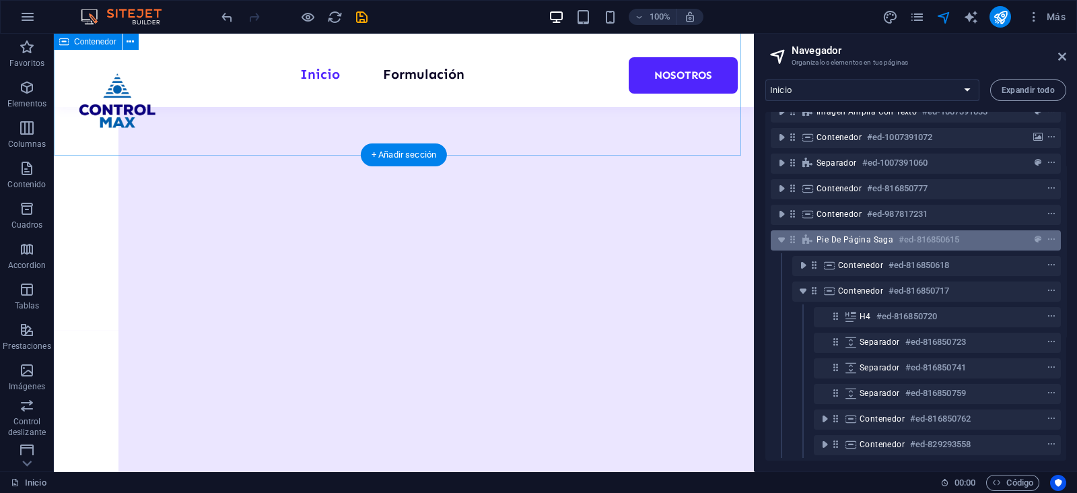
scroll to position [130, 0]
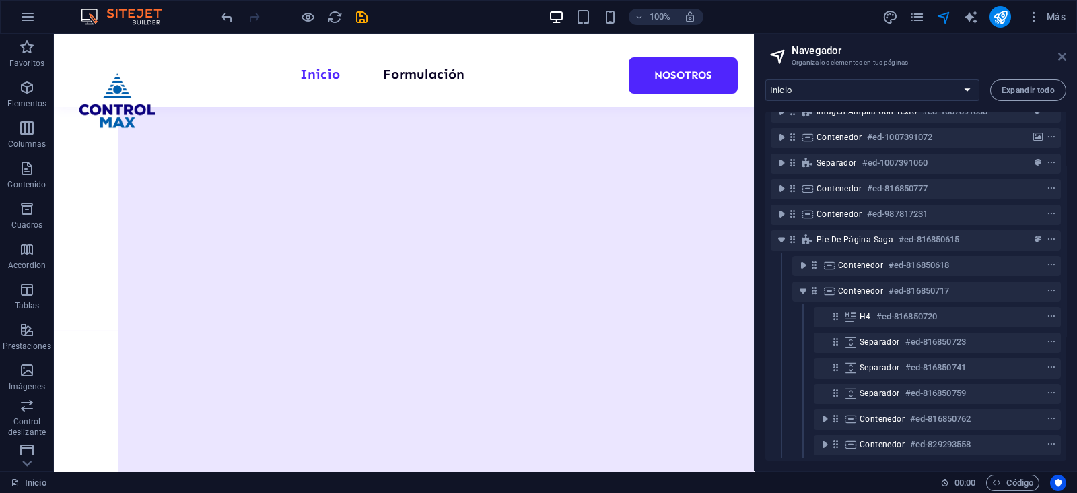
click at [1062, 57] on icon at bounding box center [1062, 56] width 8 height 11
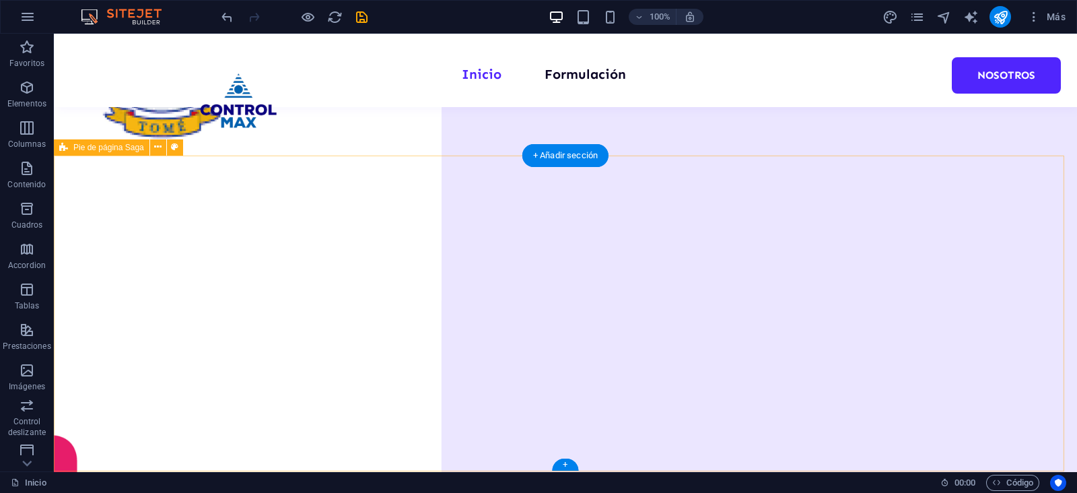
scroll to position [1956, 0]
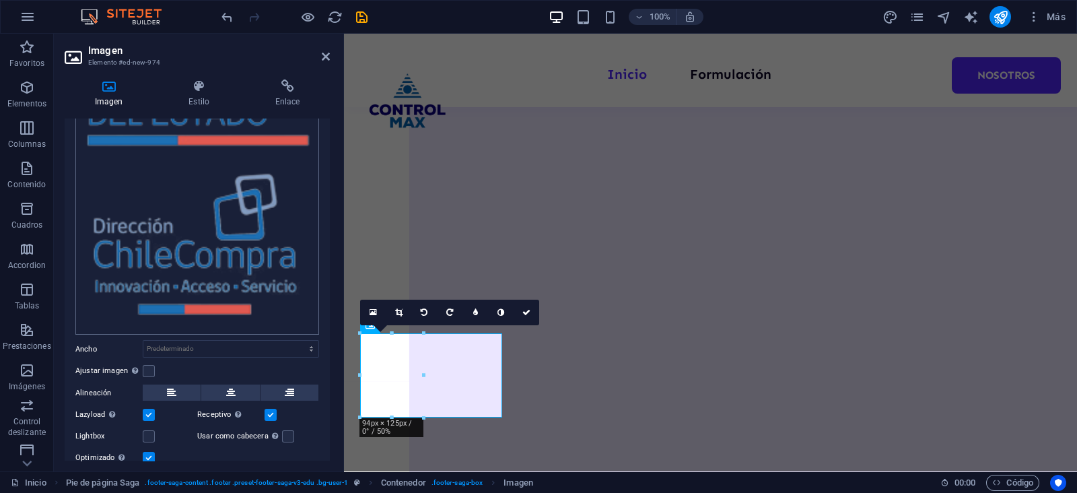
scroll to position [186, 0]
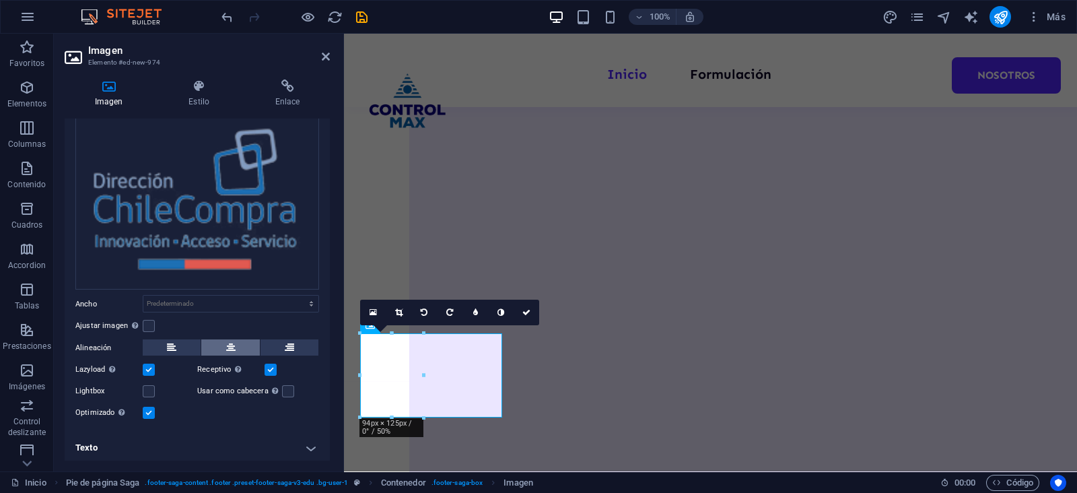
click at [219, 349] on button at bounding box center [230, 347] width 58 height 16
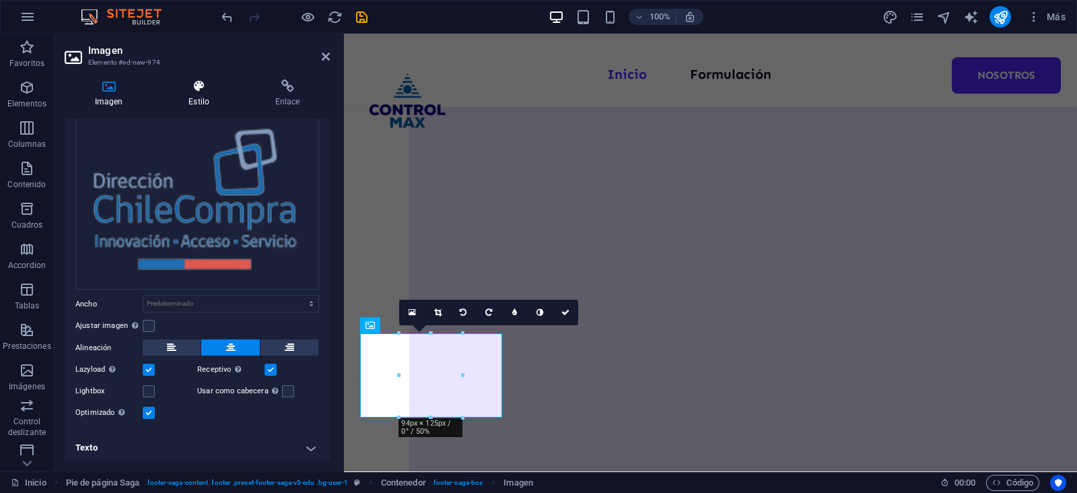
click at [195, 89] on icon at bounding box center [198, 85] width 81 height 13
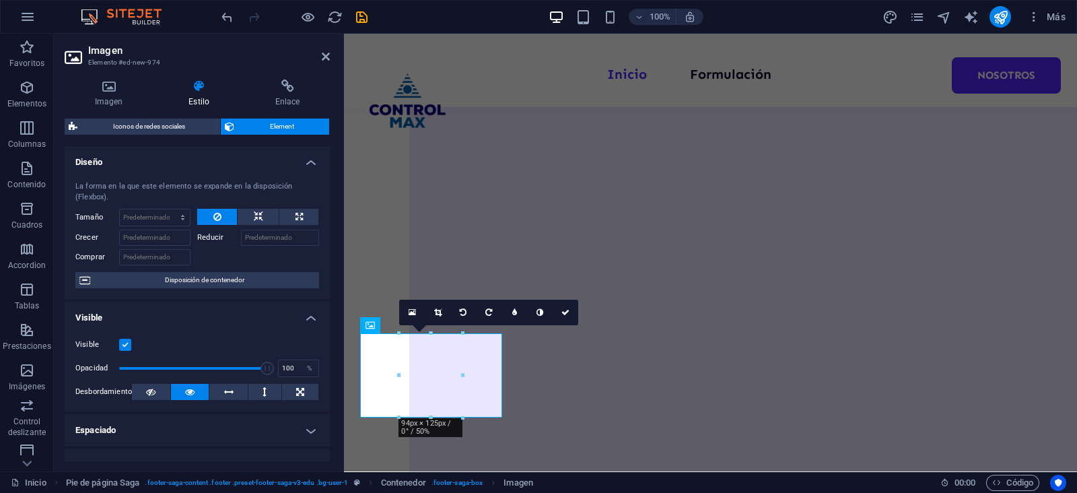
scroll to position [168, 0]
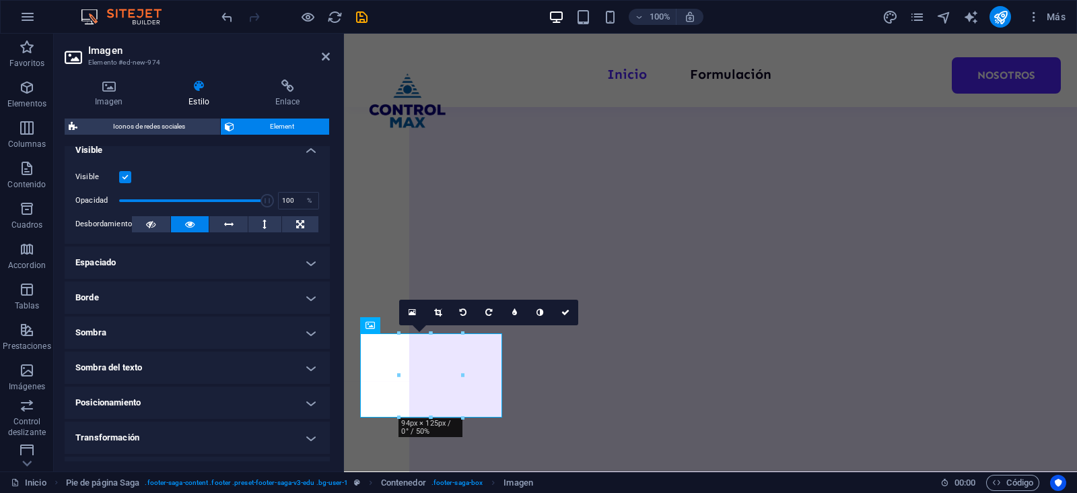
click at [141, 263] on h4 "Espaciado" at bounding box center [197, 262] width 265 height 32
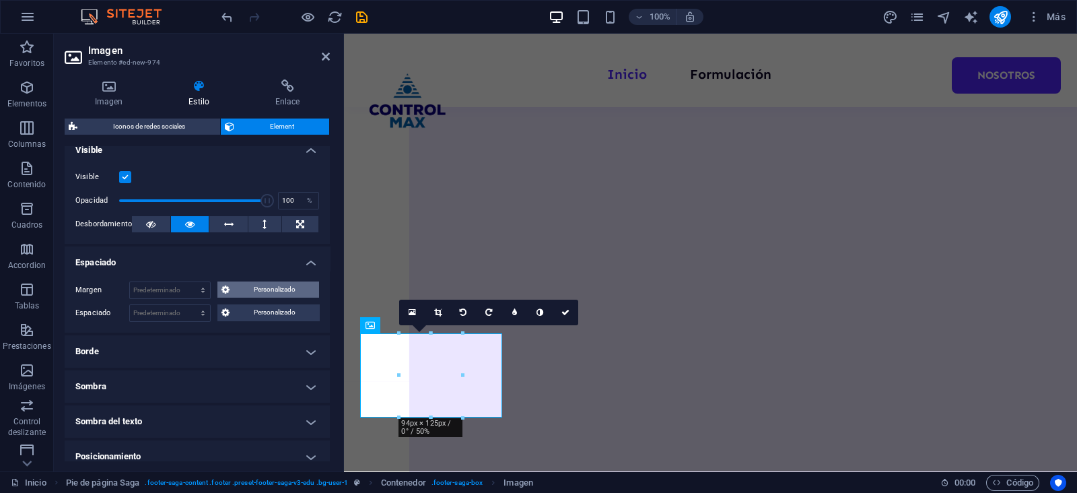
click at [242, 283] on span "Personalizado" at bounding box center [275, 289] width 82 height 16
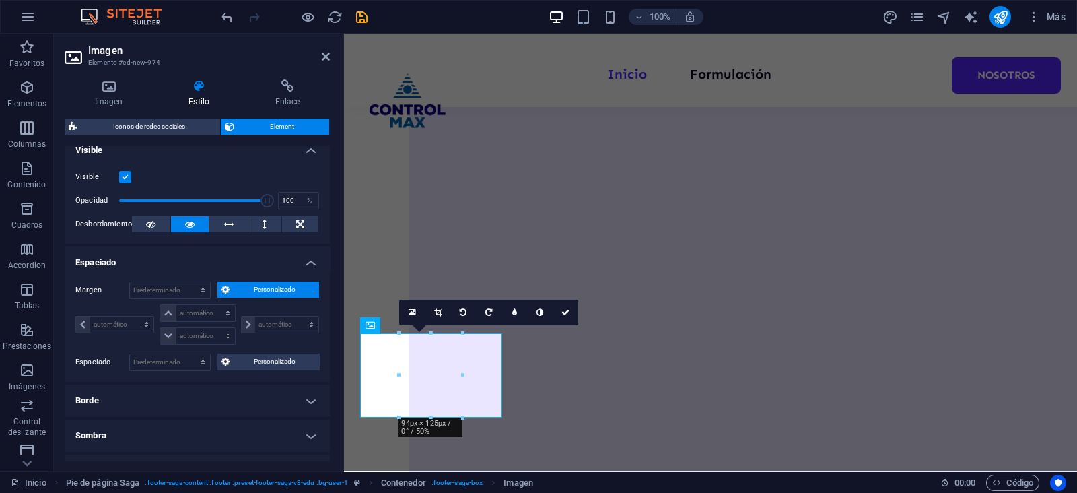
click at [242, 283] on span "Personalizado" at bounding box center [275, 289] width 82 height 16
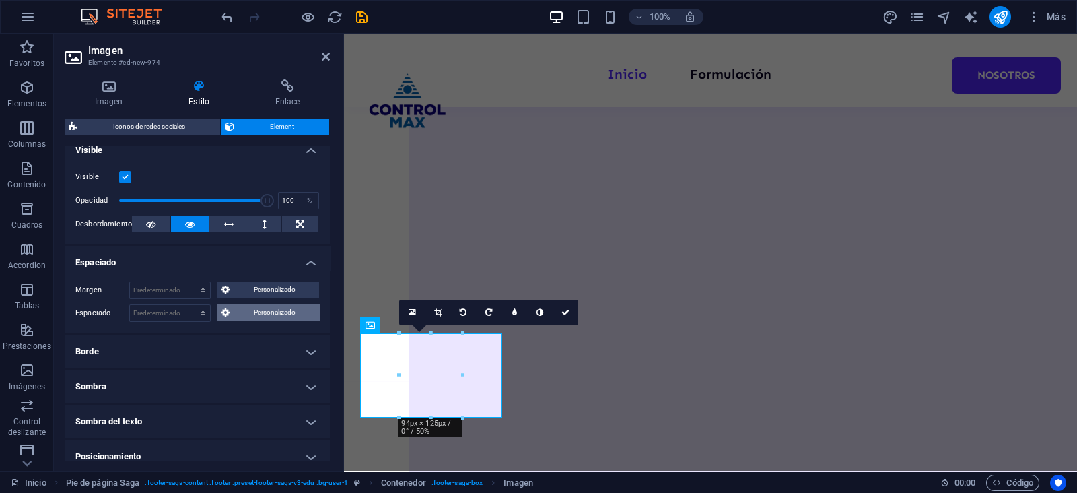
click at [240, 316] on span "Personalizado" at bounding box center [275, 312] width 82 height 16
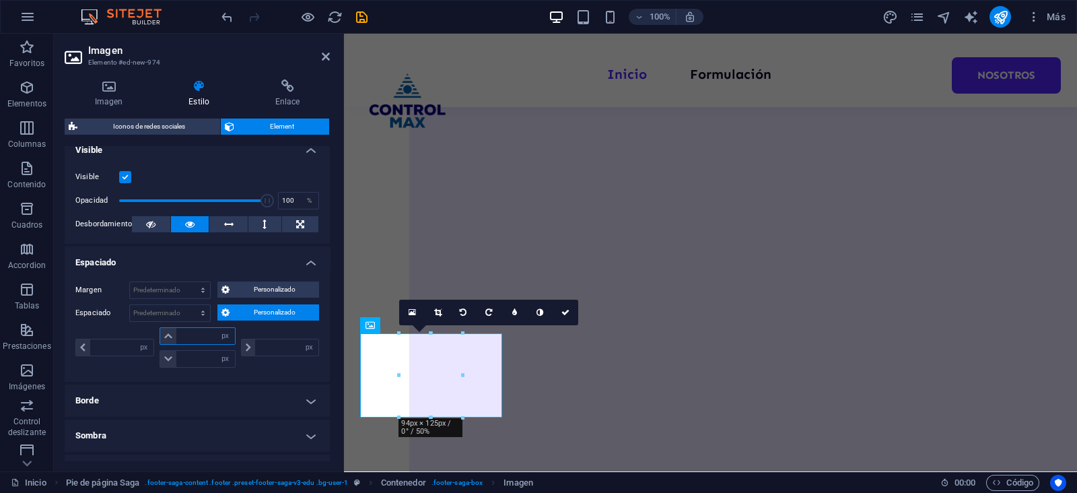
click at [203, 331] on input "number" at bounding box center [205, 336] width 59 height 16
type input "20"
type input "0"
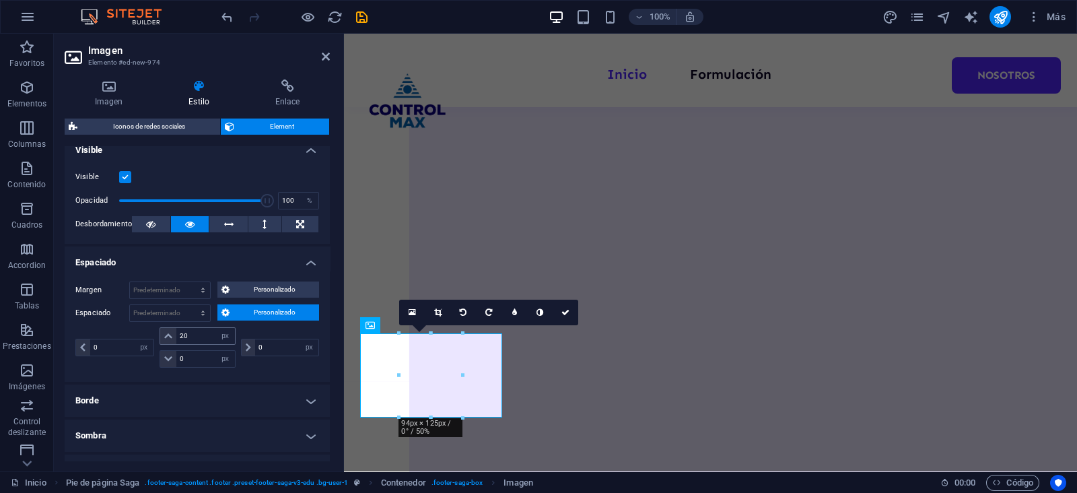
scroll to position [1929, 0]
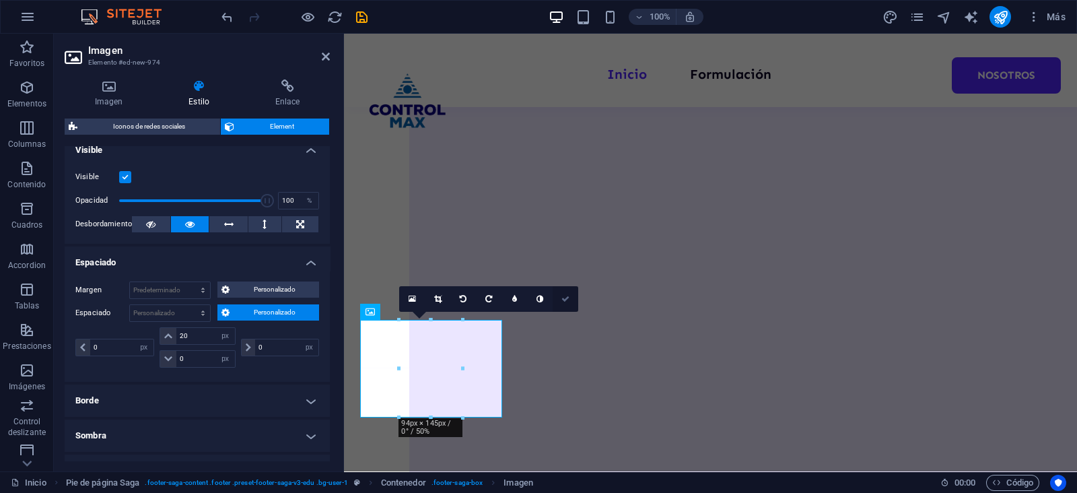
click at [561, 295] on link at bounding box center [566, 299] width 26 height 26
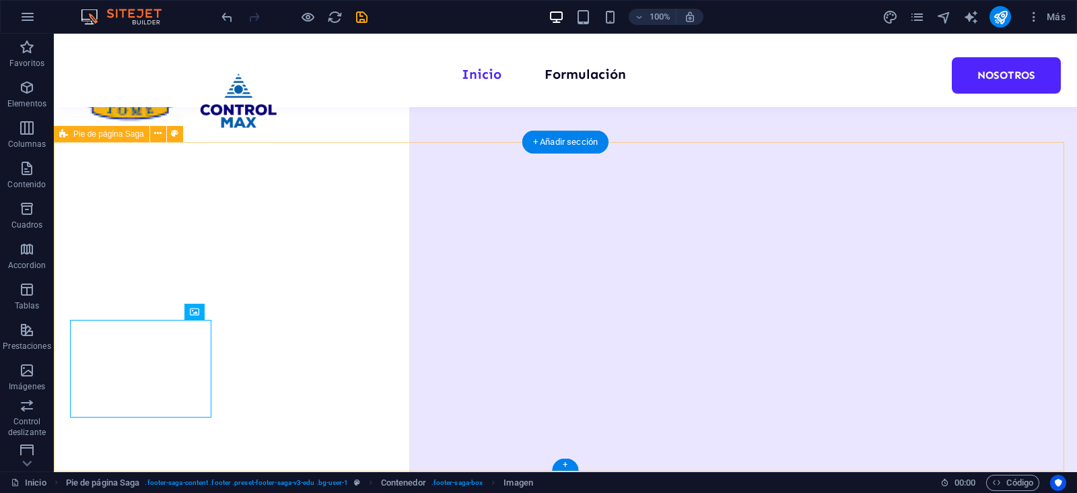
scroll to position [1970, 0]
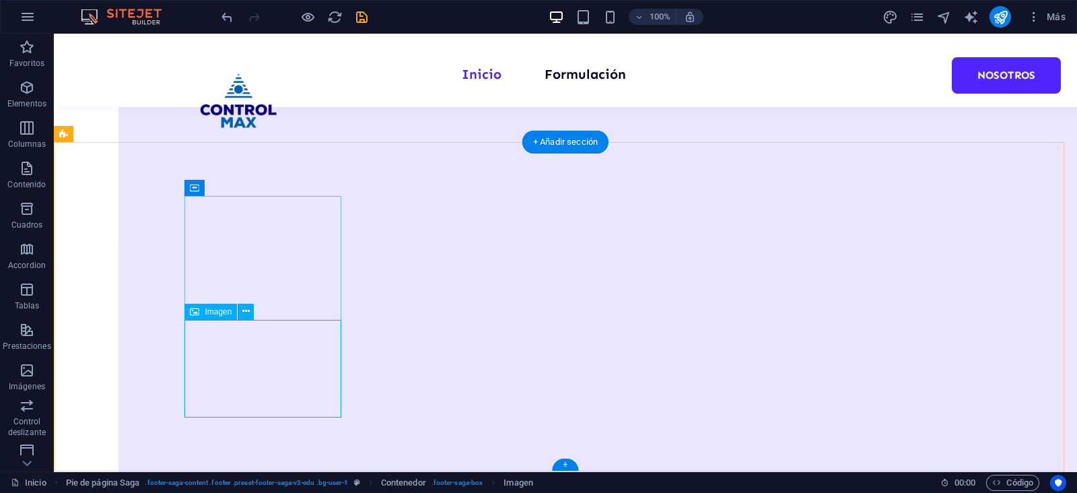
select select "px"
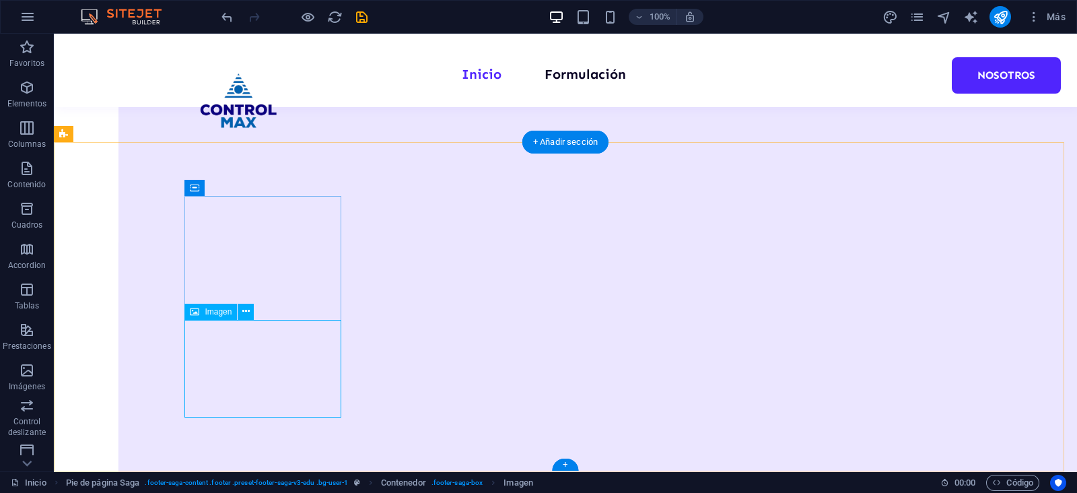
select select "px"
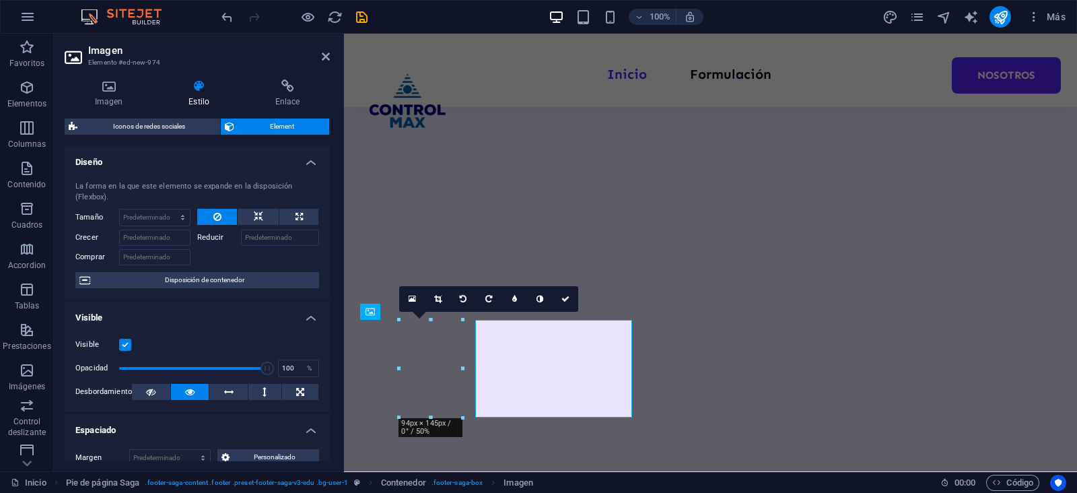
scroll to position [1929, 0]
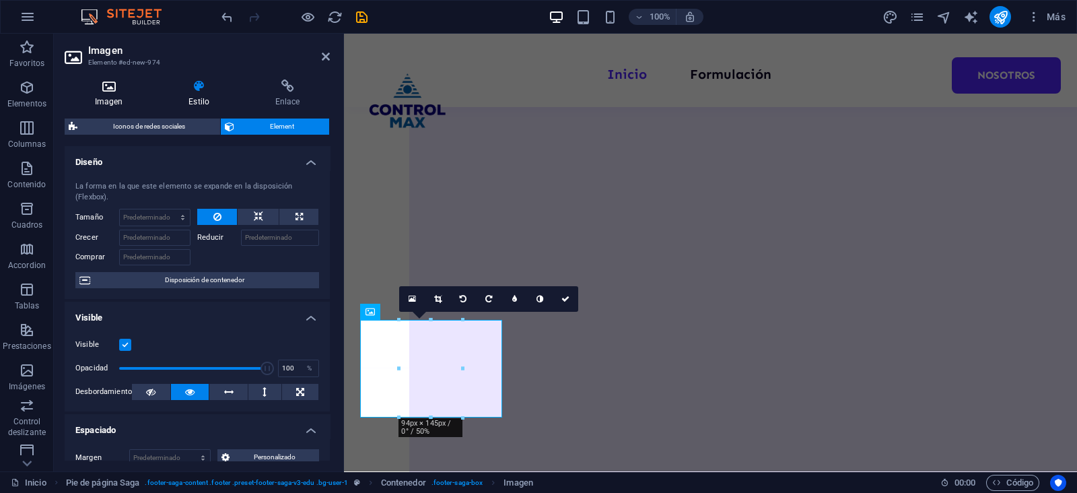
click at [118, 102] on h4 "Imagen" at bounding box center [112, 93] width 94 height 28
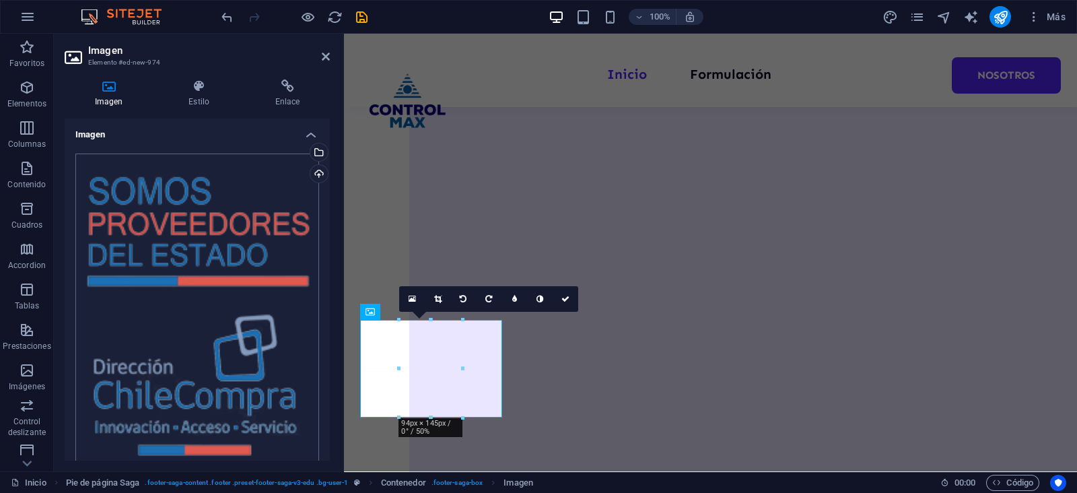
scroll to position [186, 0]
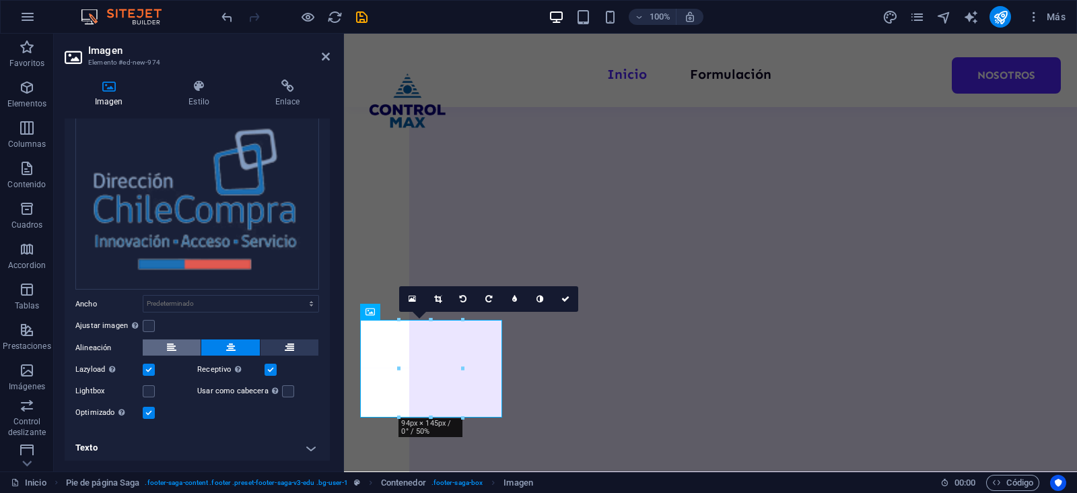
click at [165, 345] on button at bounding box center [172, 347] width 58 height 16
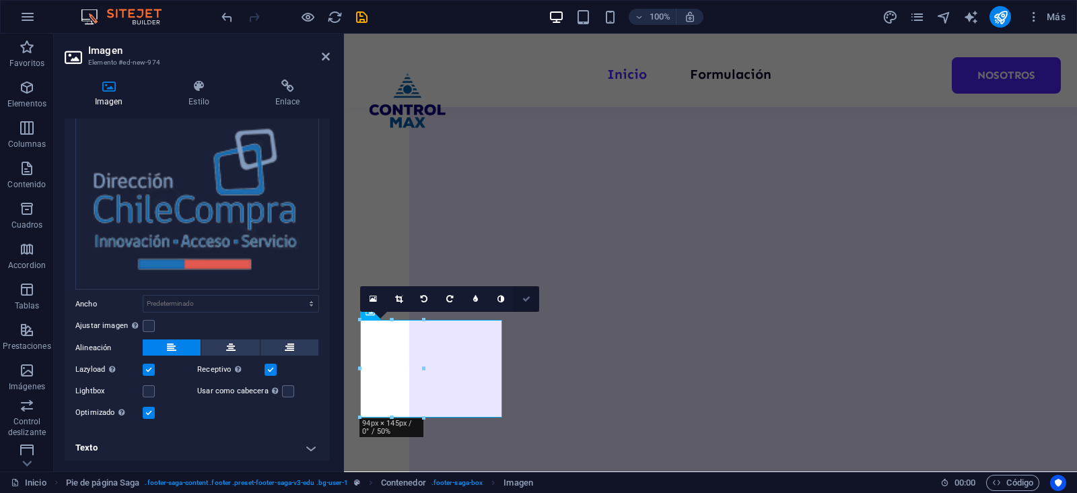
click at [529, 298] on icon at bounding box center [526, 299] width 8 height 8
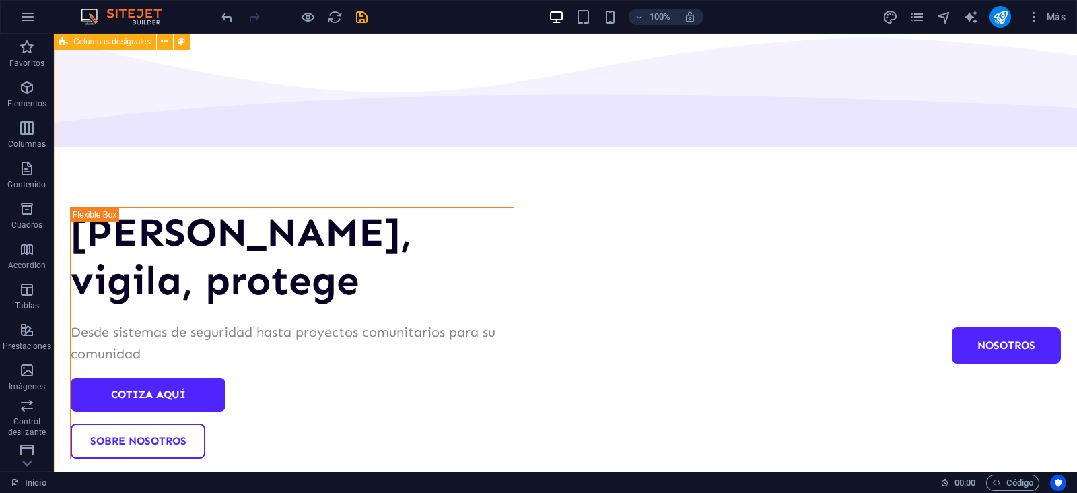
scroll to position [0, 0]
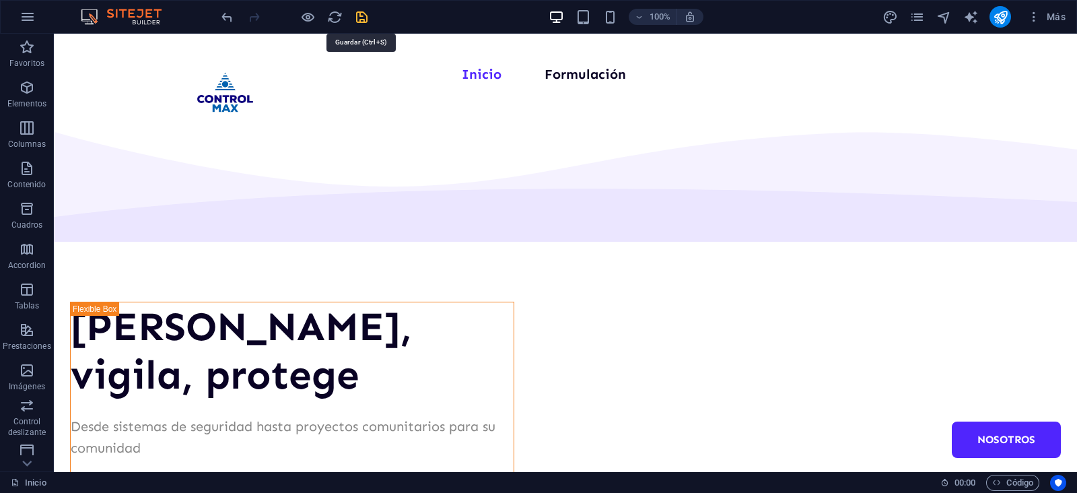
click at [359, 18] on icon "save" at bounding box center [361, 16] width 15 height 15
click at [997, 16] on icon "publish" at bounding box center [1000, 16] width 15 height 15
